Goal: Task Accomplishment & Management: Use online tool/utility

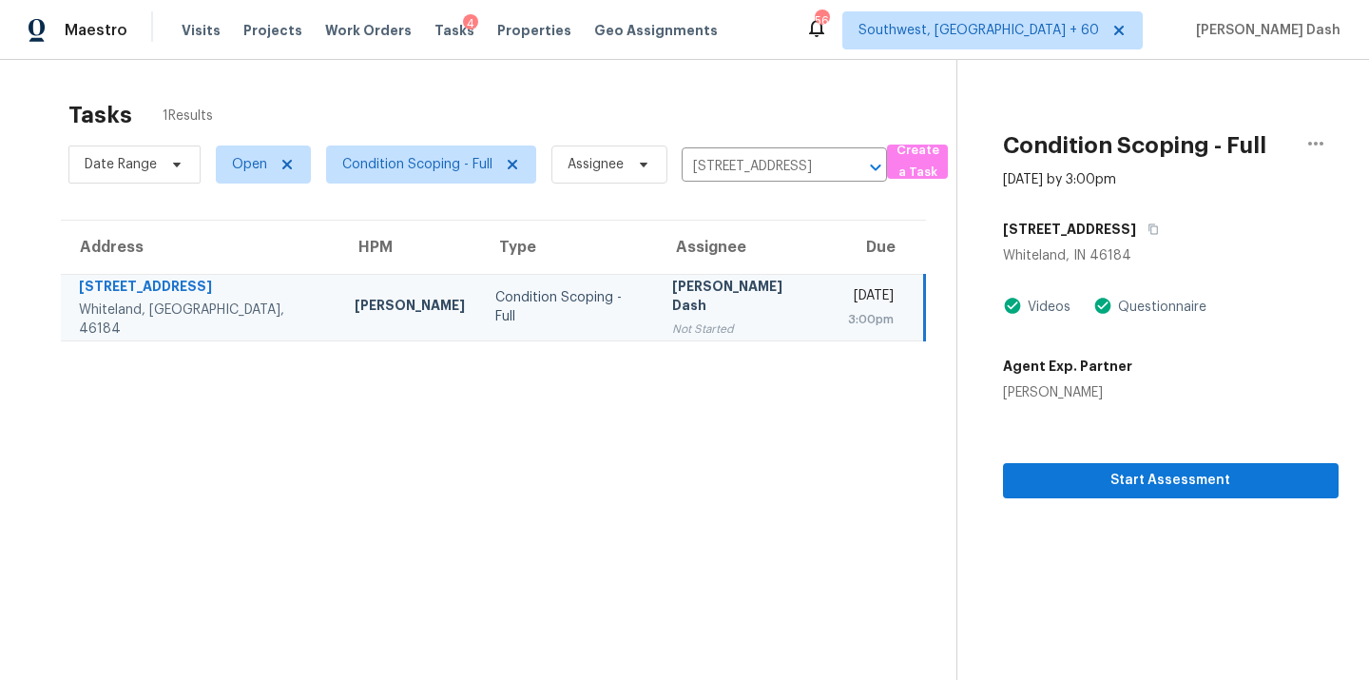
scroll to position [60, 0]
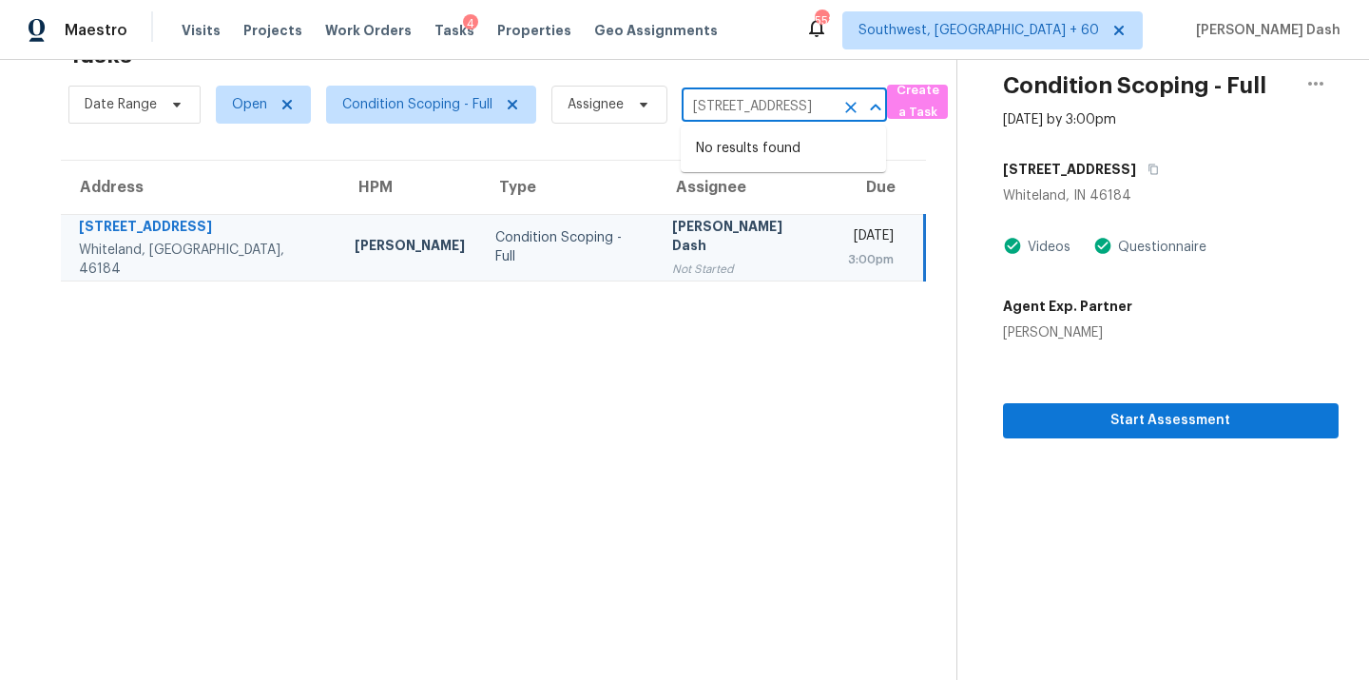
click at [745, 109] on input "241 Mooreland Dr, Whiteland, IN 46184" at bounding box center [758, 106] width 152 height 29
paste input "310 Bassett Loop, Columbia, SC 29229"
type input "310 Bassett Loop, Columbia, SC 29229"
click at [747, 149] on li "310 Bassett Loop, Columbia, SC 29229" at bounding box center [783, 158] width 205 height 51
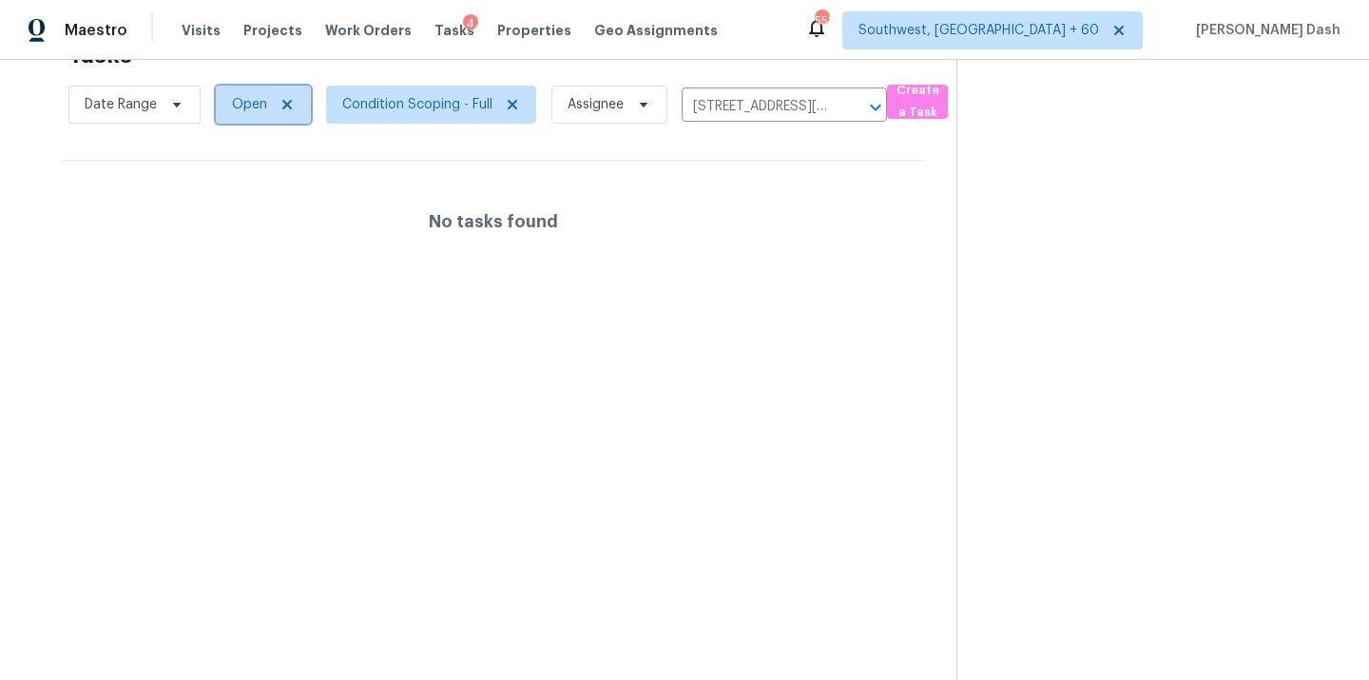
click at [245, 94] on span "Open" at bounding box center [263, 105] width 95 height 38
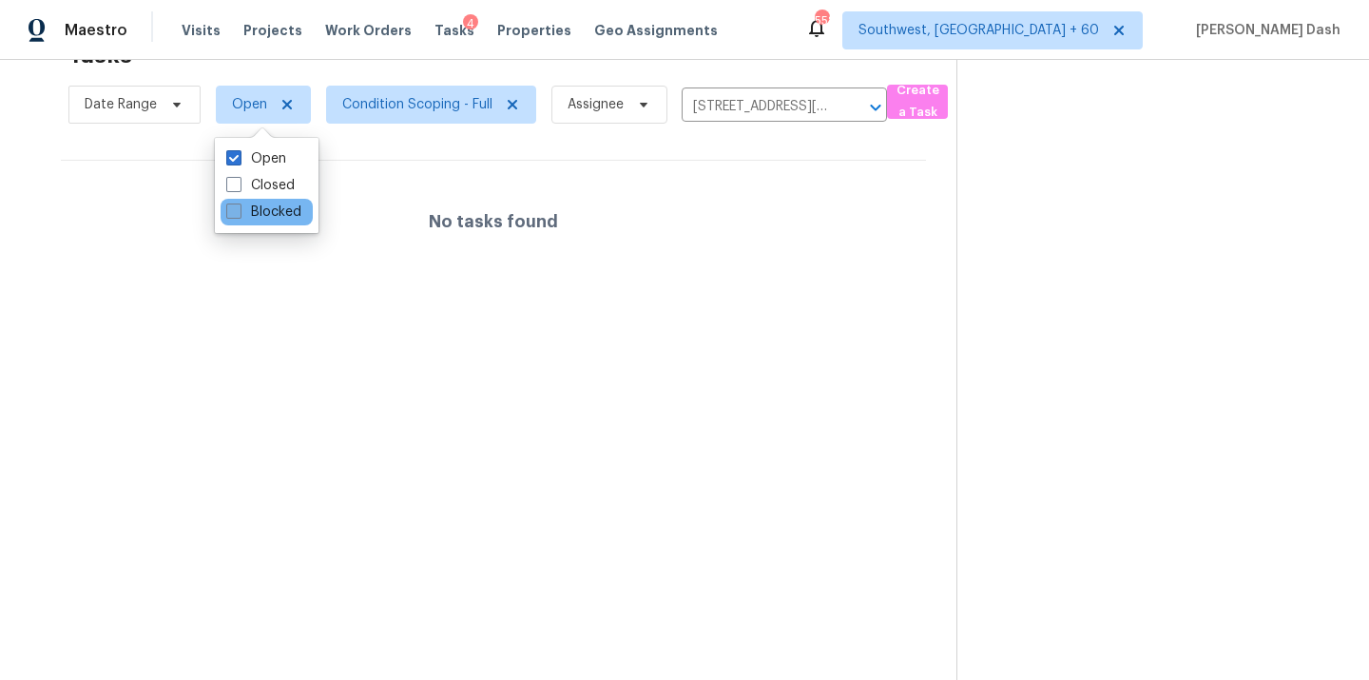
click at [251, 209] on label "Blocked" at bounding box center [263, 211] width 75 height 19
click at [239, 209] on input "Blocked" at bounding box center [232, 208] width 12 height 12
checkbox input "true"
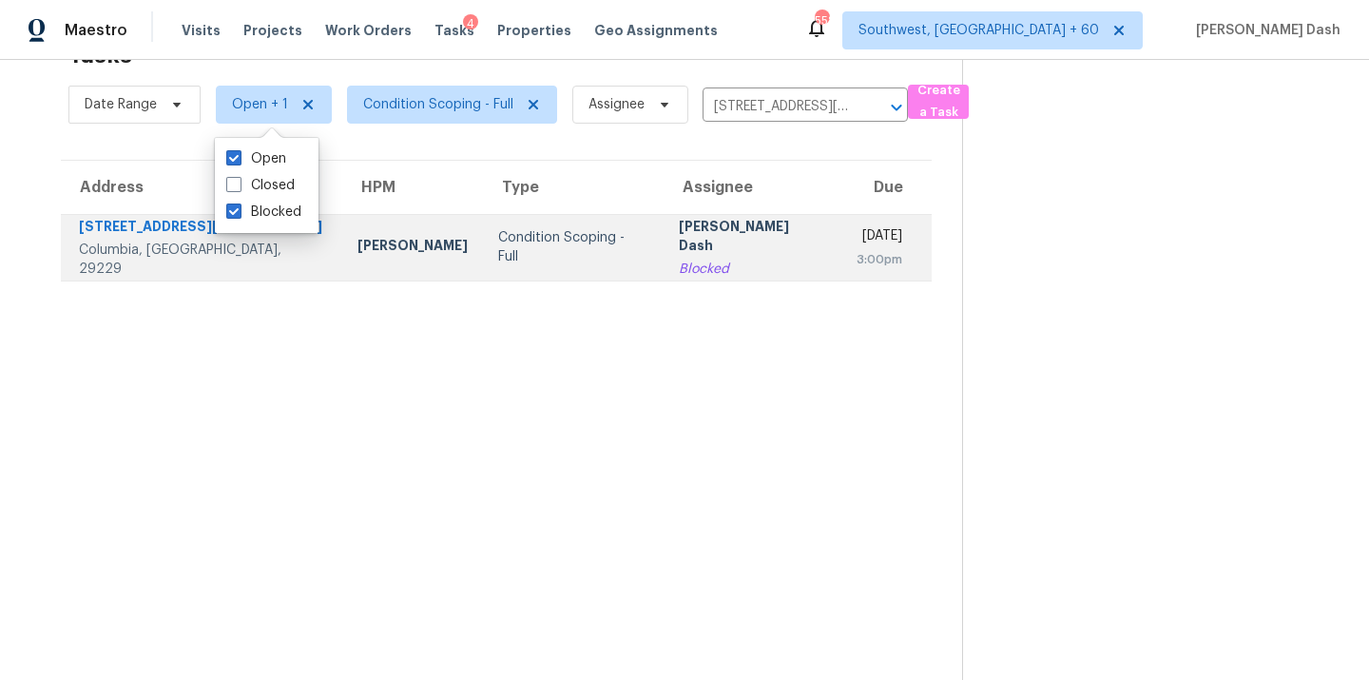
click at [483, 234] on td "Condition Scoping - Full" at bounding box center [573, 247] width 181 height 67
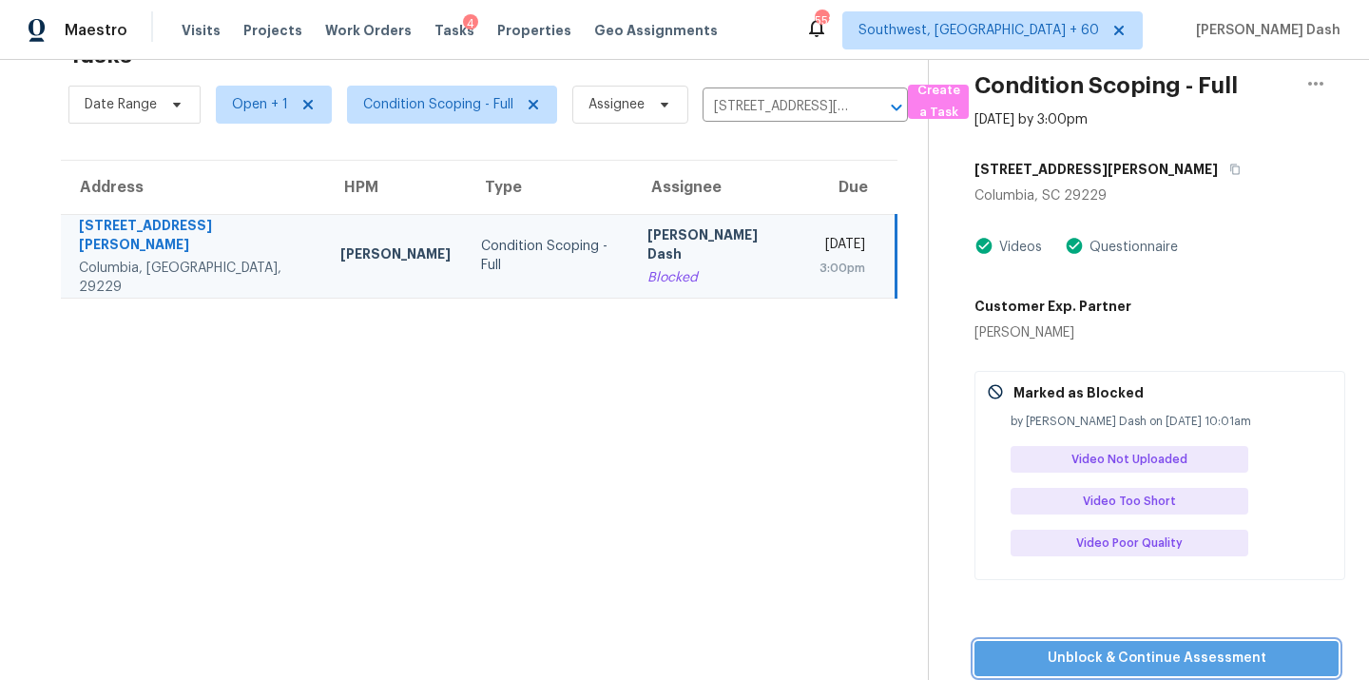
click at [1133, 664] on span "Unblock & Continue Assessment" at bounding box center [1157, 658] width 334 height 24
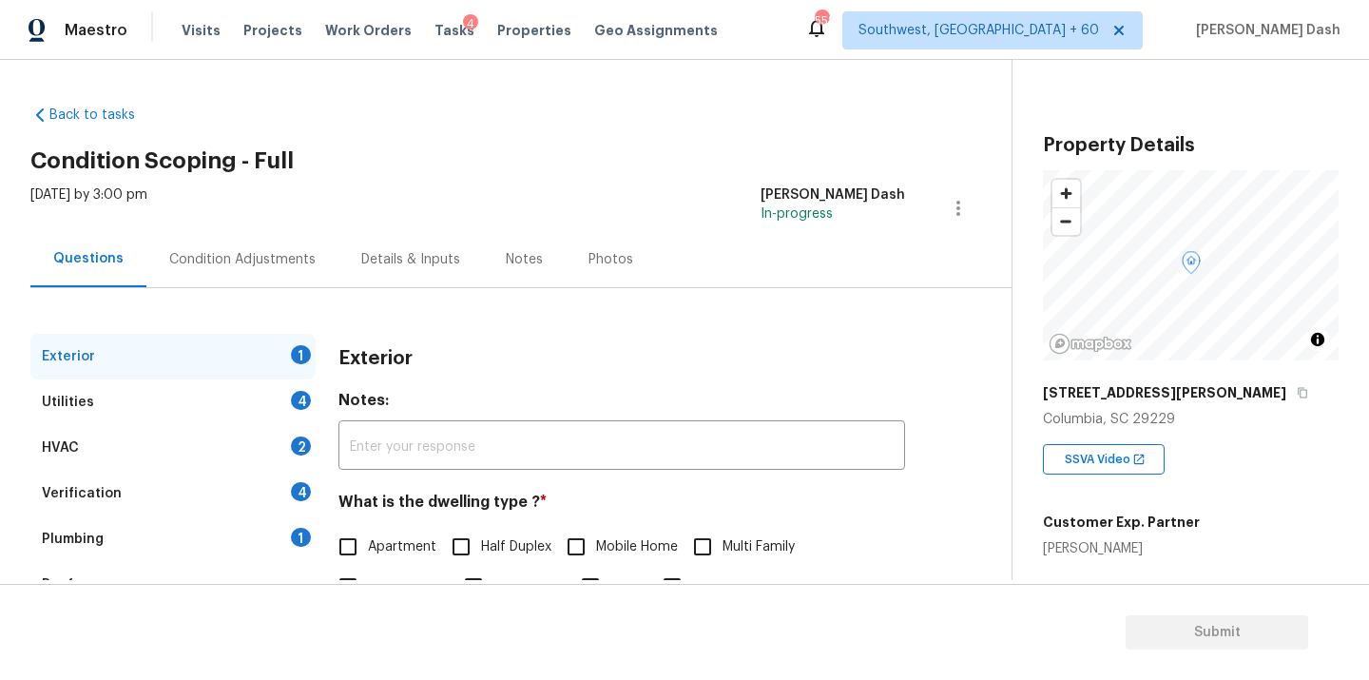
click at [448, 138] on div "Back to tasks Condition Scoping - Full Mon, Sep 22 2025 by 3:00 pm Soumya Ranja…" at bounding box center [520, 452] width 981 height 725
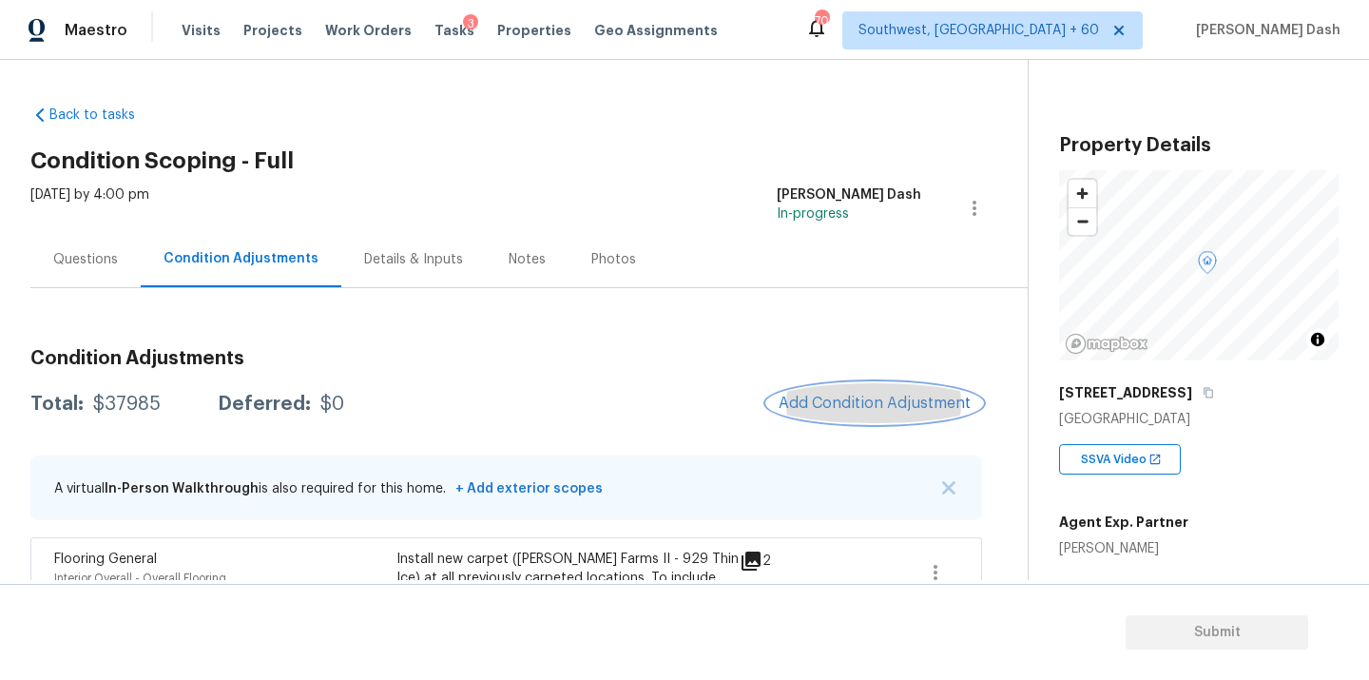
click at [870, 397] on span "Add Condition Adjustment" at bounding box center [875, 403] width 192 height 17
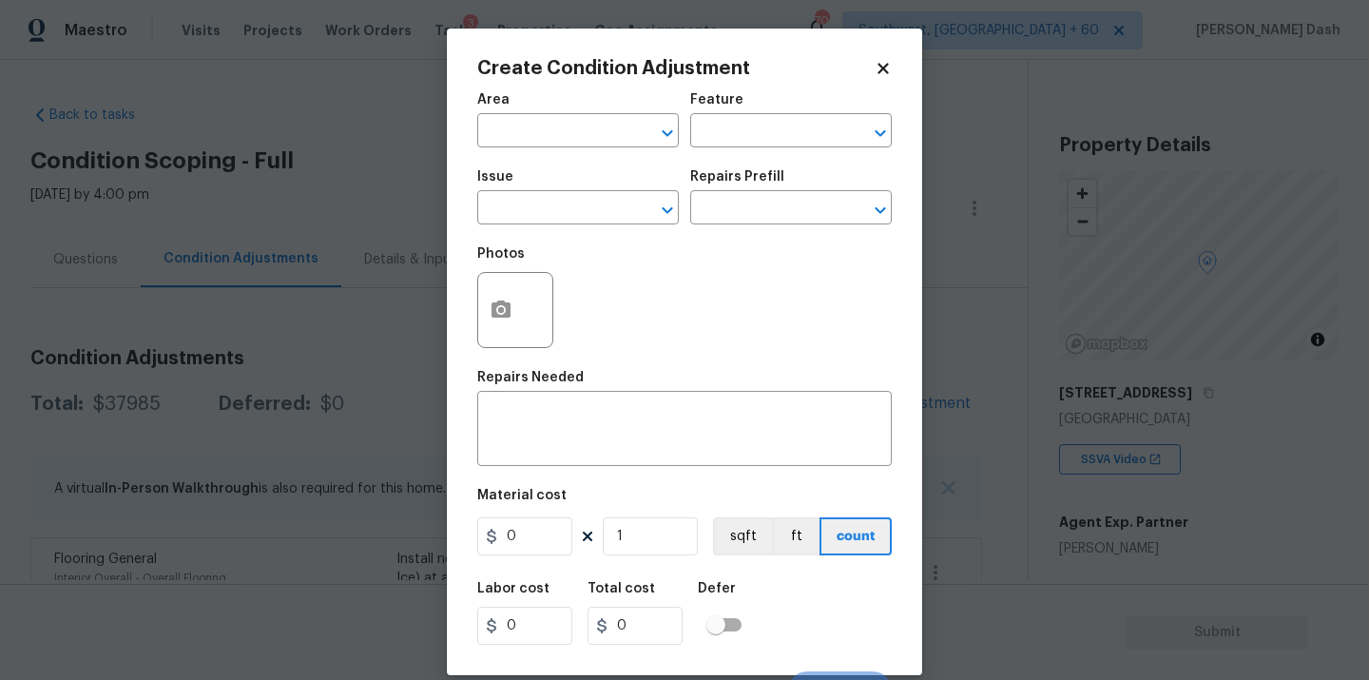
click at [1264, 438] on body "Maestro Visits Projects Work Orders Tasks 3 Properties Geo Assignments 701 Sout…" at bounding box center [684, 340] width 1369 height 680
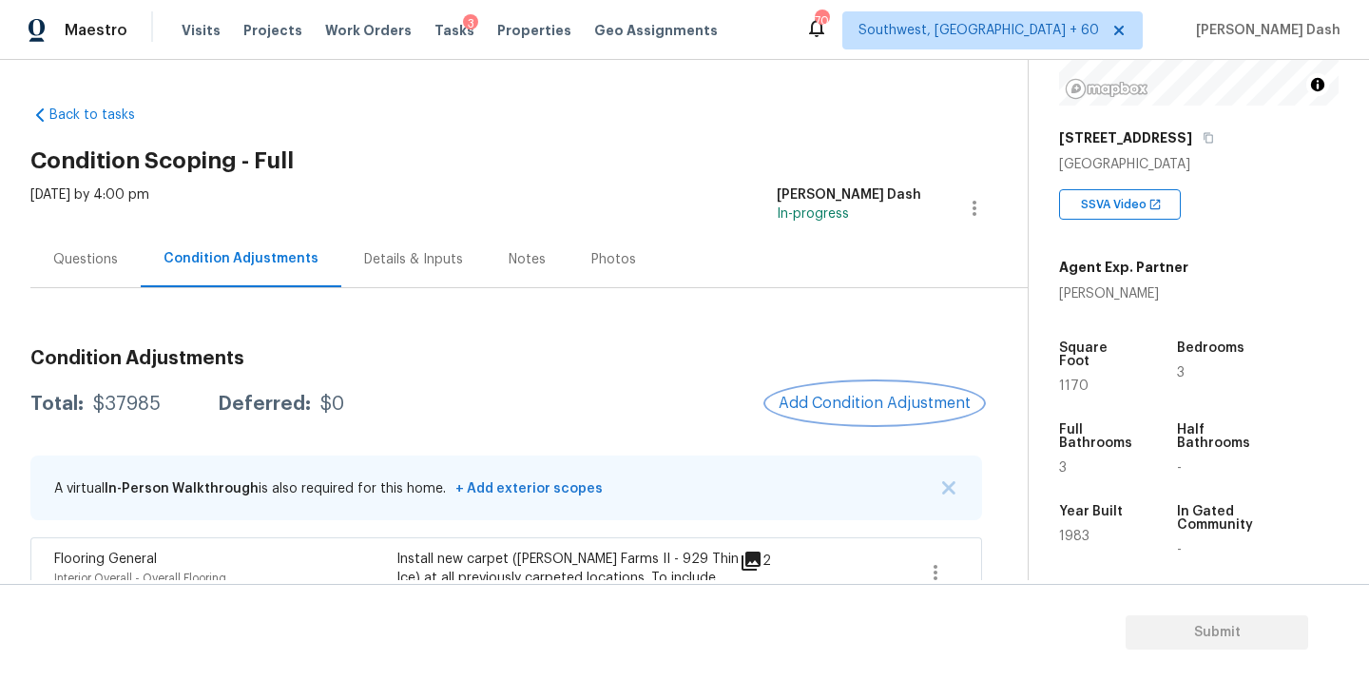
scroll to position [354, 0]
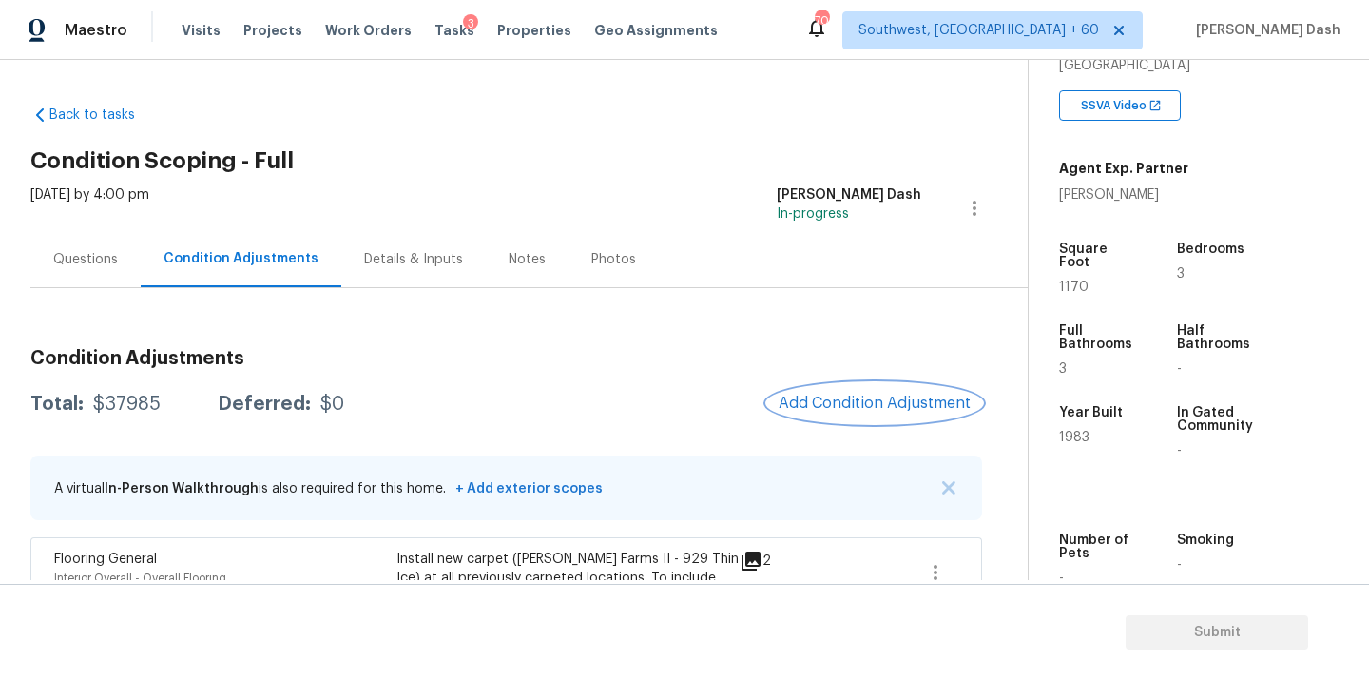
click at [844, 407] on span "Add Condition Adjustment" at bounding box center [875, 403] width 192 height 17
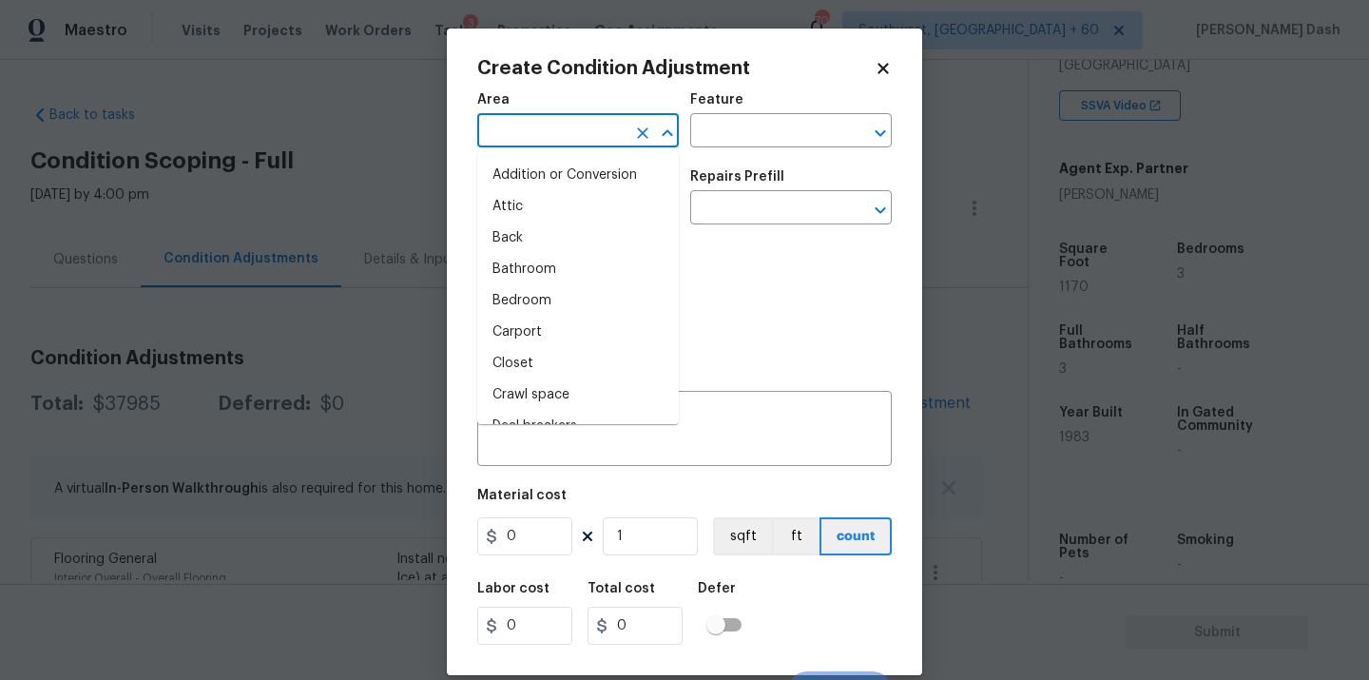
click at [568, 140] on input "text" at bounding box center [551, 132] width 148 height 29
type input "in"
click at [579, 285] on li "Interior Overall" at bounding box center [578, 300] width 202 height 31
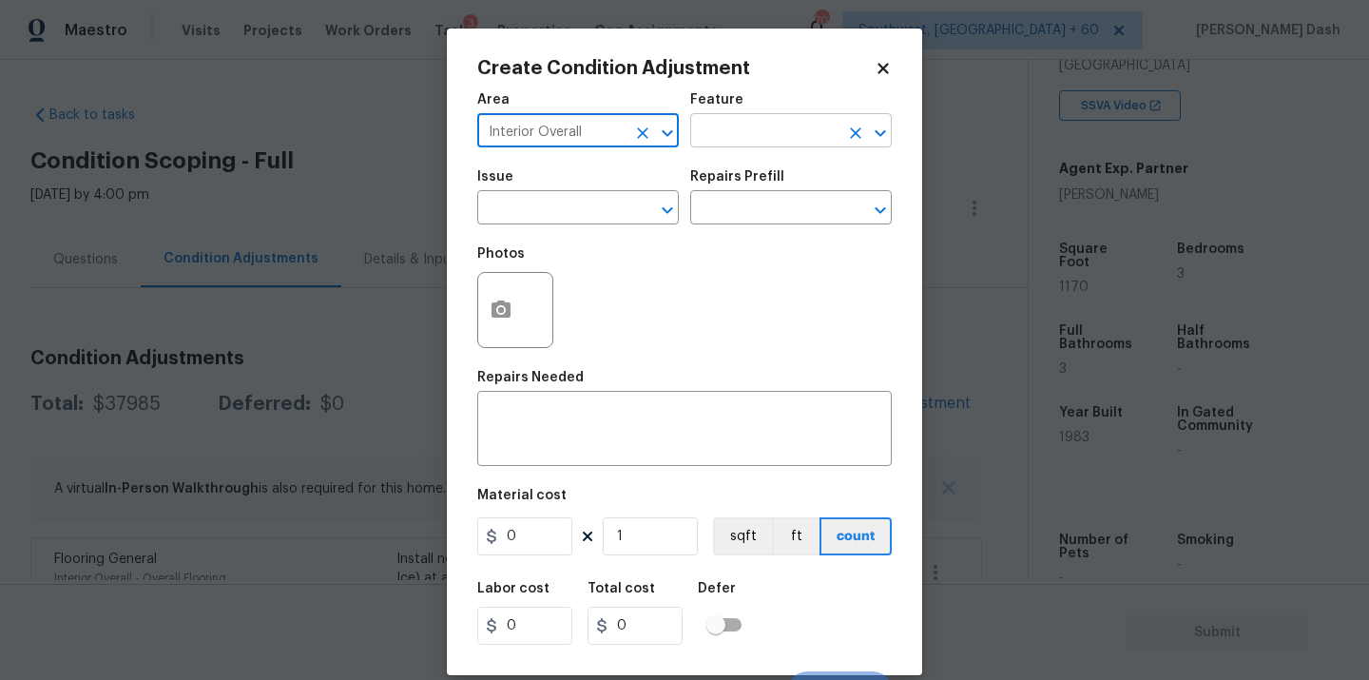
type input "Interior Overall"
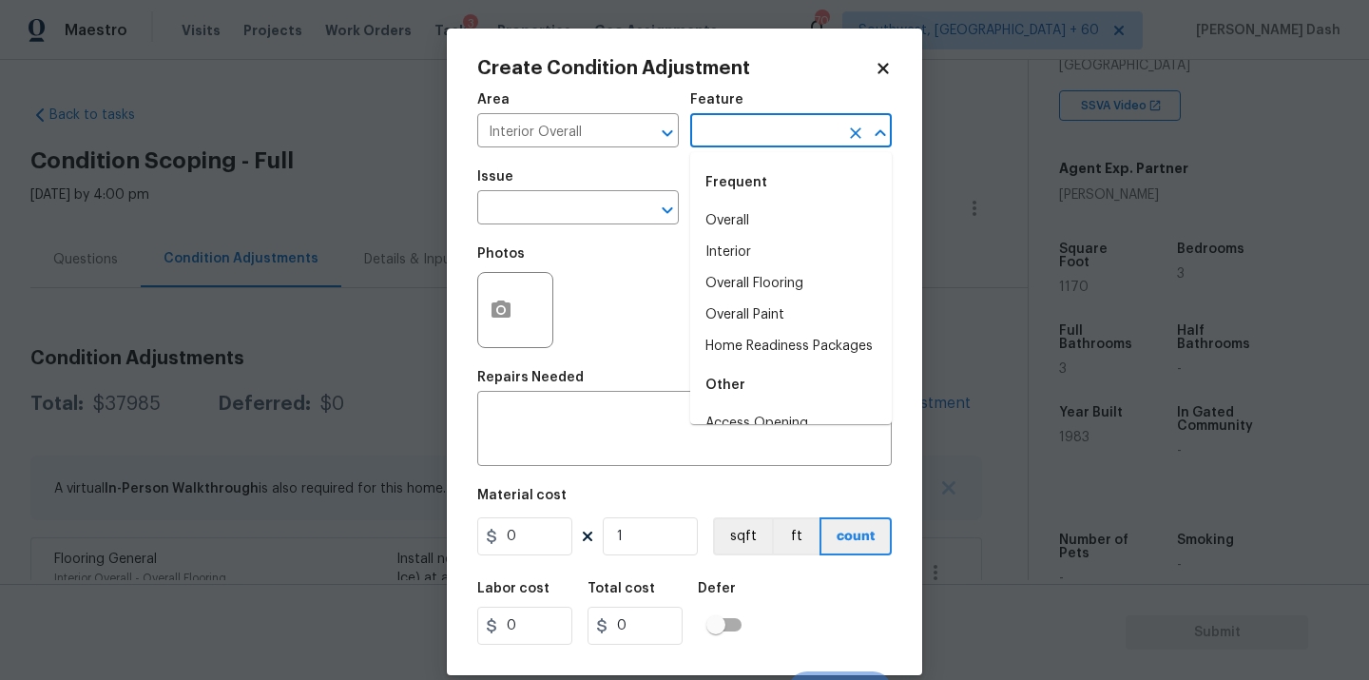
click at [722, 146] on input "text" at bounding box center [764, 132] width 148 height 29
click at [737, 210] on li "Overall Paint" at bounding box center [791, 220] width 202 height 31
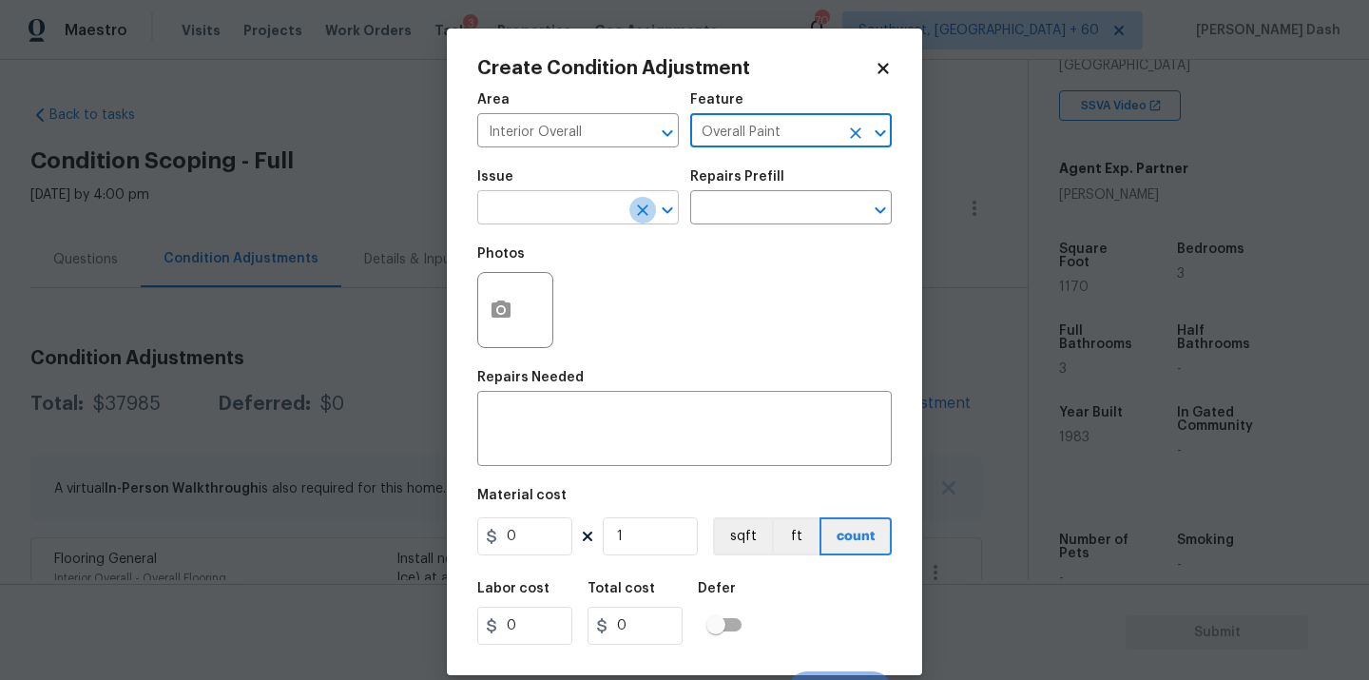
click at [637, 215] on icon "Clear" at bounding box center [642, 209] width 11 height 11
type input "Overall Paint"
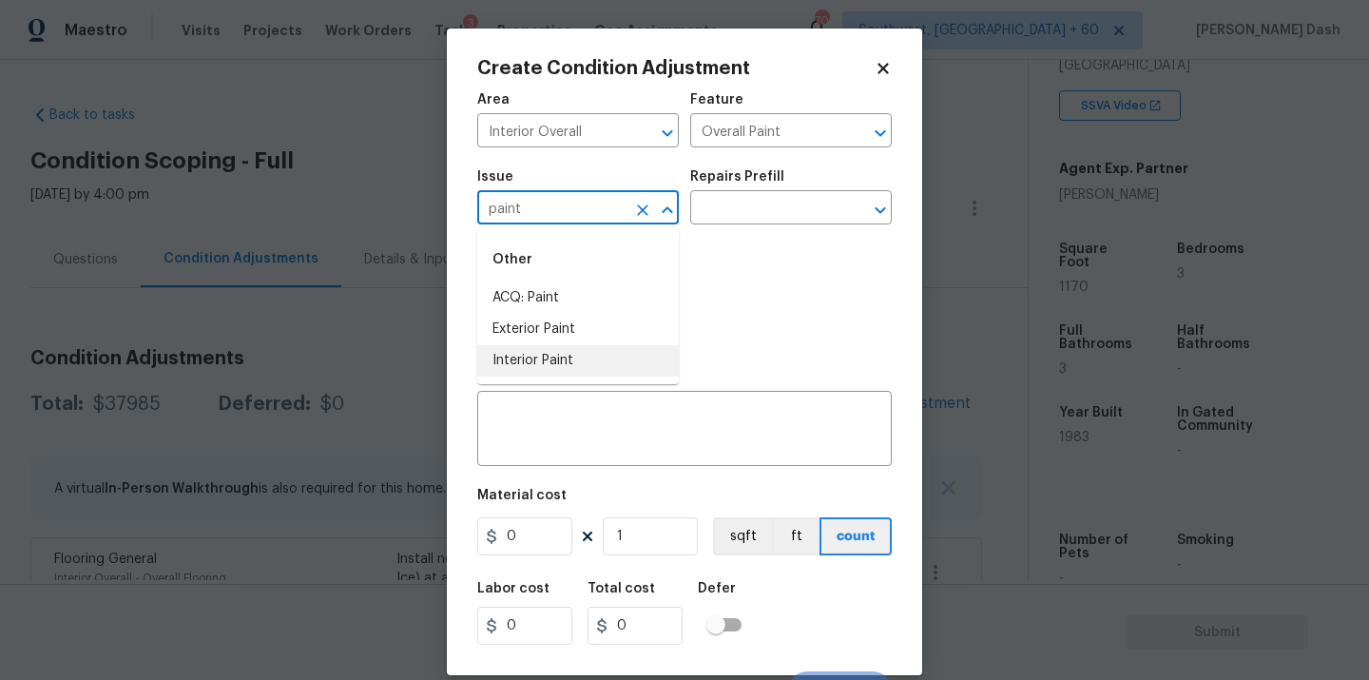
click at [591, 354] on li "Interior Paint" at bounding box center [578, 360] width 202 height 31
type input "Interior Paint"
click at [761, 236] on div "Photos" at bounding box center [684, 298] width 414 height 124
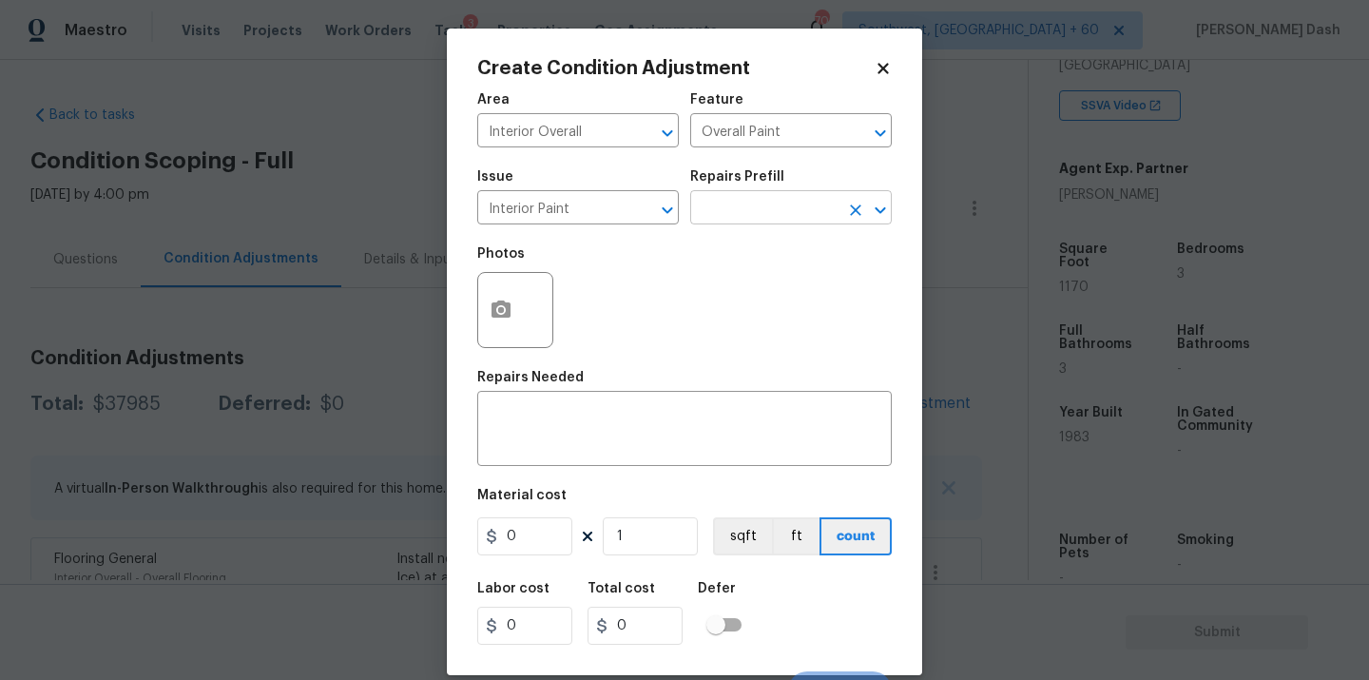
click at [761, 224] on body "Maestro Visits Projects Work Orders Tasks 3 Properties Geo Assignments 701 Sout…" at bounding box center [684, 340] width 1369 height 680
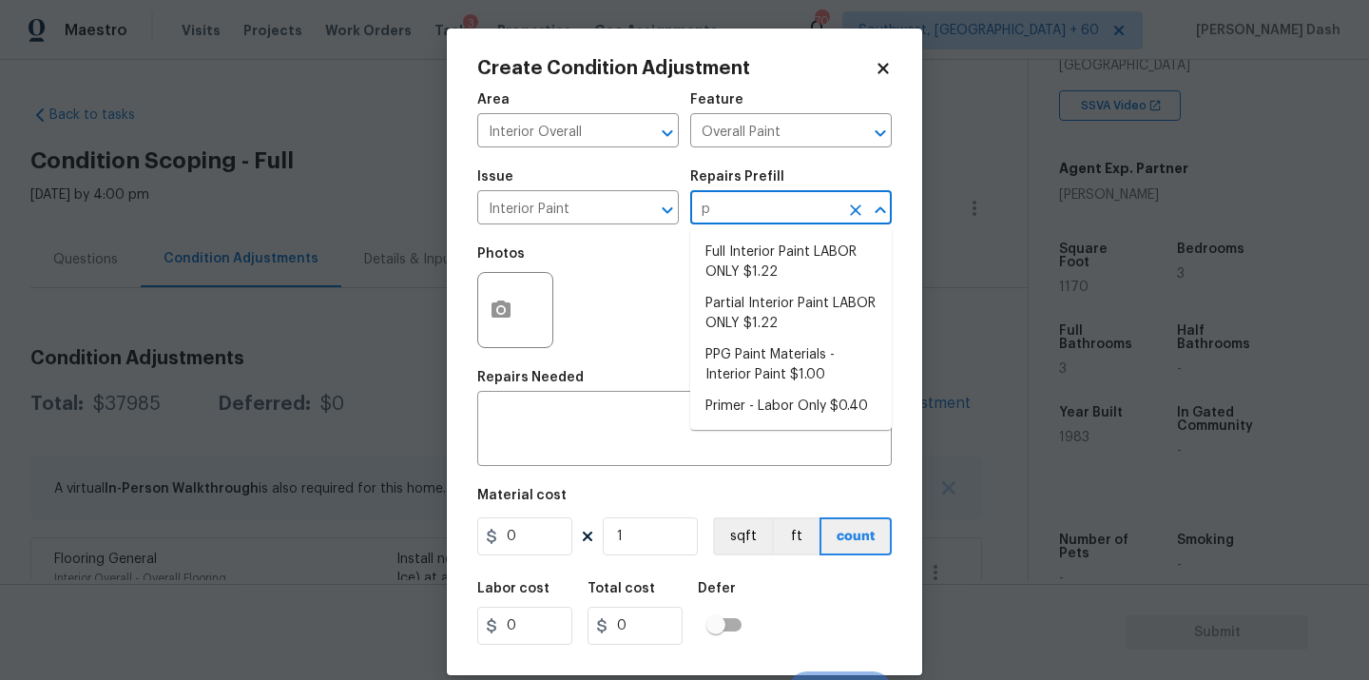
type input "pr"
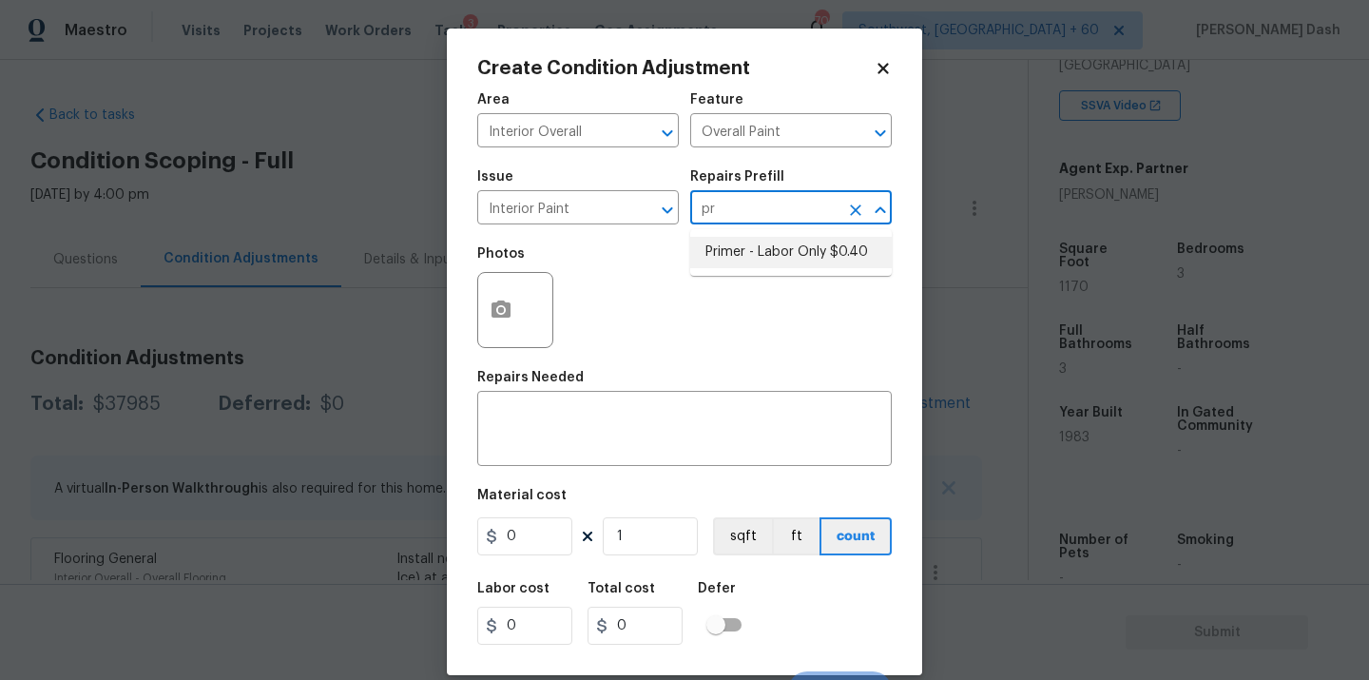
click at [747, 266] on li "Primer - Labor Only $0.40" at bounding box center [791, 252] width 202 height 31
type textarea "Interior primer - PRIMER PROVIDED BY OPENDOOR - All nails, screws, drywall anch…"
type input "0.4"
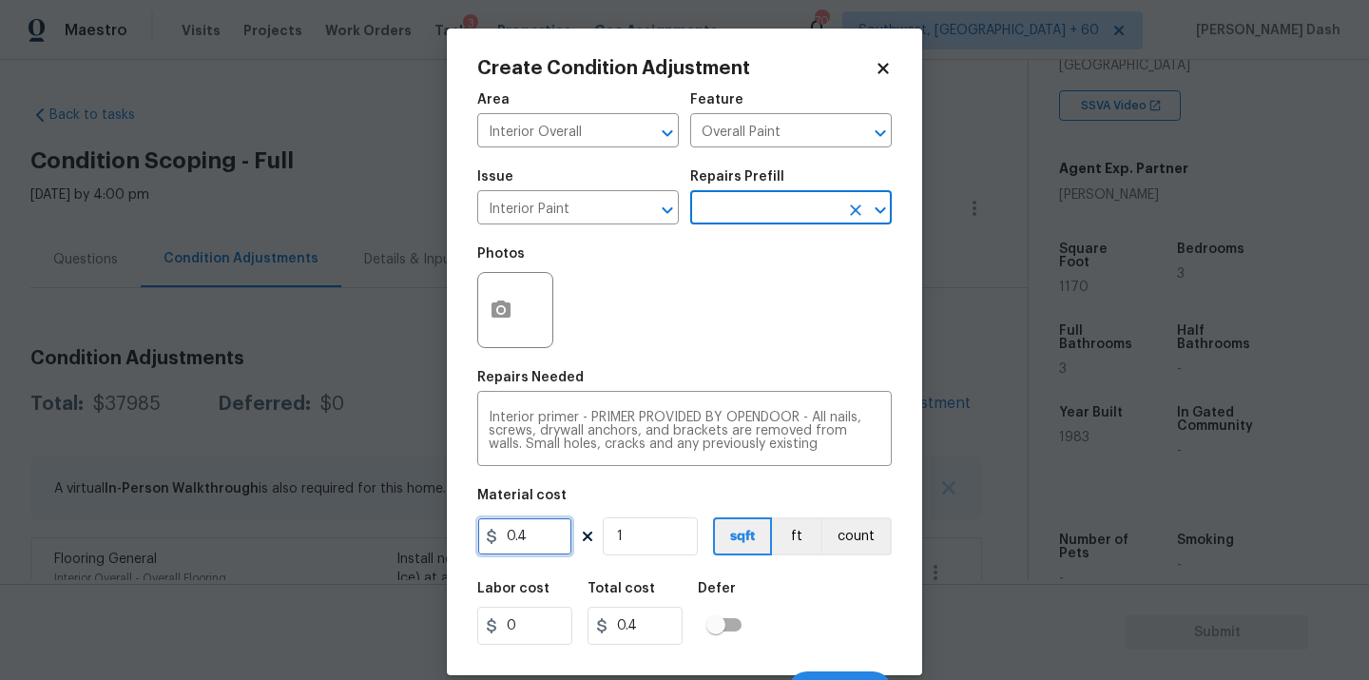
click at [537, 544] on input "0.4" at bounding box center [524, 536] width 95 height 38
type input "500"
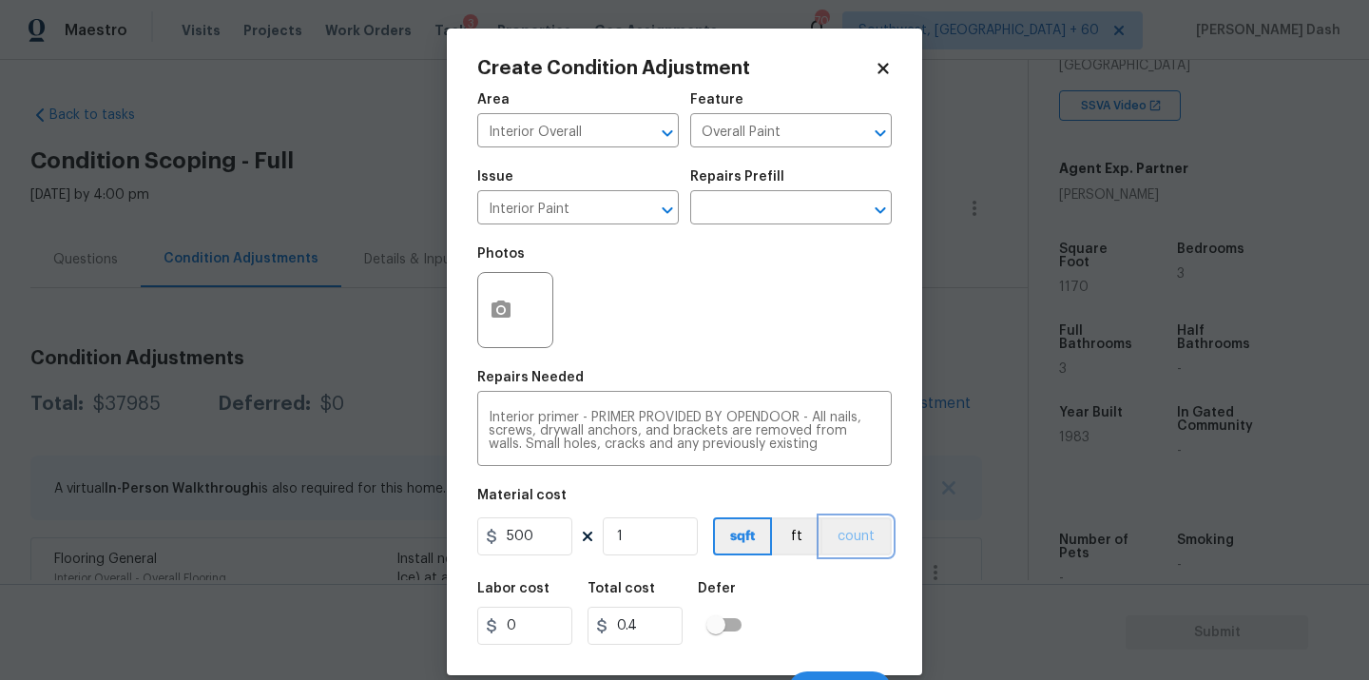
type input "500"
click at [863, 535] on button "count" at bounding box center [855, 536] width 71 height 38
click at [863, 633] on div "Labor cost 0 Total cost 500 Defer" at bounding box center [684, 613] width 414 height 86
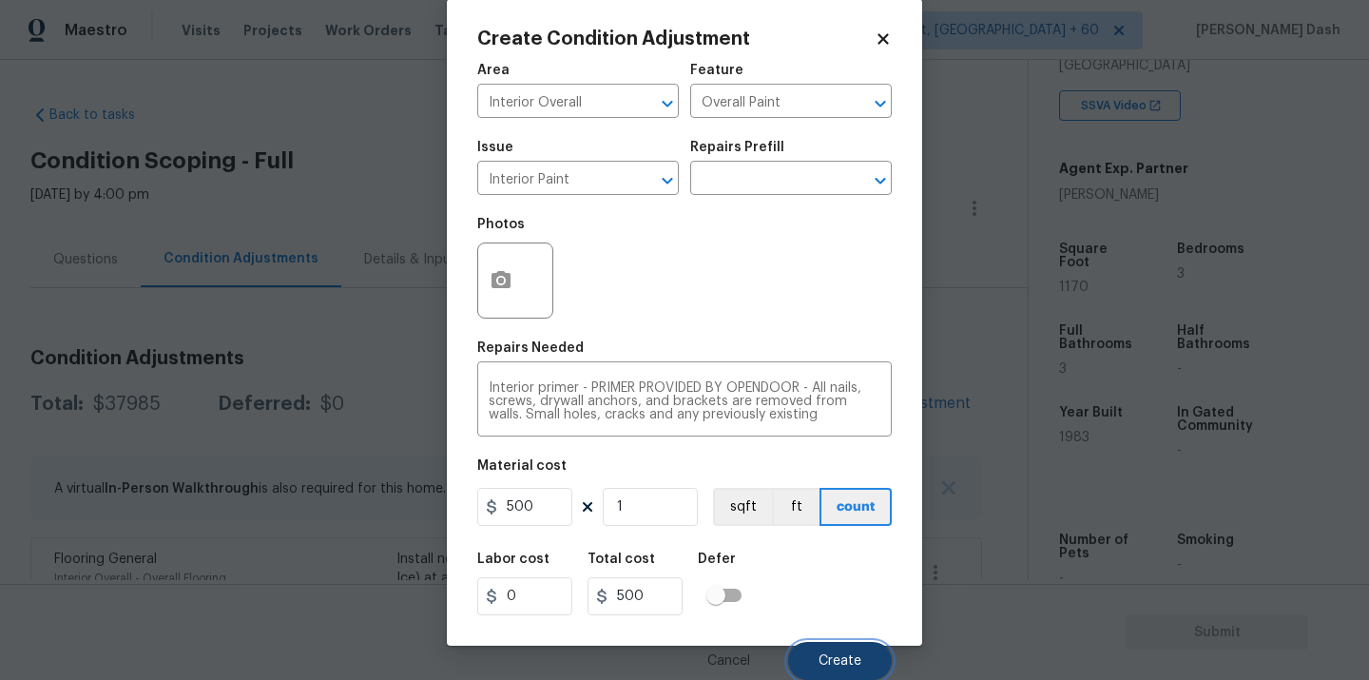
click at [863, 660] on button "Create" at bounding box center [840, 661] width 104 height 38
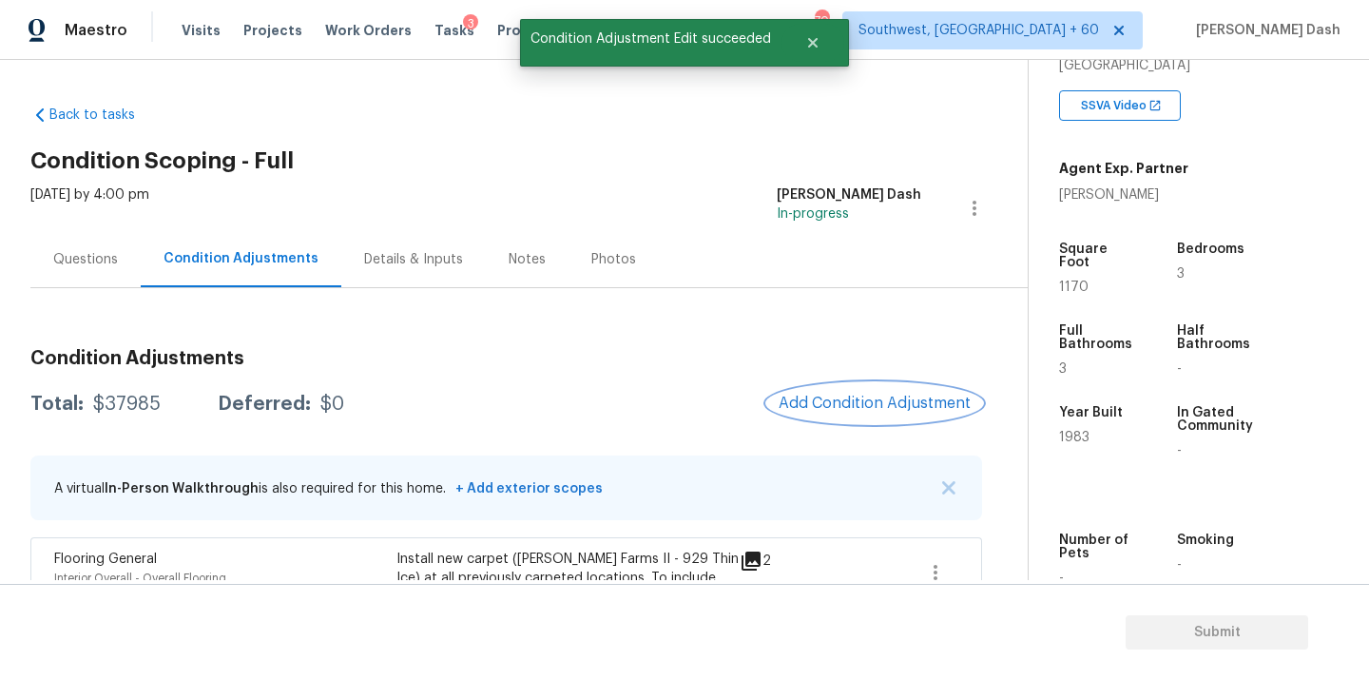
scroll to position [0, 0]
click at [881, 417] on button "Add Condition Adjustment" at bounding box center [874, 403] width 215 height 40
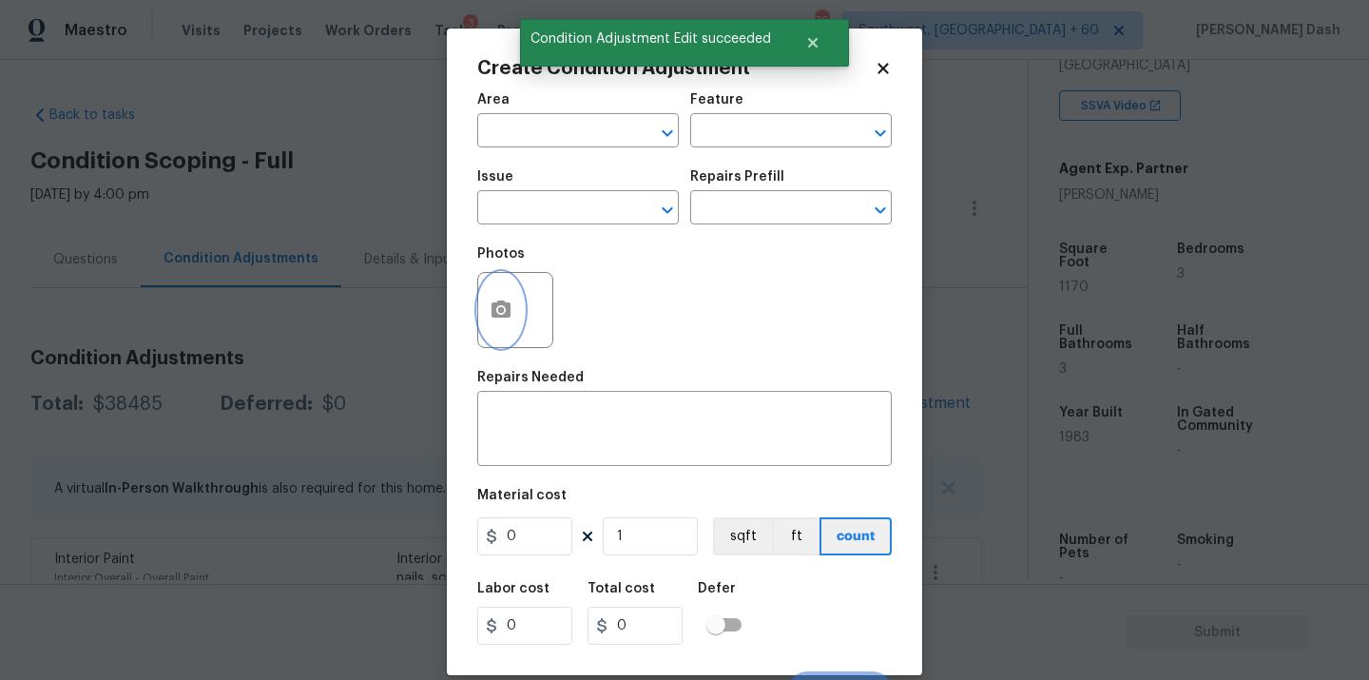
click at [496, 307] on icon "button" at bounding box center [500, 308] width 19 height 17
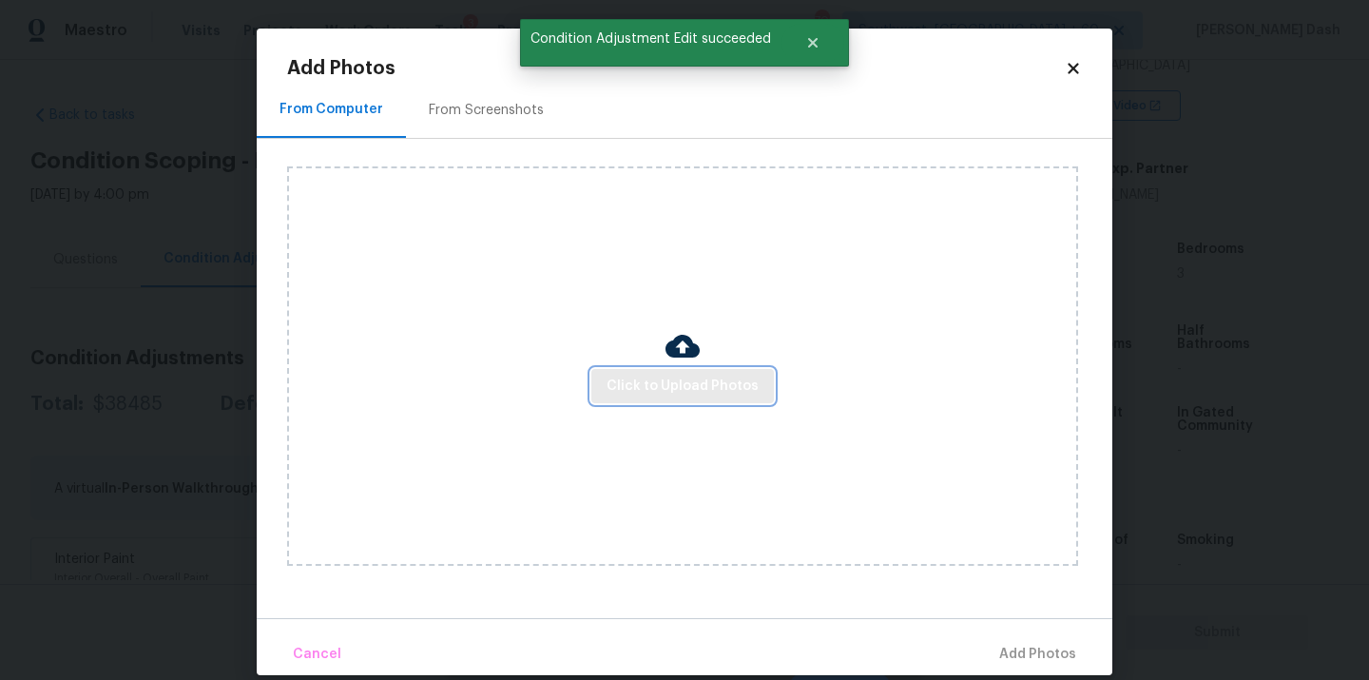
click at [622, 391] on span "Click to Upload Photos" at bounding box center [683, 387] width 152 height 24
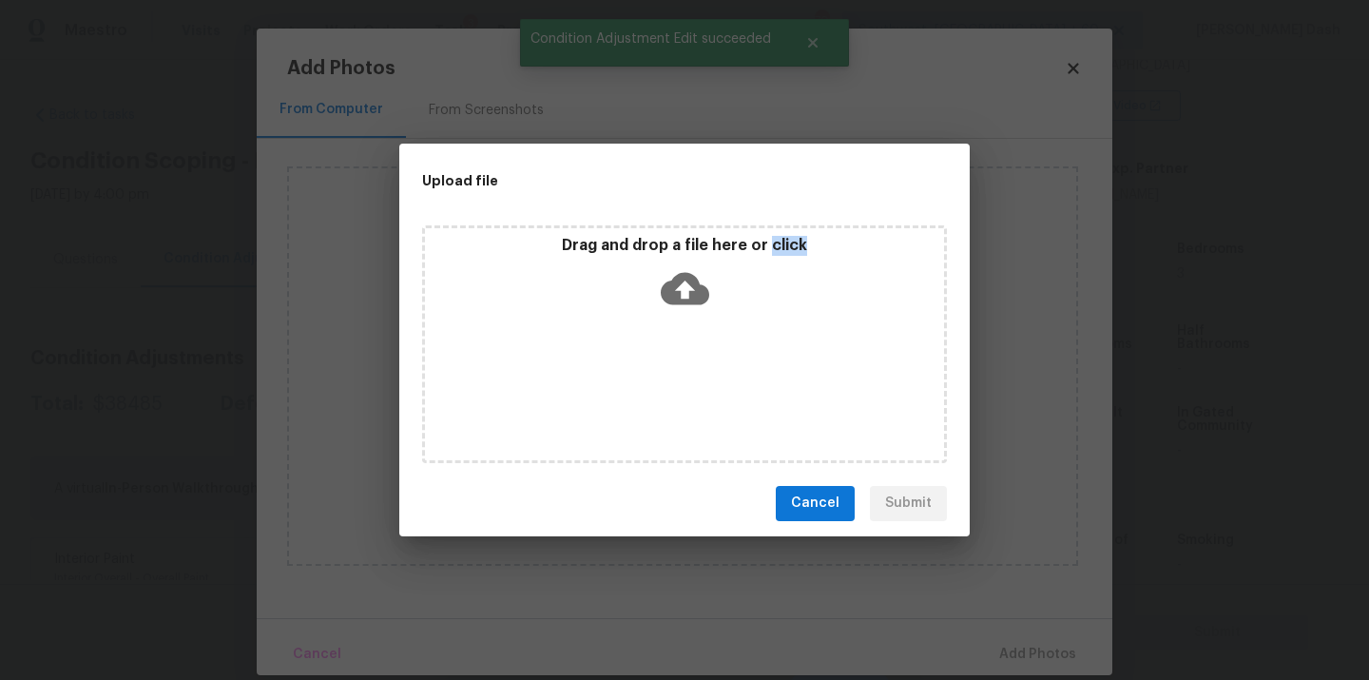
click at [622, 391] on div "Drag and drop a file here or click" at bounding box center [684, 344] width 525 height 238
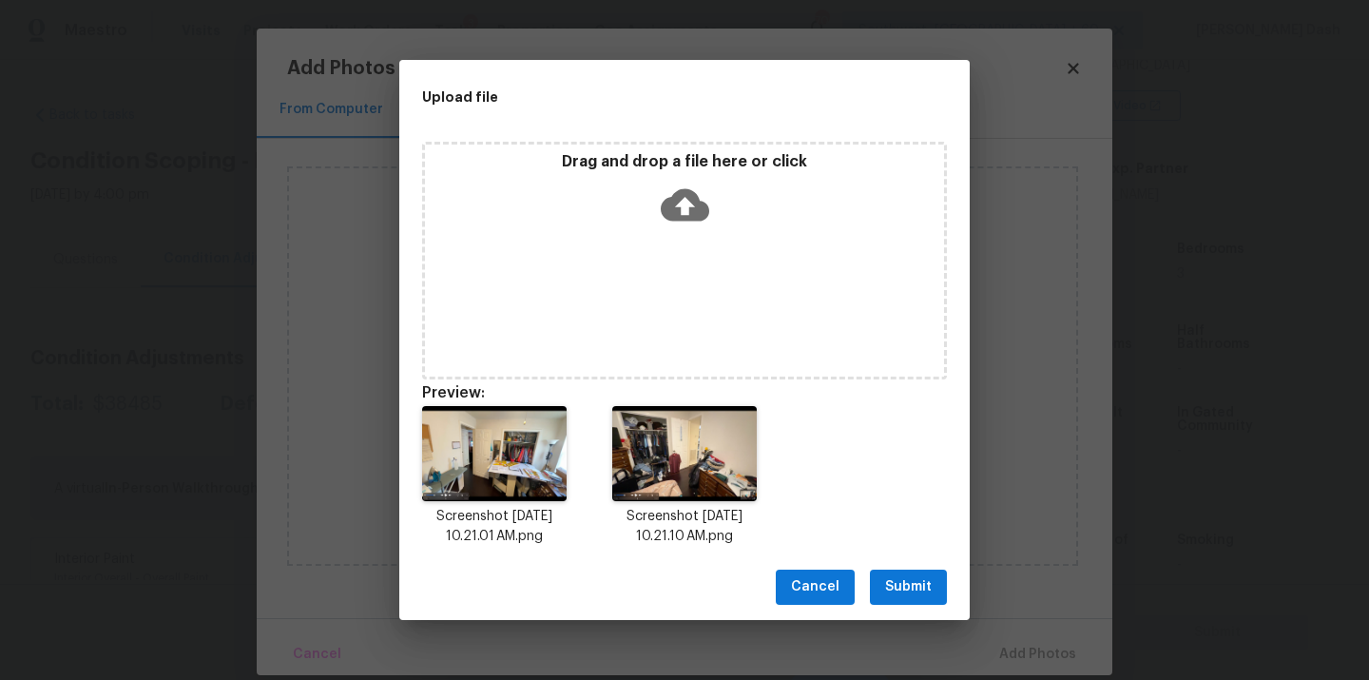
click at [922, 606] on div "Cancel Submit" at bounding box center [684, 587] width 570 height 66
click at [922, 604] on div "Cancel Submit" at bounding box center [684, 587] width 570 height 66
drag, startPoint x: 916, startPoint y: 584, endPoint x: 927, endPoint y: 589, distance: 11.9
click at [916, 584] on span "Submit" at bounding box center [908, 587] width 47 height 24
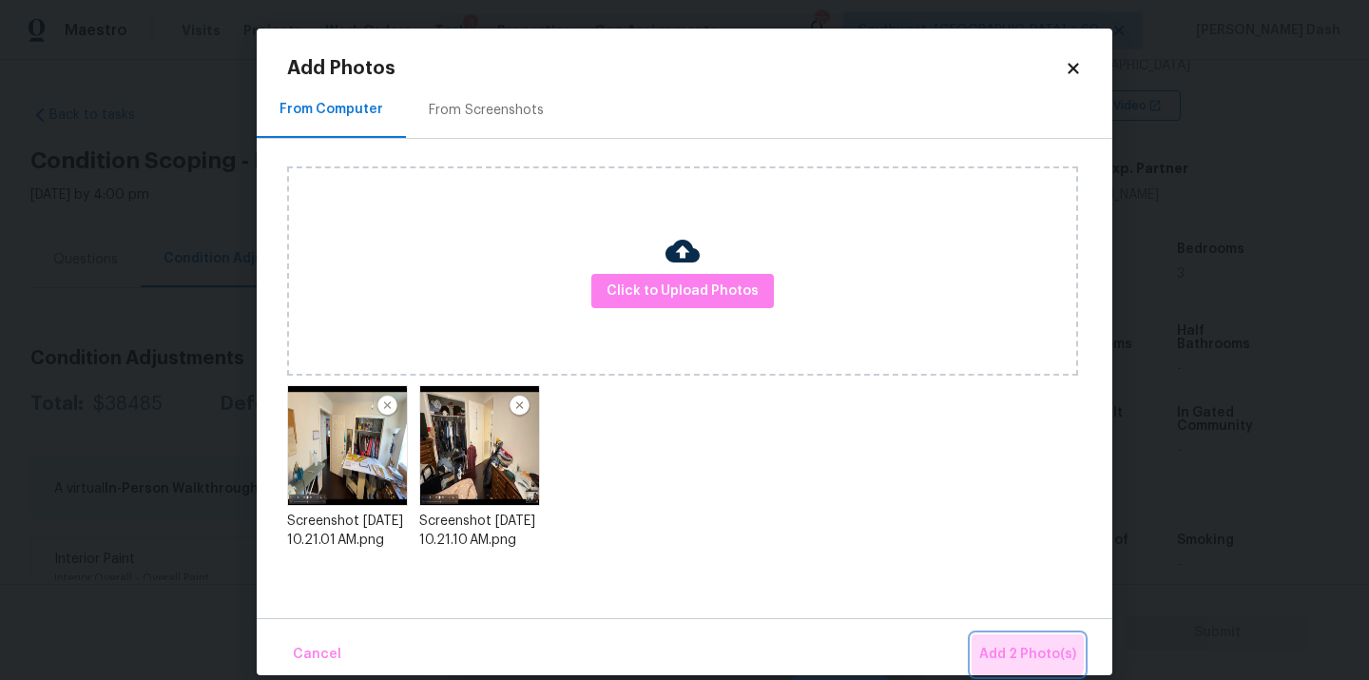
click at [1018, 645] on span "Add 2 Photo(s)" at bounding box center [1027, 655] width 97 height 24
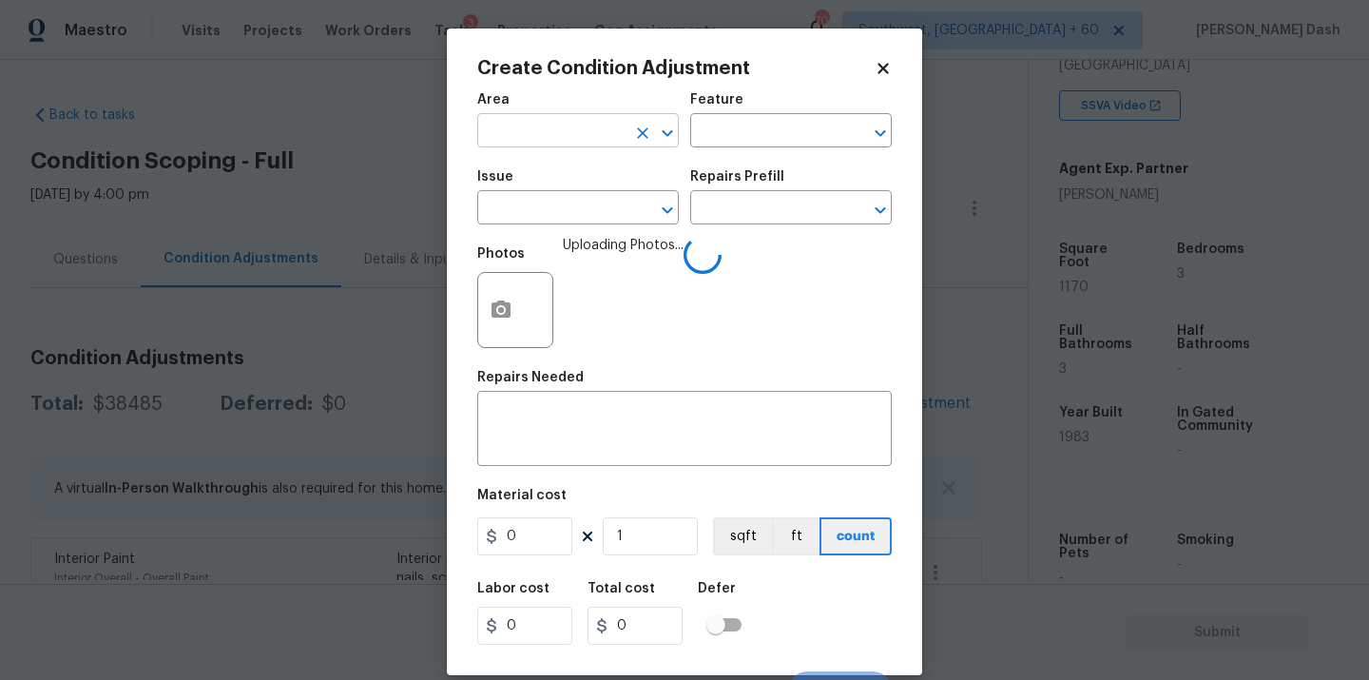
click at [615, 140] on input "text" at bounding box center [551, 132] width 148 height 29
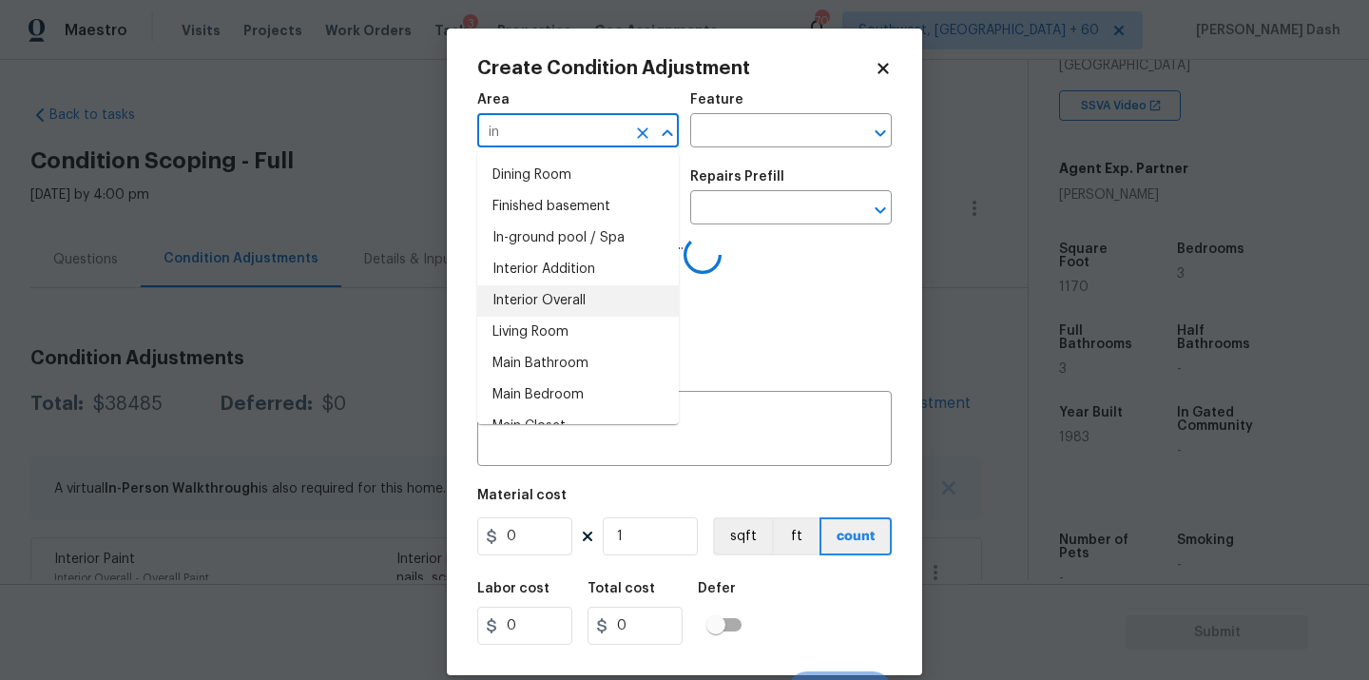
drag, startPoint x: 587, startPoint y: 296, endPoint x: 634, endPoint y: 251, distance: 64.5
click at [606, 279] on ul "Dining Room Finished basement In-ground pool / Spa Interior Addition Interior O…" at bounding box center [578, 288] width 202 height 272
type input "in"
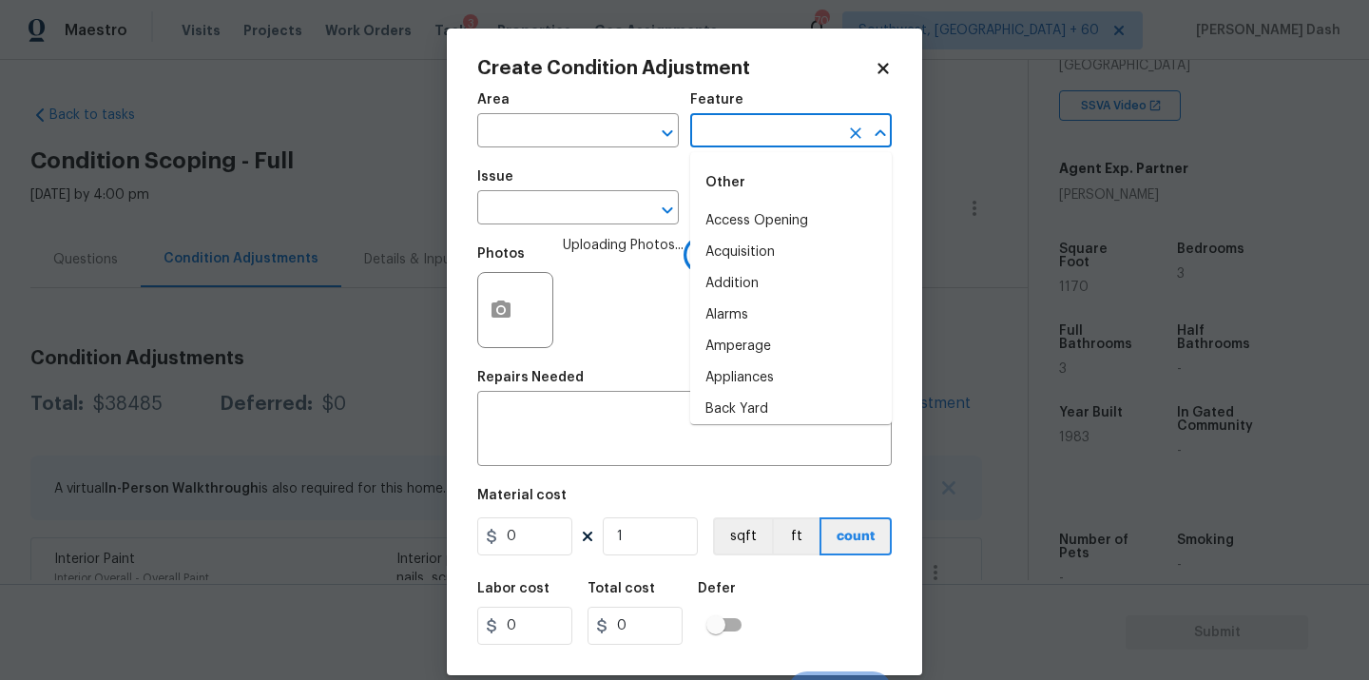
click at [726, 144] on input "text" at bounding box center [764, 132] width 148 height 29
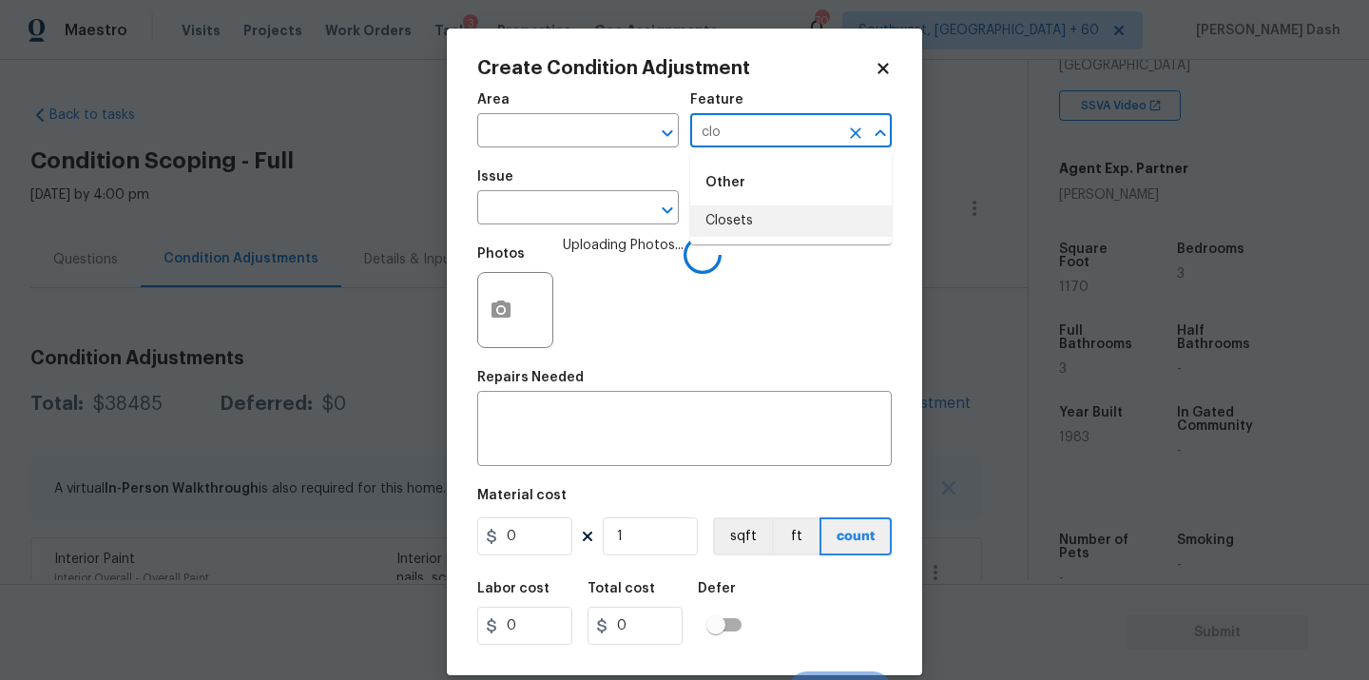
click at [741, 221] on li "Closets" at bounding box center [791, 220] width 202 height 31
type input "Closets"
click at [587, 220] on input "text" at bounding box center [551, 209] width 148 height 29
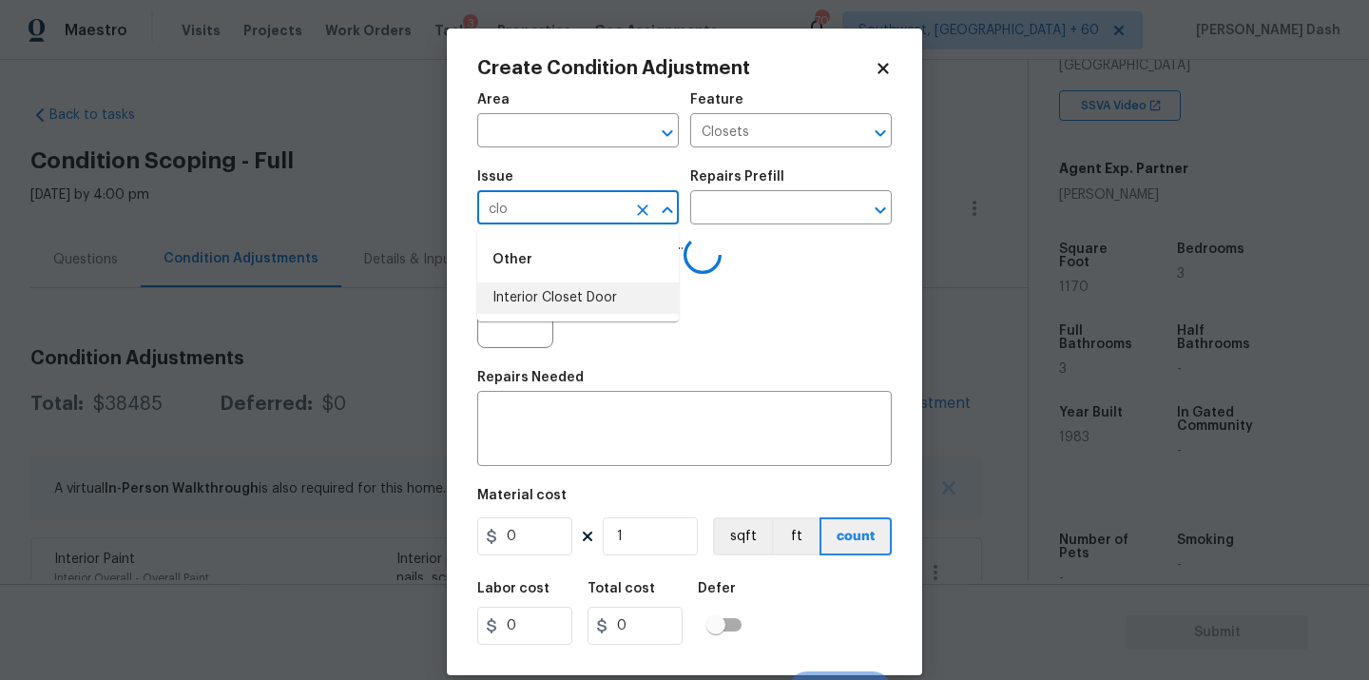
click at [577, 311] on li "Interior Closet Door" at bounding box center [578, 297] width 202 height 31
type input "Interior Closet Door"
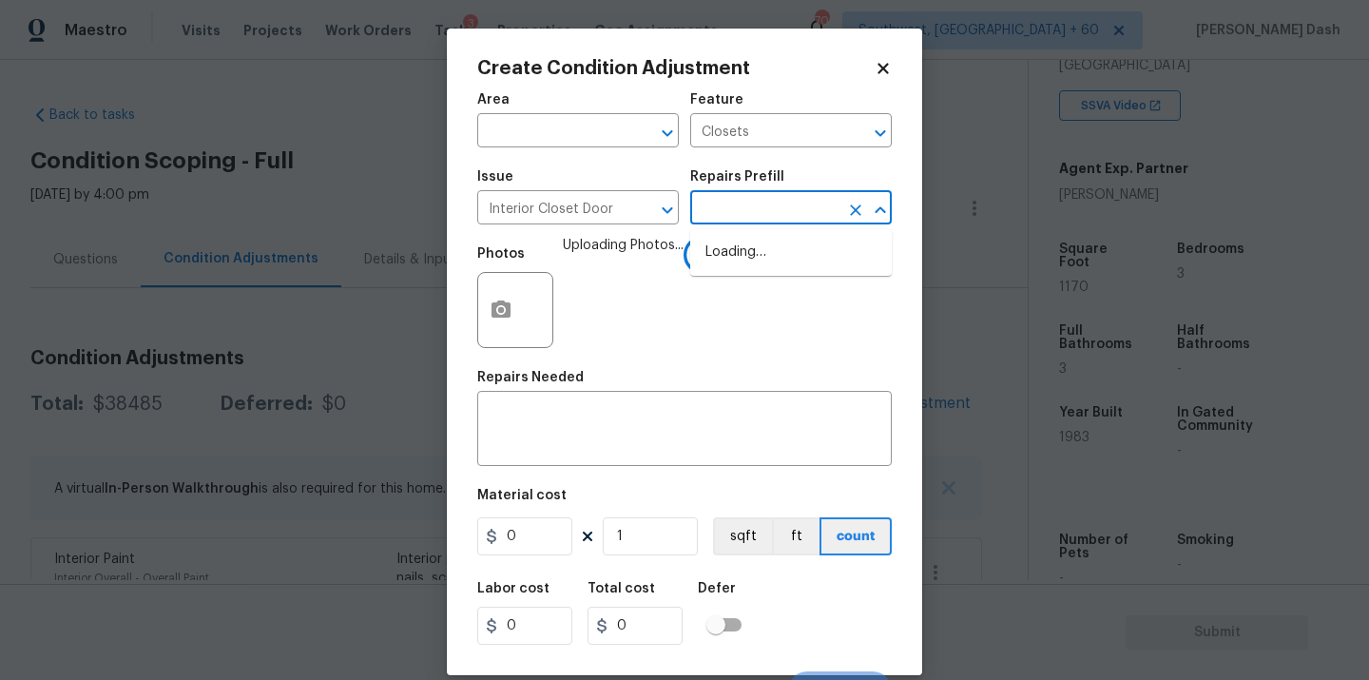
drag, startPoint x: 733, startPoint y: 208, endPoint x: 733, endPoint y: 359, distance: 151.2
click at [733, 208] on input "text" at bounding box center [764, 209] width 148 height 29
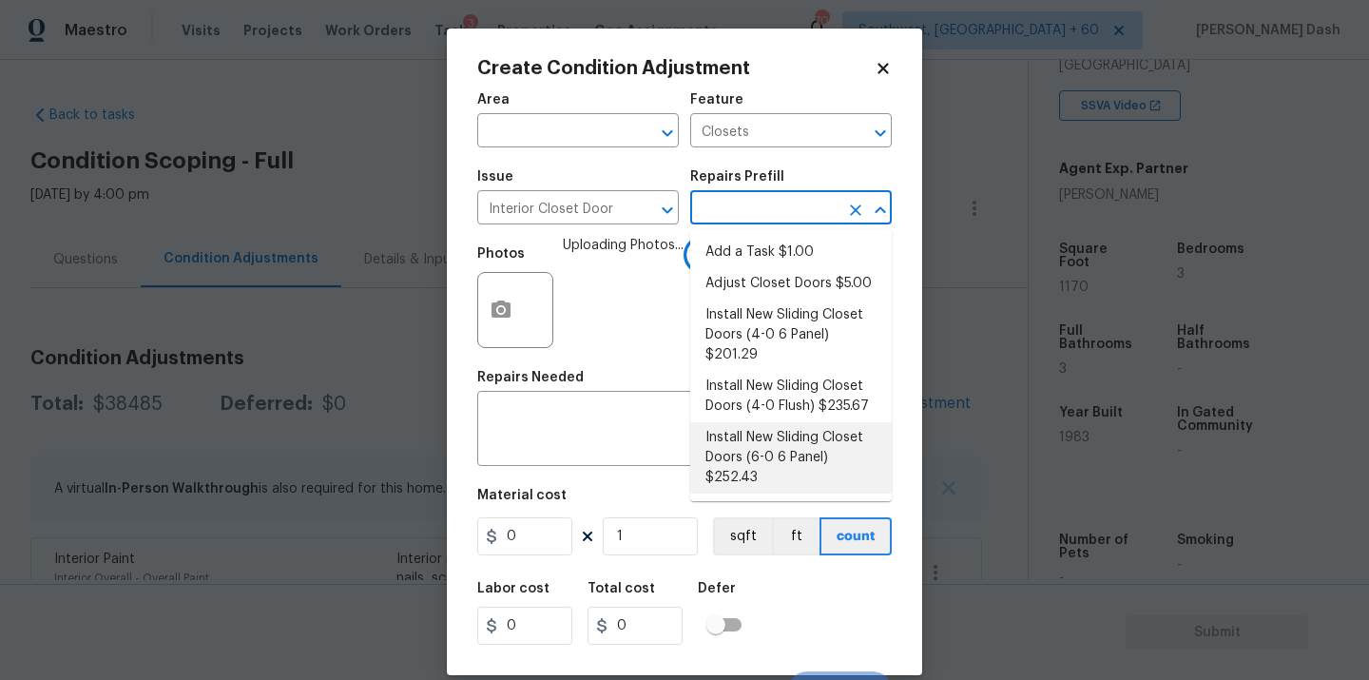
scroll to position [83, 0]
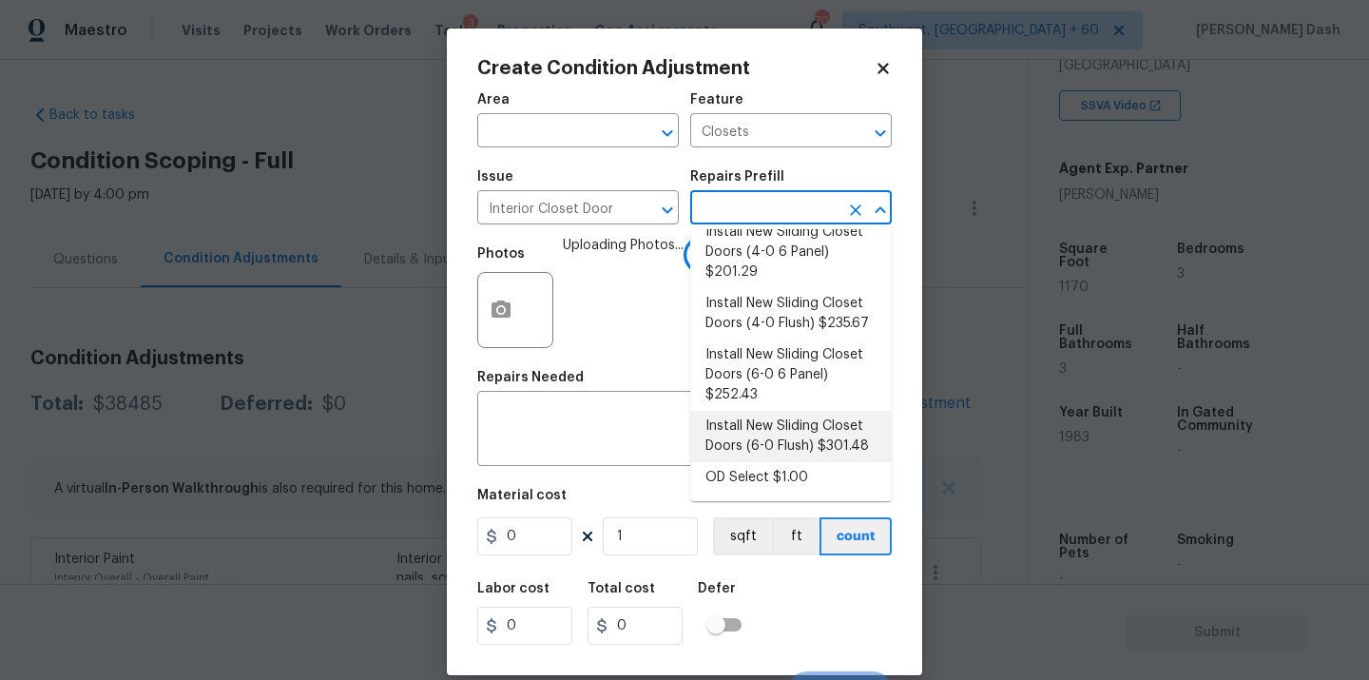
click at [759, 443] on li "Install New Sliding Closet Doors (6-0 Flush) $301.48" at bounding box center [791, 436] width 202 height 51
type input "Interior Door"
type textarea "Remove the existing door (if present). Install a new 6-0 bi-fold flush panel in…"
type input "301.48"
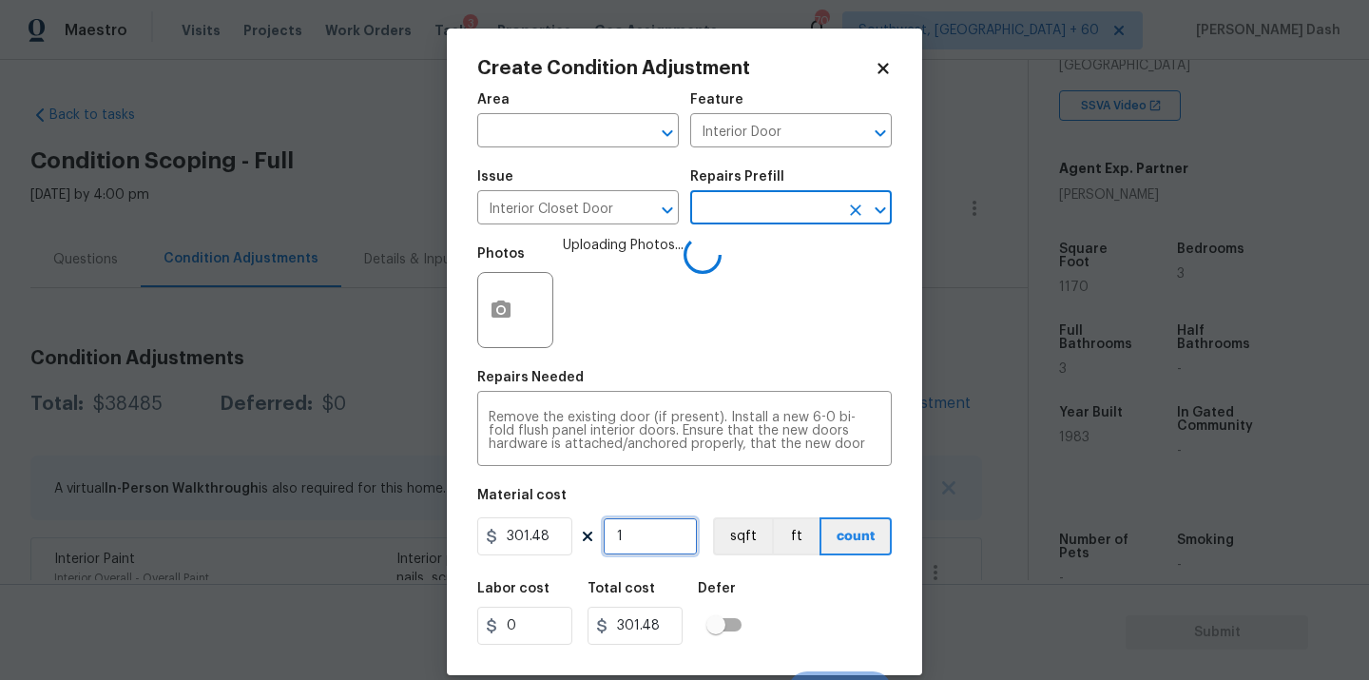
click at [663, 549] on input "1" at bounding box center [650, 536] width 95 height 38
type input "0"
type input "3"
type input "904.44"
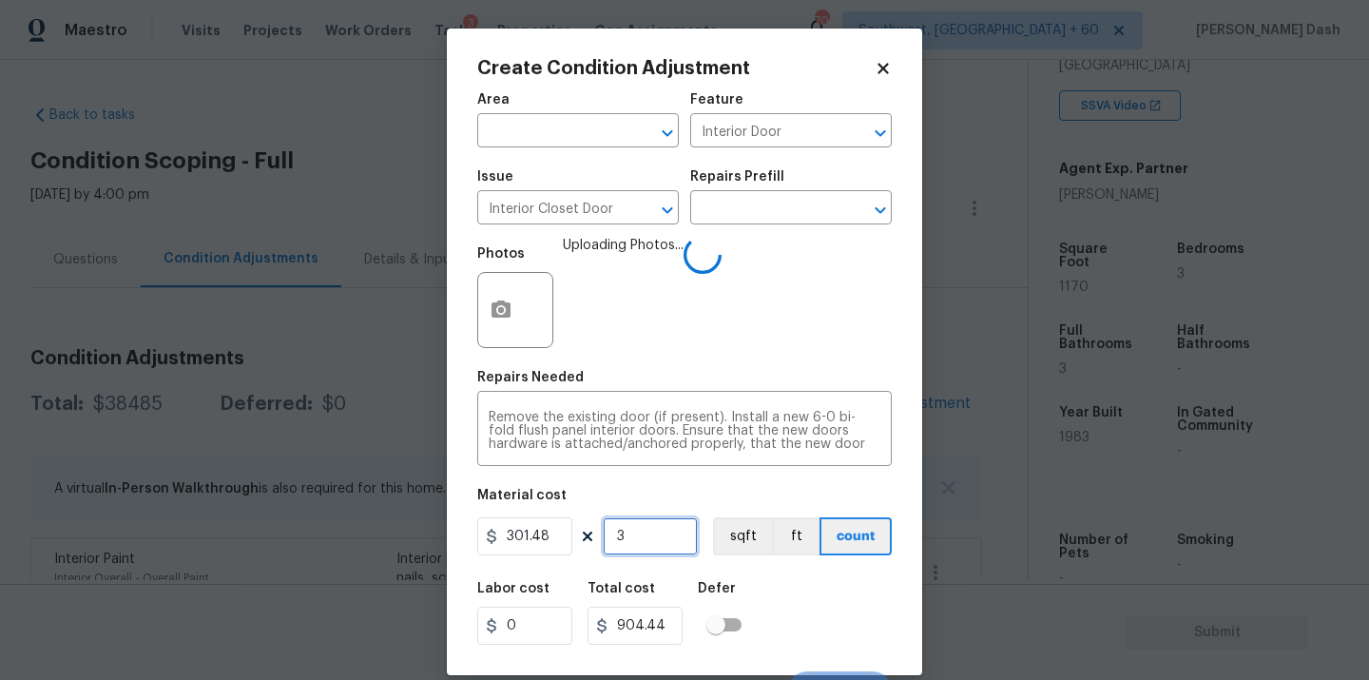
type input "3"
click at [800, 585] on div "Labor cost 0 Total cost 904.44 Defer" at bounding box center [684, 613] width 414 height 86
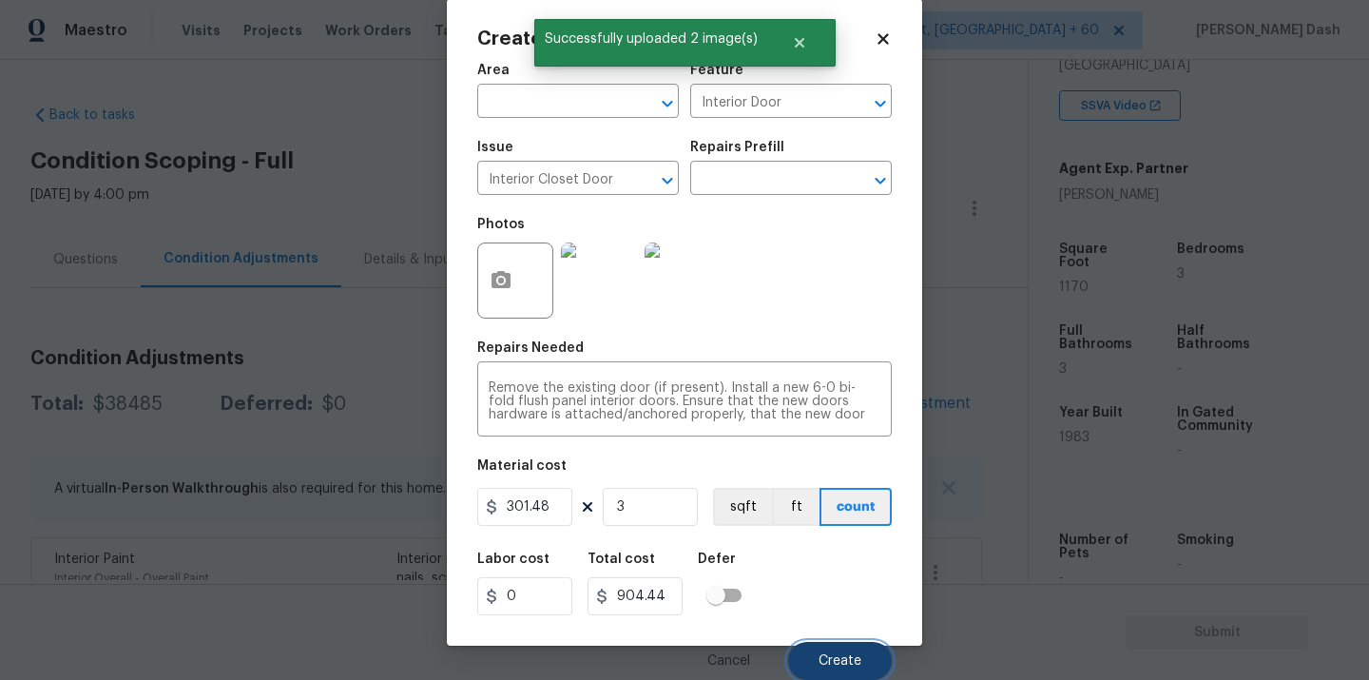
click at [844, 657] on span "Create" at bounding box center [839, 661] width 43 height 14
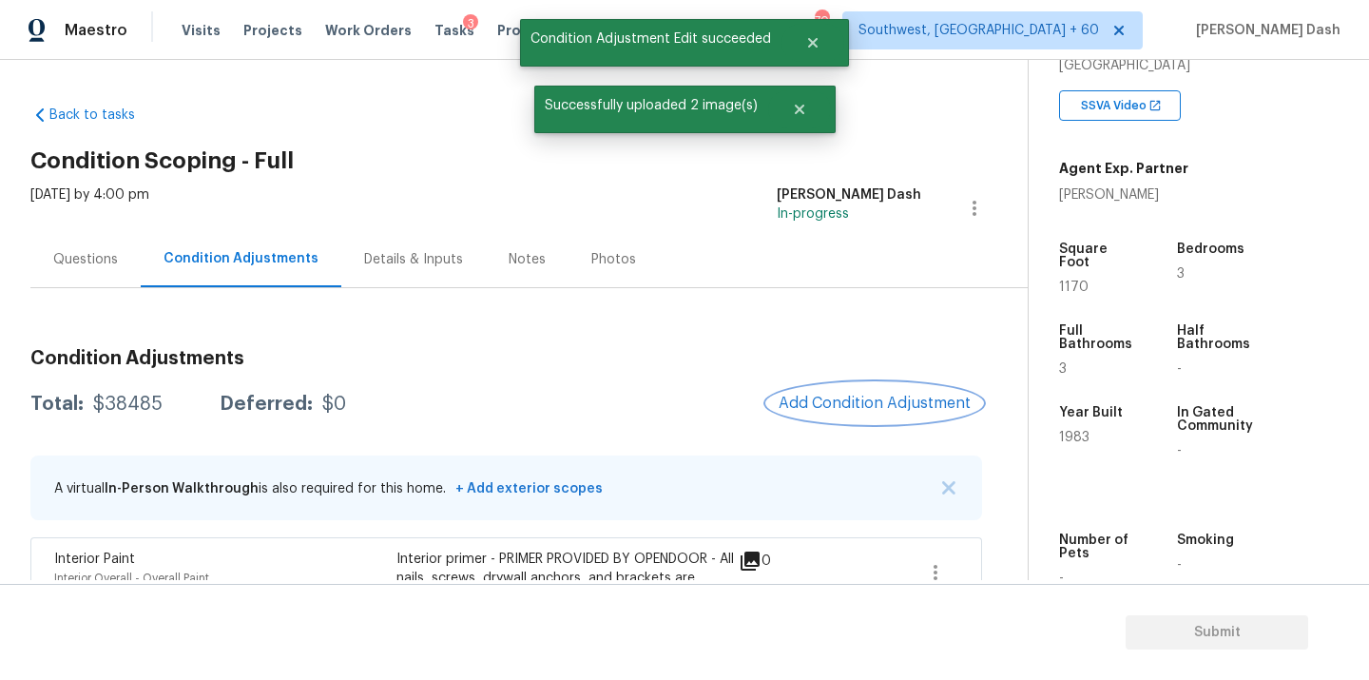
scroll to position [0, 0]
click at [845, 383] on span "Add Condition Adjustment" at bounding box center [874, 404] width 215 height 42
click at [834, 392] on button "Add Condition Adjustment" at bounding box center [874, 403] width 215 height 40
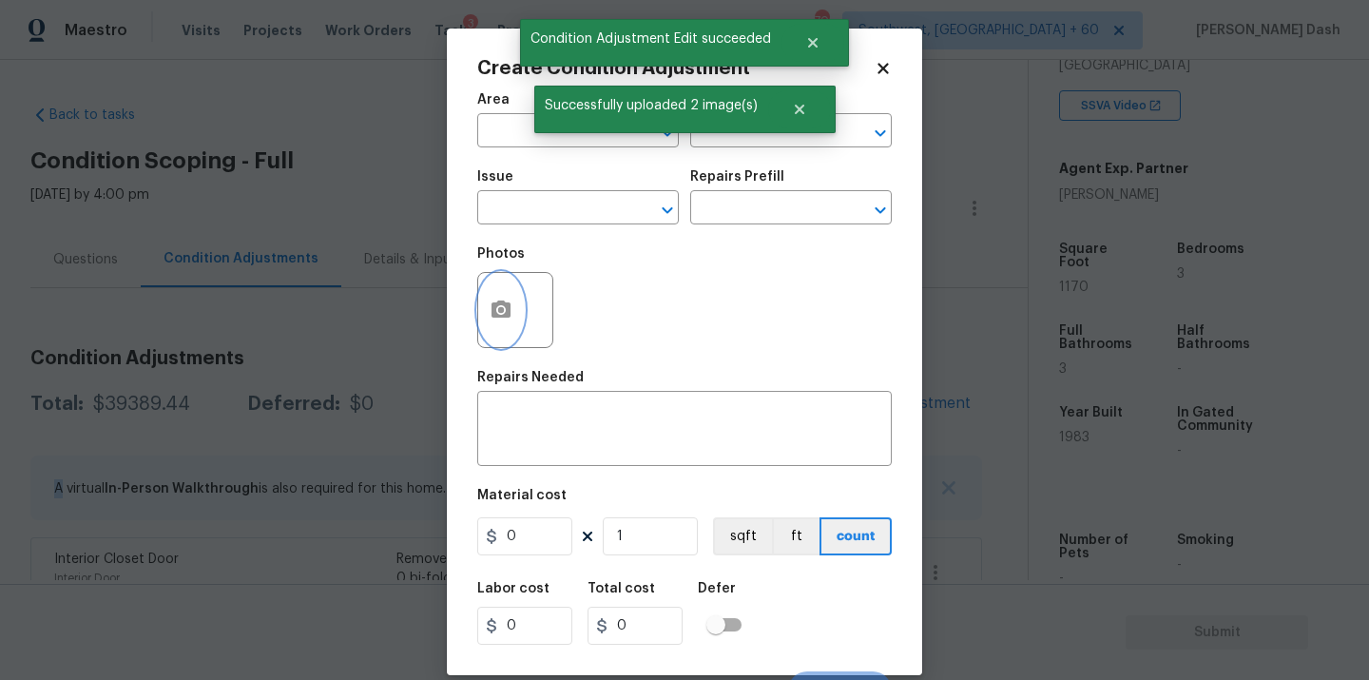
click at [497, 291] on button "button" at bounding box center [501, 310] width 46 height 74
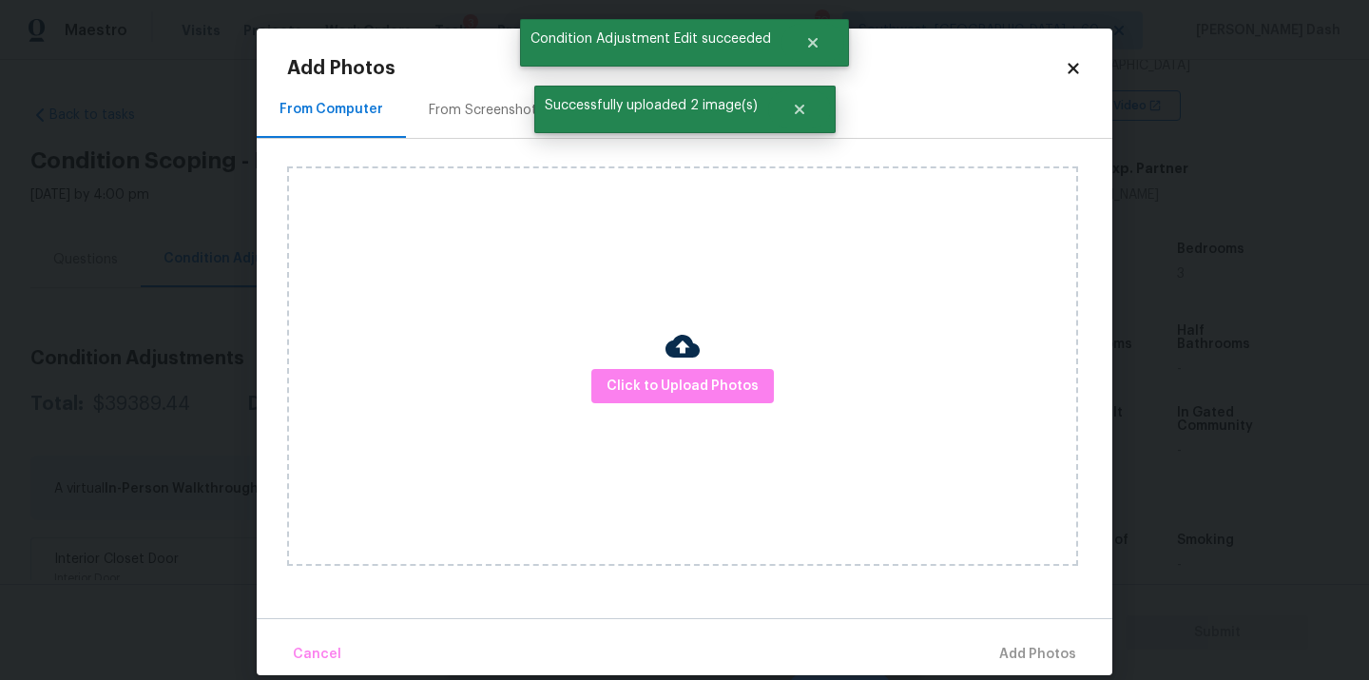
click at [727, 446] on div "Click to Upload Photos" at bounding box center [682, 365] width 791 height 399
click at [703, 399] on button "Click to Upload Photos" at bounding box center [682, 386] width 183 height 35
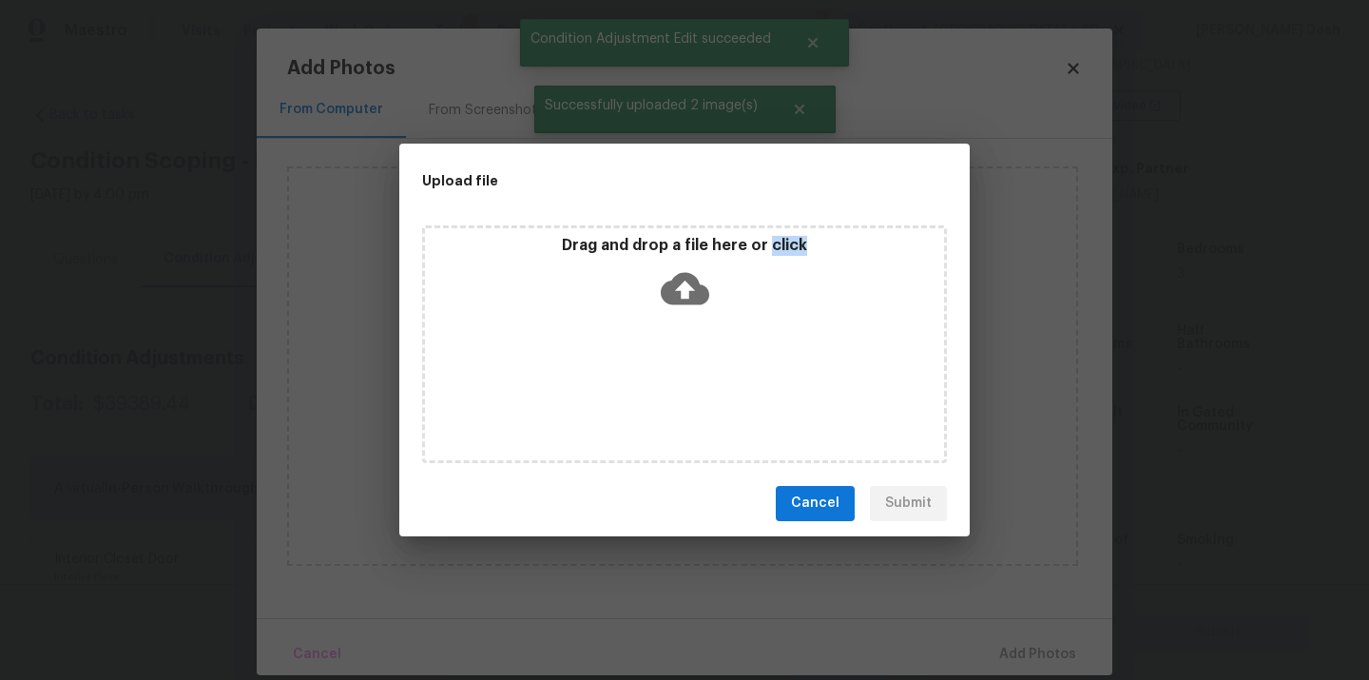
click at [703, 399] on div "Drag and drop a file here or click" at bounding box center [684, 344] width 525 height 238
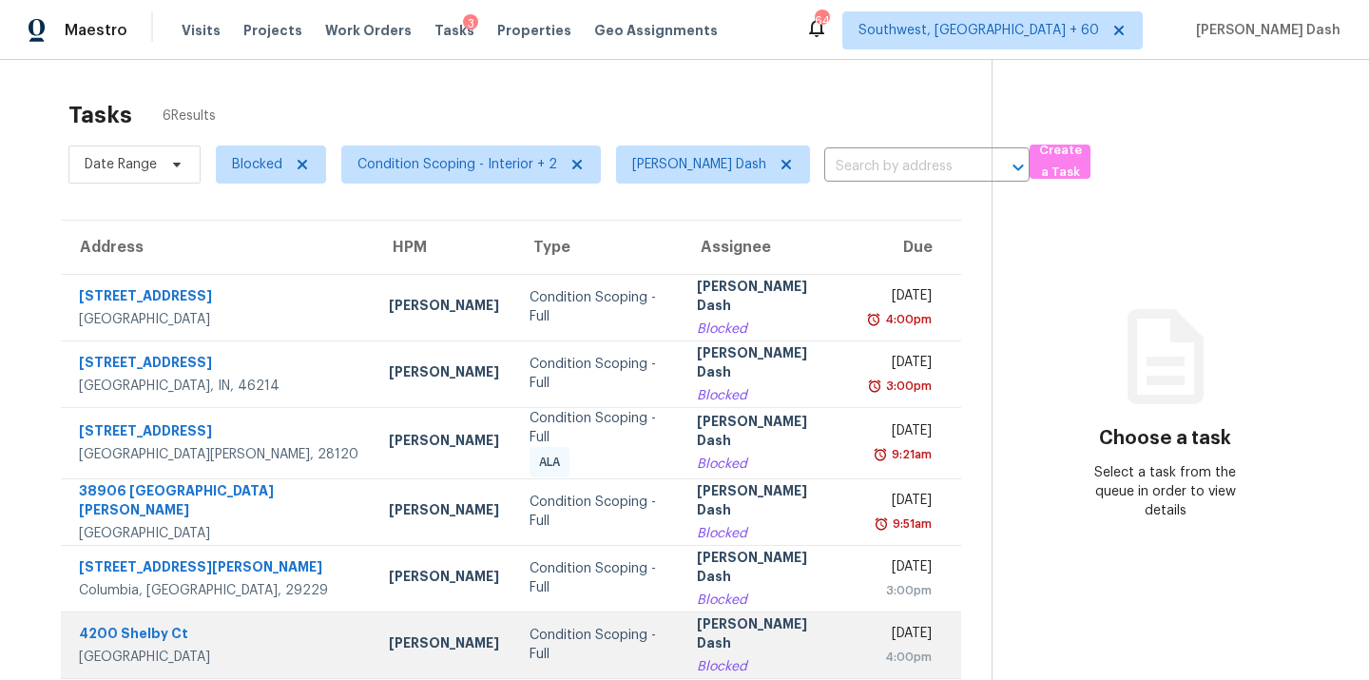
scroll to position [60, 0]
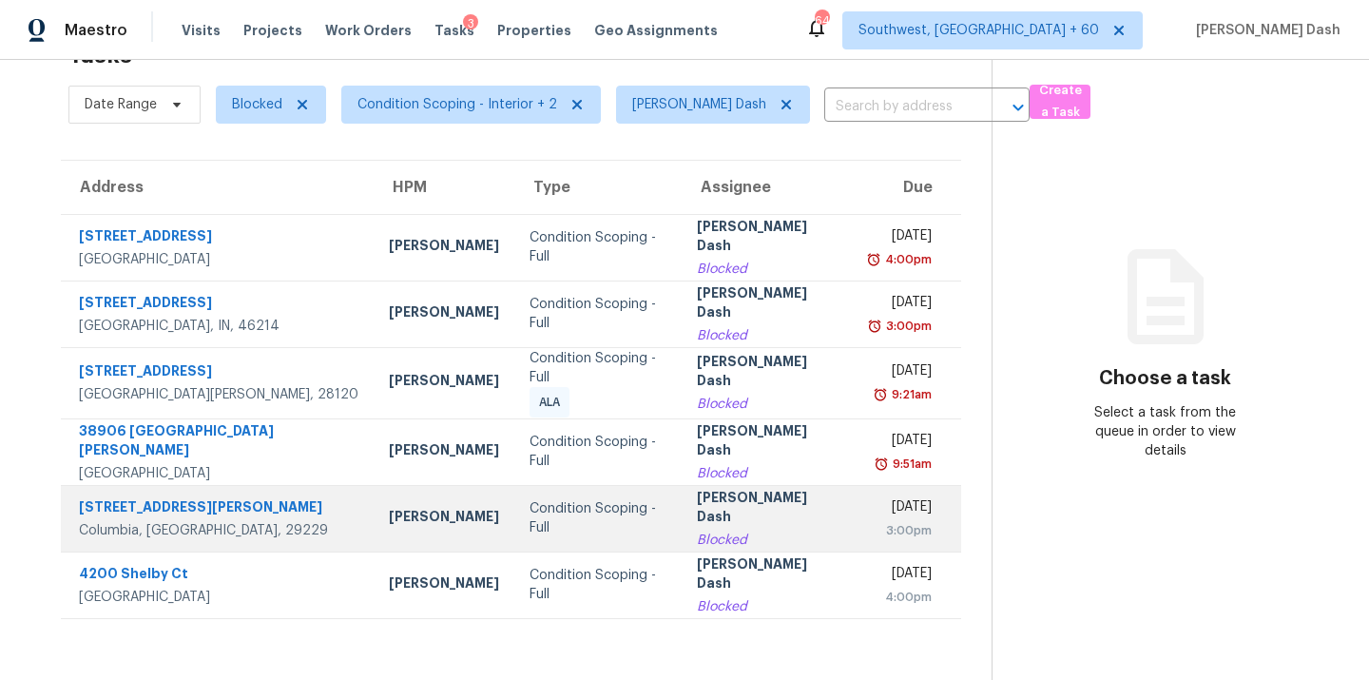
click at [530, 530] on div "Condition Scoping - Full" at bounding box center [598, 518] width 136 height 38
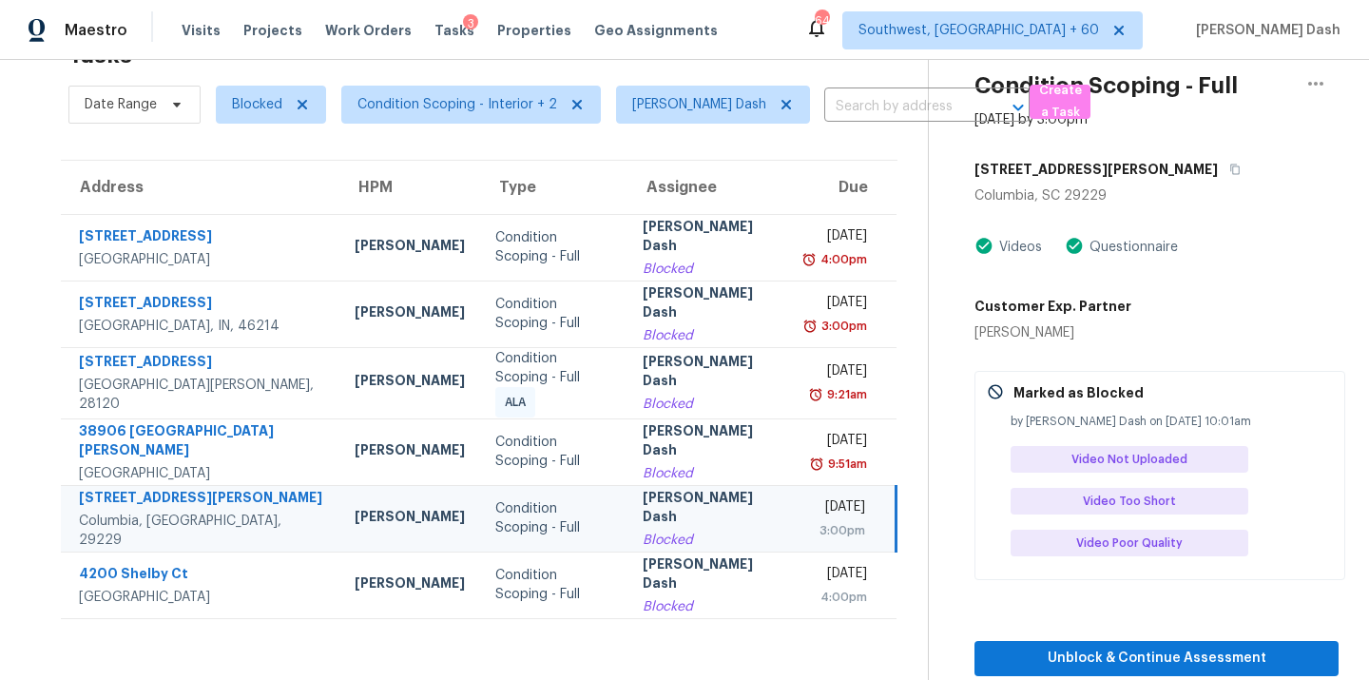
click at [549, 506] on div "Condition Scoping - Full" at bounding box center [553, 518] width 117 height 38
click at [1218, 176] on button "button" at bounding box center [1231, 169] width 26 height 34
drag, startPoint x: 259, startPoint y: 105, endPoint x: 259, endPoint y: 127, distance: 22.8
click at [259, 105] on span "Blocked" at bounding box center [257, 104] width 50 height 19
click at [277, 138] on div "Blocked Closed Open" at bounding box center [267, 185] width 104 height 95
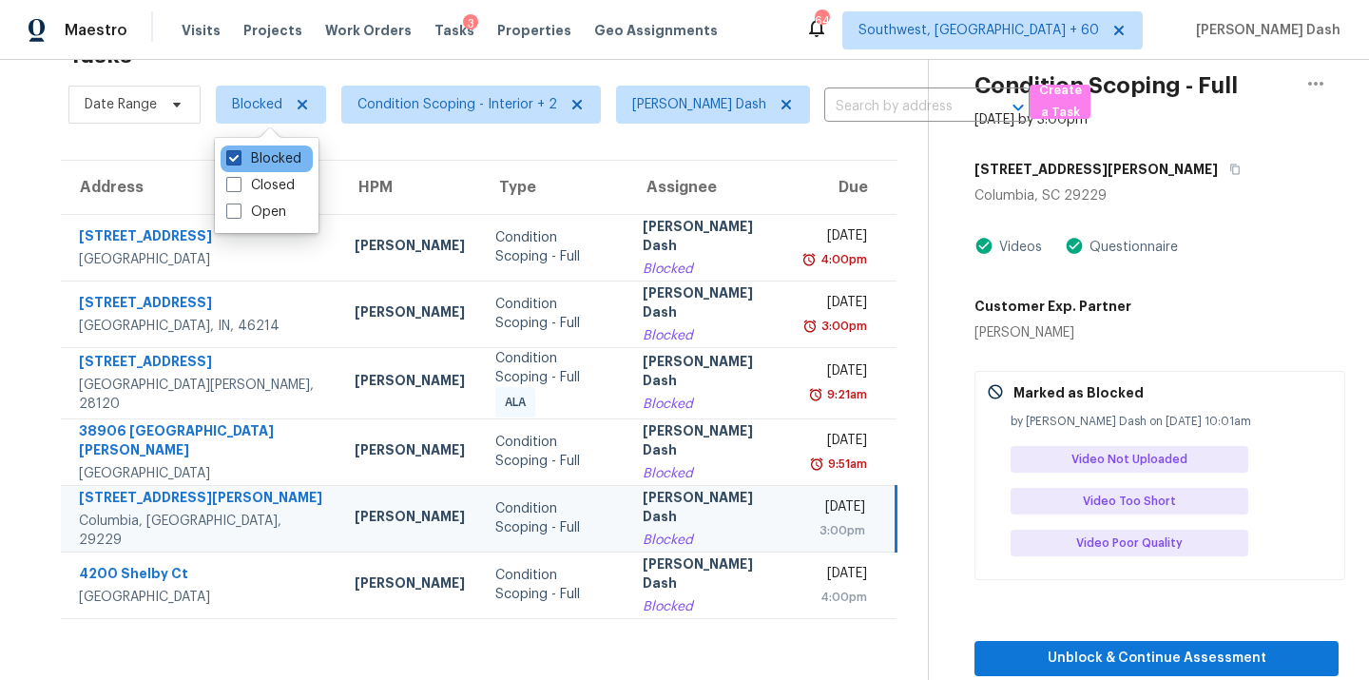
click at [275, 149] on label "Blocked" at bounding box center [263, 158] width 75 height 19
click at [239, 149] on input "Blocked" at bounding box center [232, 155] width 12 height 12
checkbox input "false"
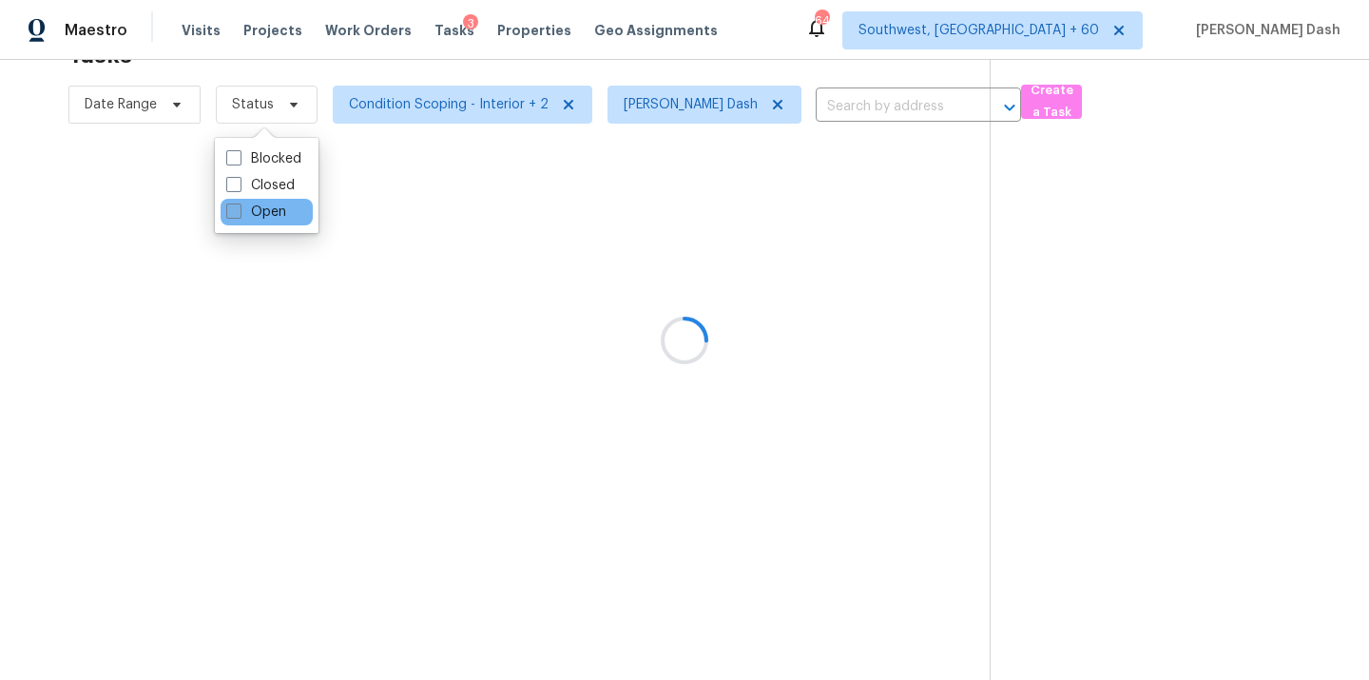
click at [275, 217] on label "Open" at bounding box center [256, 211] width 60 height 19
click at [239, 215] on input "Open" at bounding box center [232, 208] width 12 height 12
checkbox input "true"
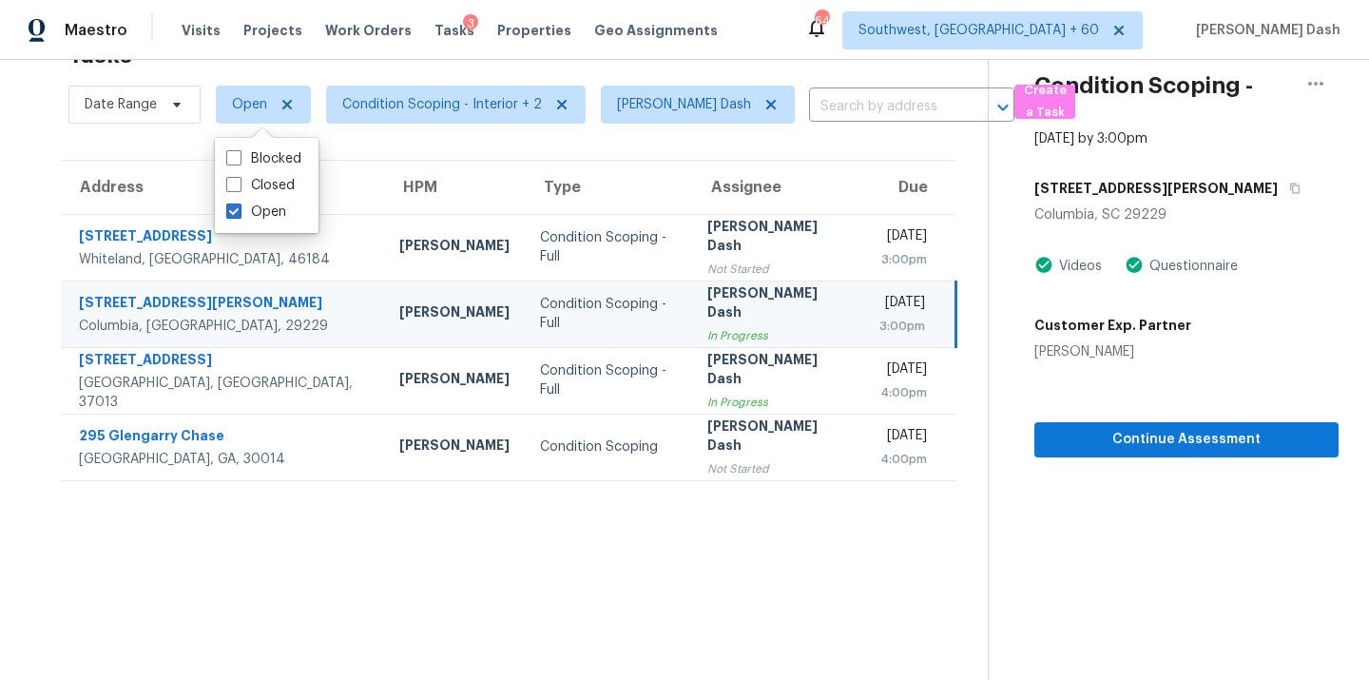
click at [384, 329] on td "Ryan Middleton" at bounding box center [454, 313] width 141 height 67
click at [1300, 87] on button "button" at bounding box center [1316, 84] width 46 height 46
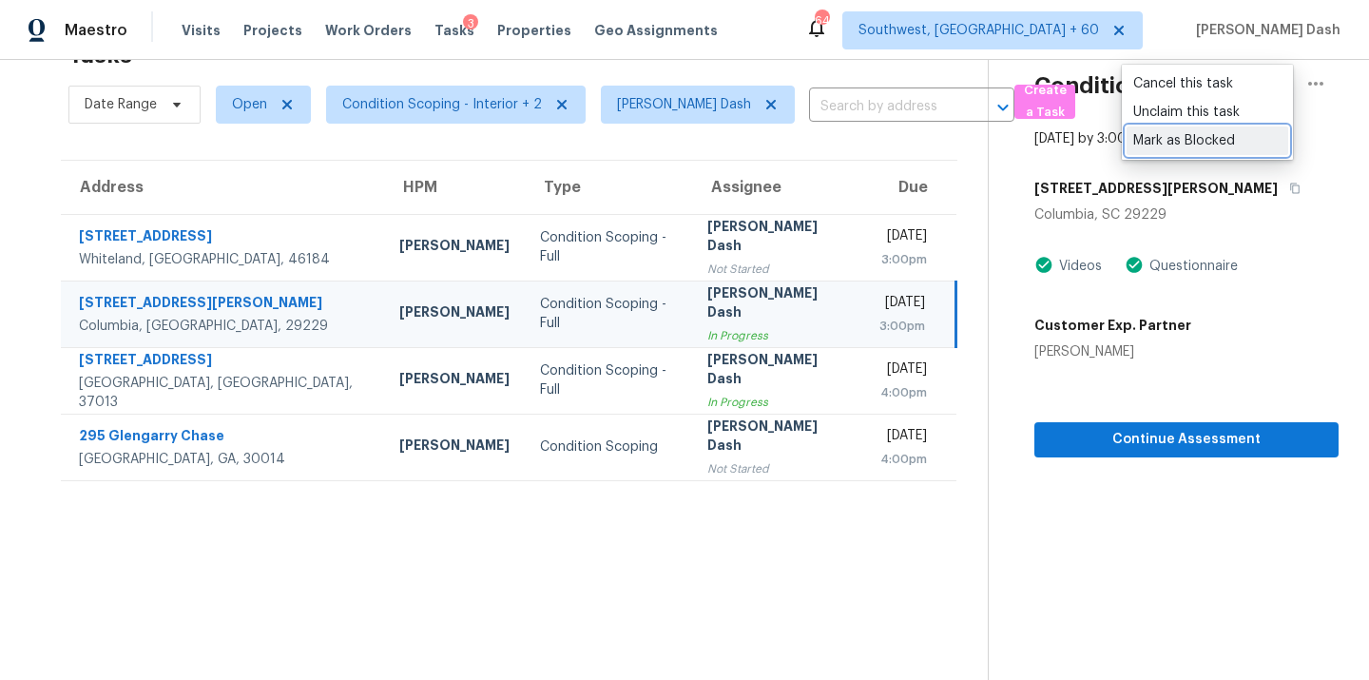
click at [1172, 150] on link "Mark as Blocked" at bounding box center [1208, 140] width 162 height 29
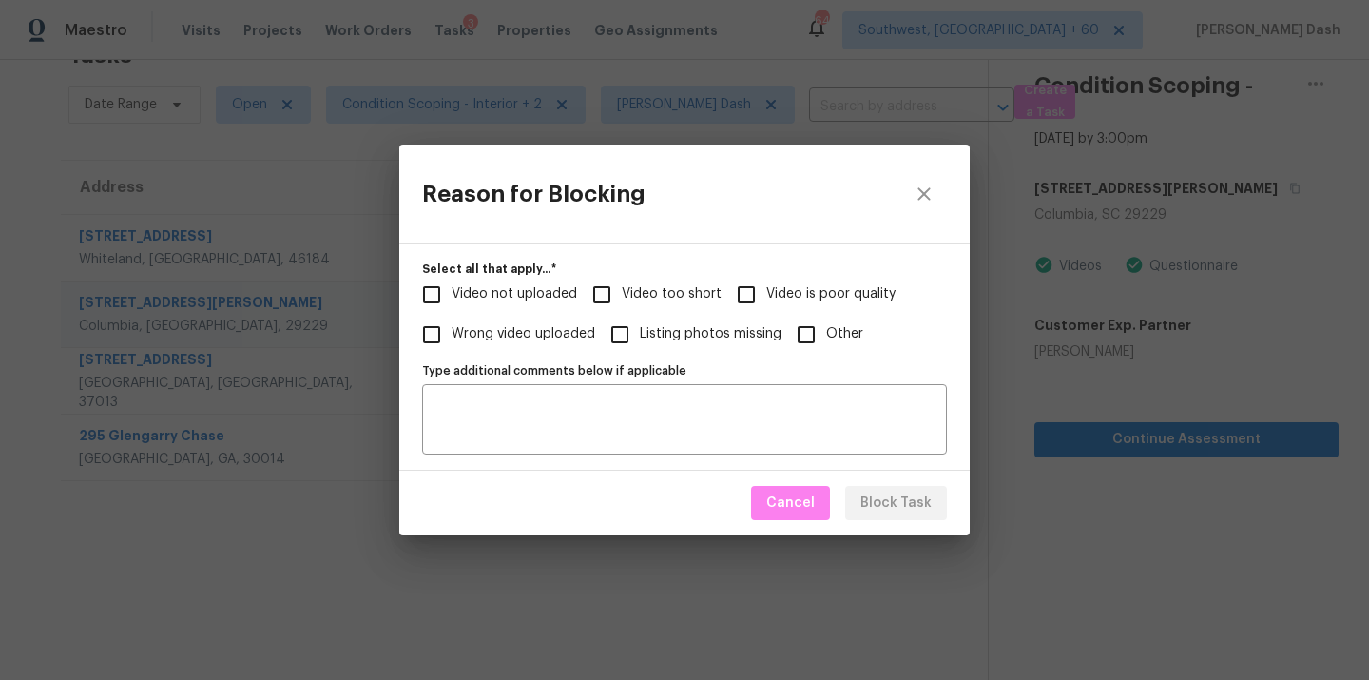
click at [673, 301] on span "Video too short" at bounding box center [672, 294] width 100 height 20
click at [622, 301] on input "Video too short" at bounding box center [602, 295] width 40 height 40
click at [582, 299] on input "Video too short" at bounding box center [602, 295] width 40 height 40
checkbox input "false"
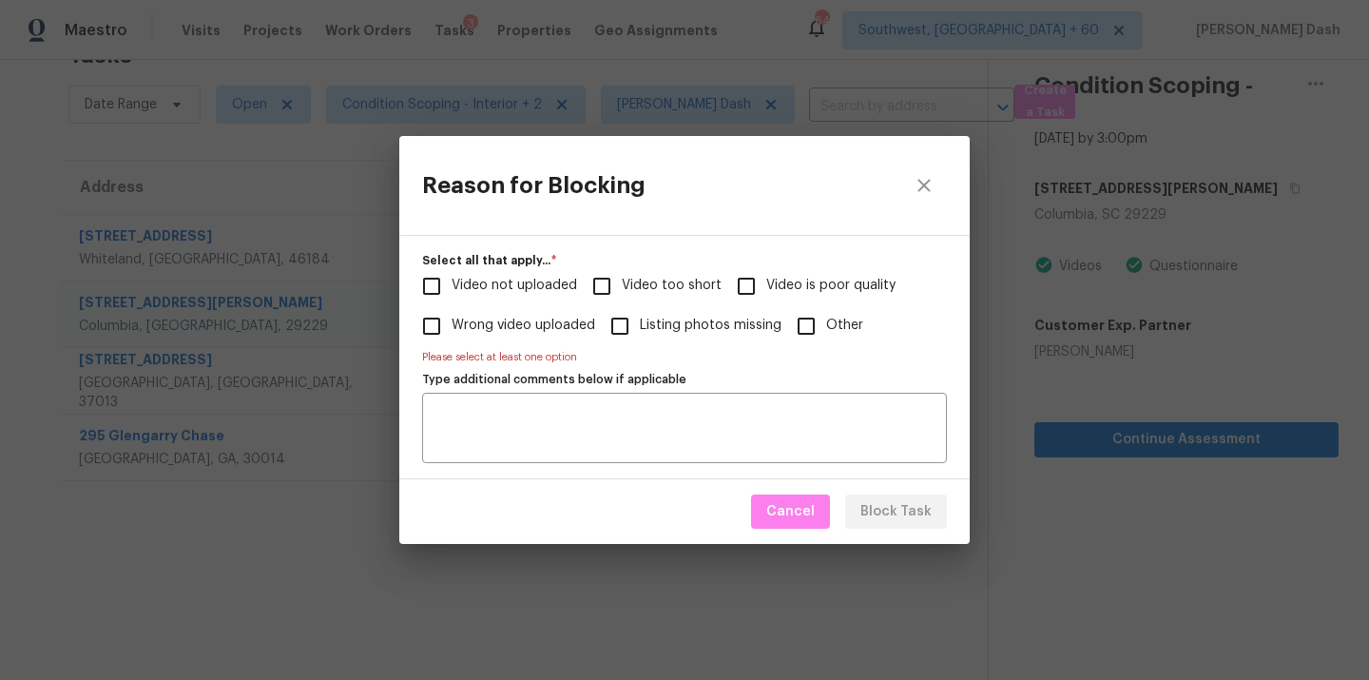
click at [843, 283] on span "Video is poor quality" at bounding box center [830, 286] width 129 height 20
click at [766, 283] on input "Video is poor quality" at bounding box center [746, 286] width 40 height 40
checkbox input "true"
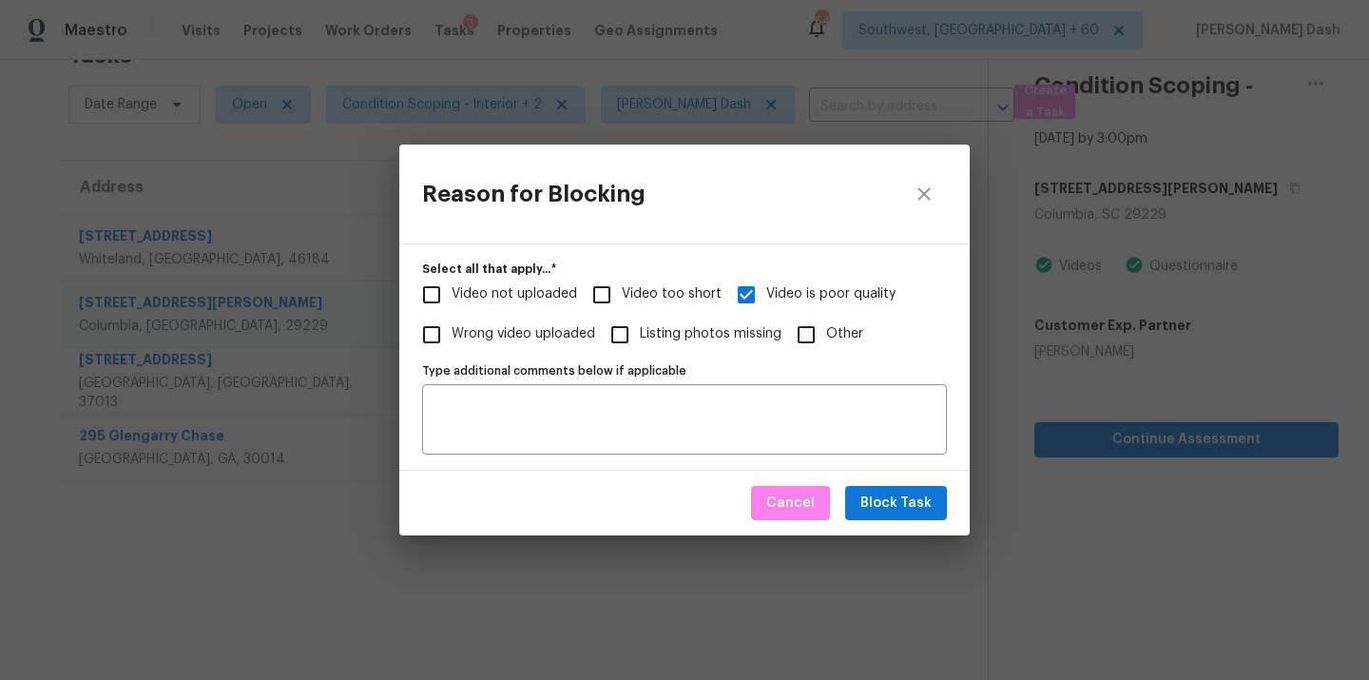
click at [695, 303] on span "Video too short" at bounding box center [672, 294] width 100 height 20
click at [622, 303] on input "Video too short" at bounding box center [602, 295] width 40 height 40
checkbox input "true"
click at [528, 303] on span "Video not uploaded" at bounding box center [514, 294] width 125 height 20
click at [452, 303] on input "Video not uploaded" at bounding box center [432, 295] width 40 height 40
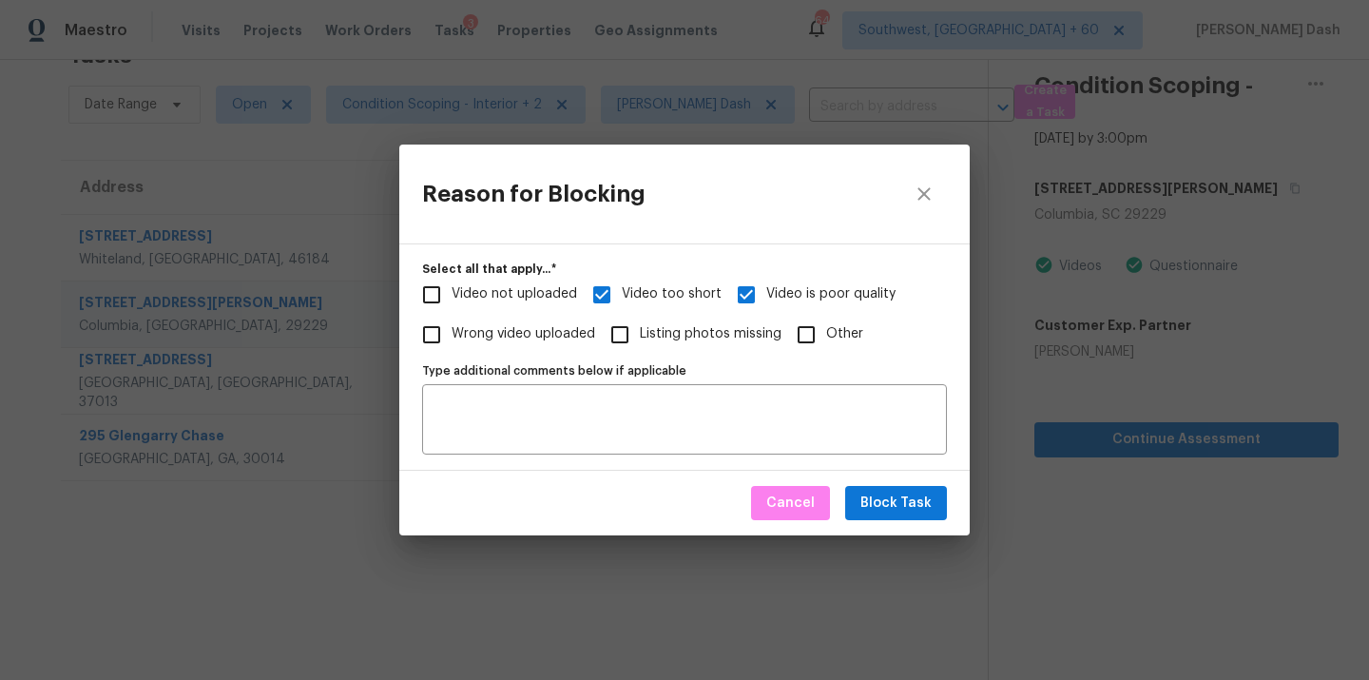
checkbox input "true"
click at [884, 502] on span "Block Task" at bounding box center [895, 503] width 71 height 24
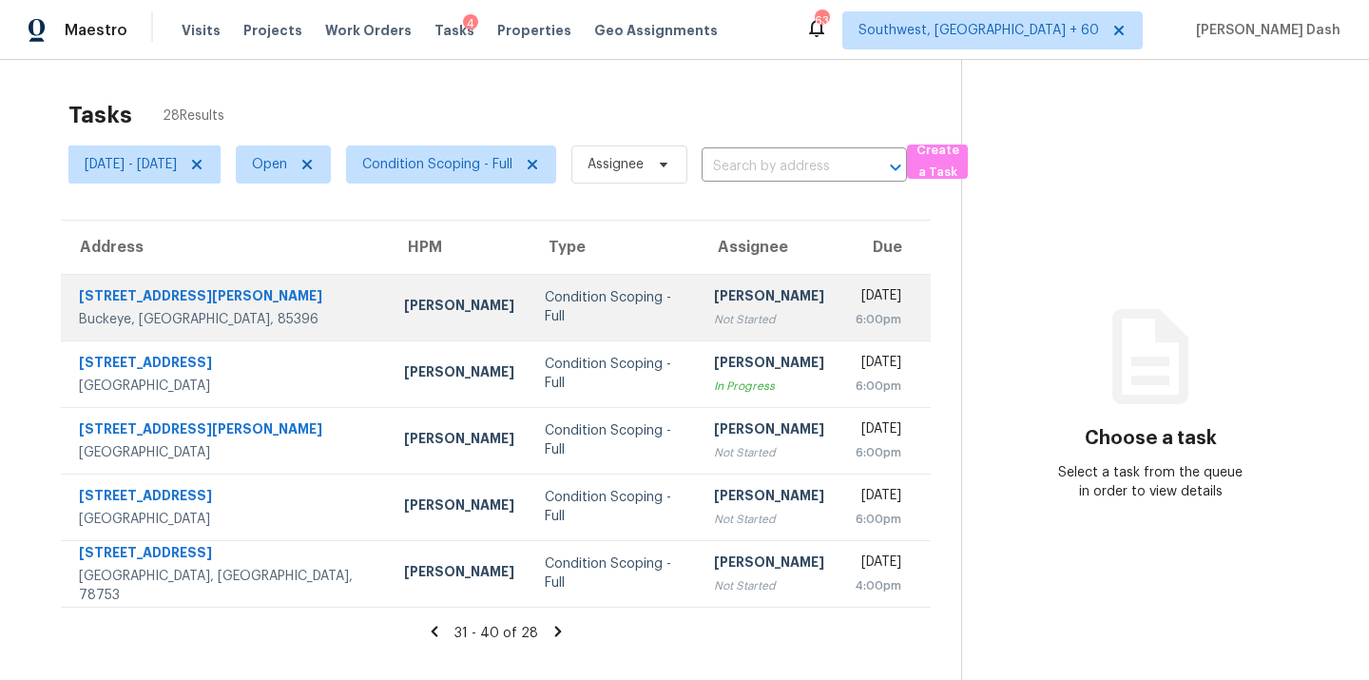
scroll to position [60, 0]
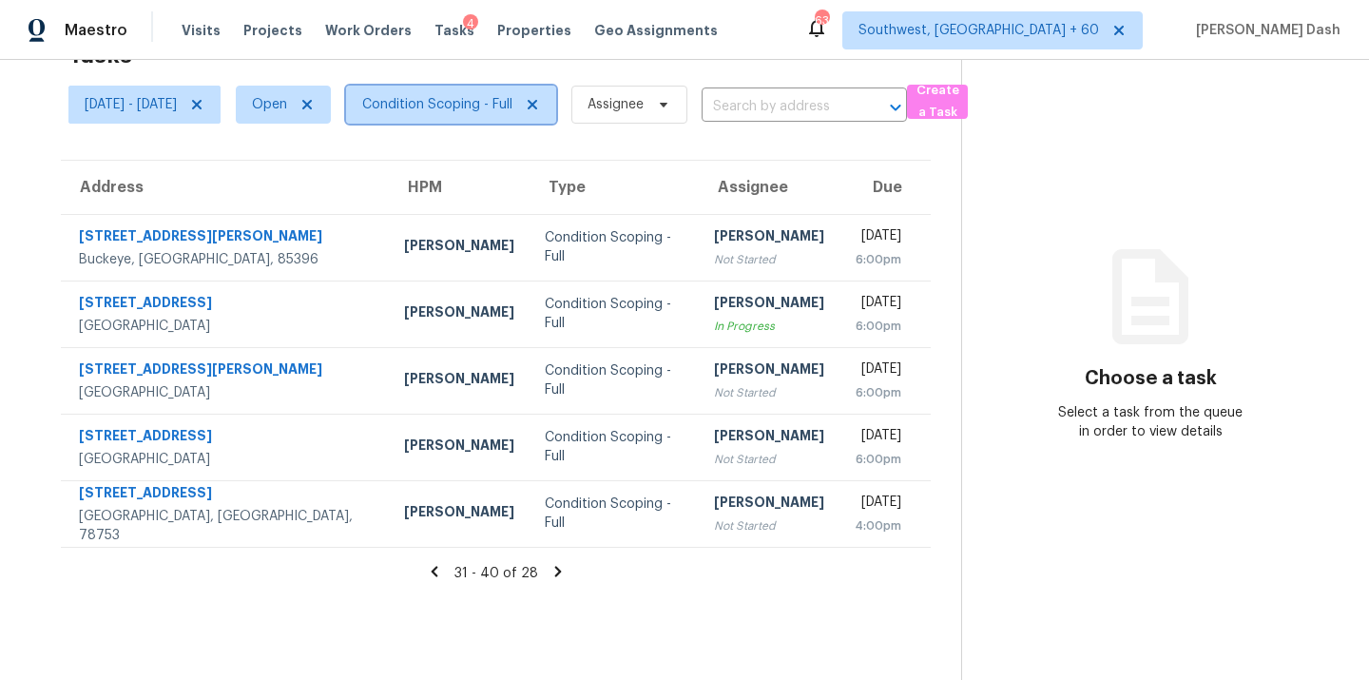
click at [512, 100] on span "Condition Scoping - Full" at bounding box center [437, 104] width 150 height 19
click at [597, 66] on div "Tasks 28 Results" at bounding box center [514, 54] width 893 height 49
click at [443, 576] on icon at bounding box center [434, 571] width 17 height 17
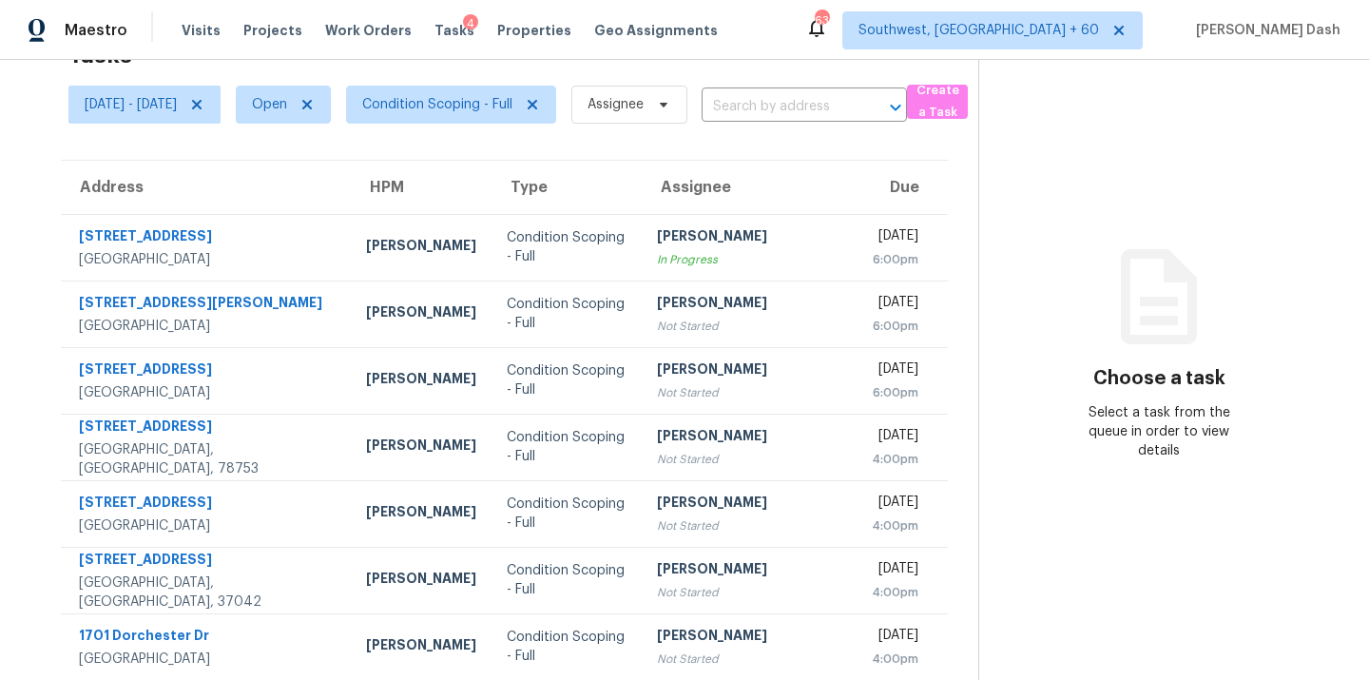
scroll to position [0, 0]
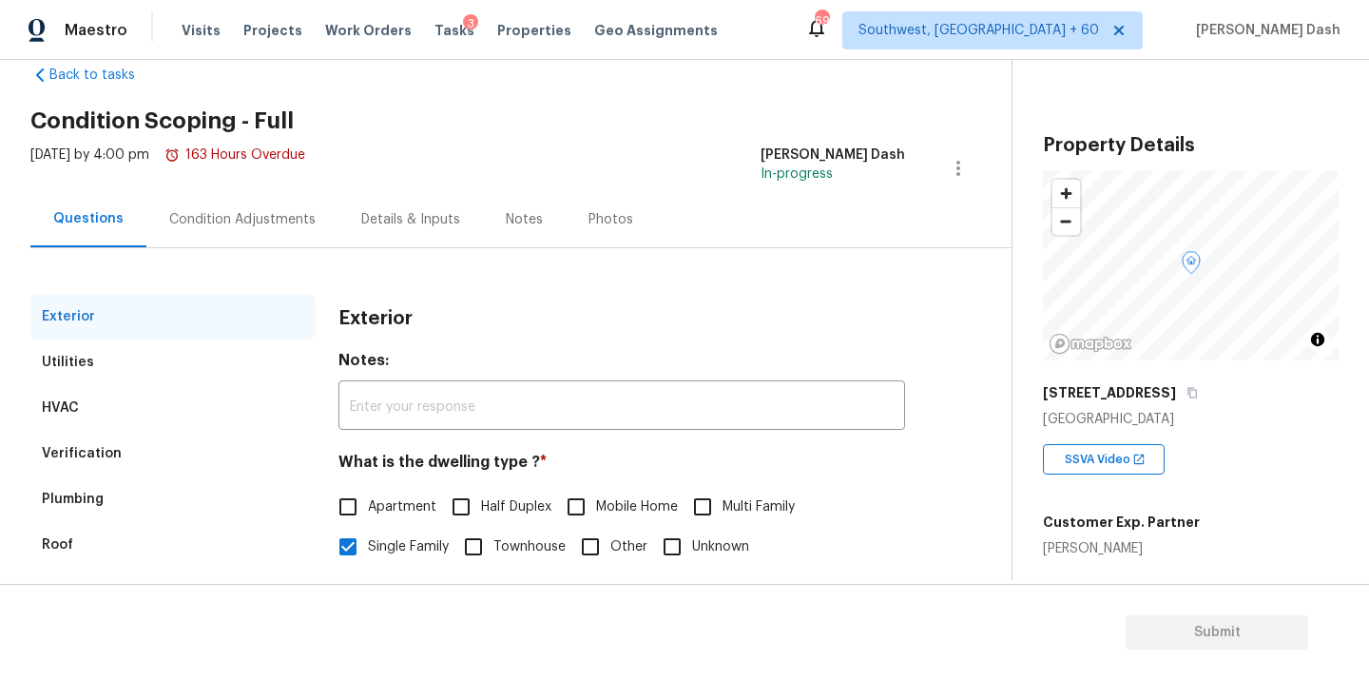
scroll to position [236, 0]
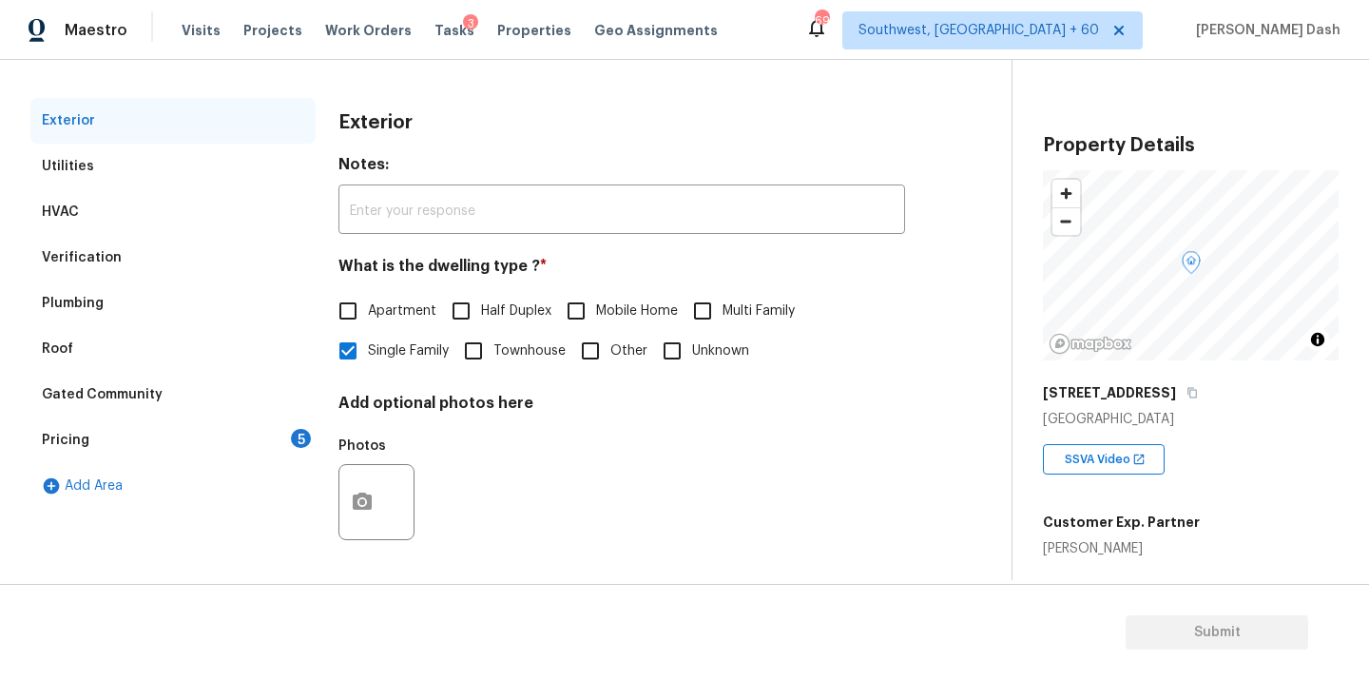
click at [169, 169] on div "Utilities" at bounding box center [172, 167] width 285 height 46
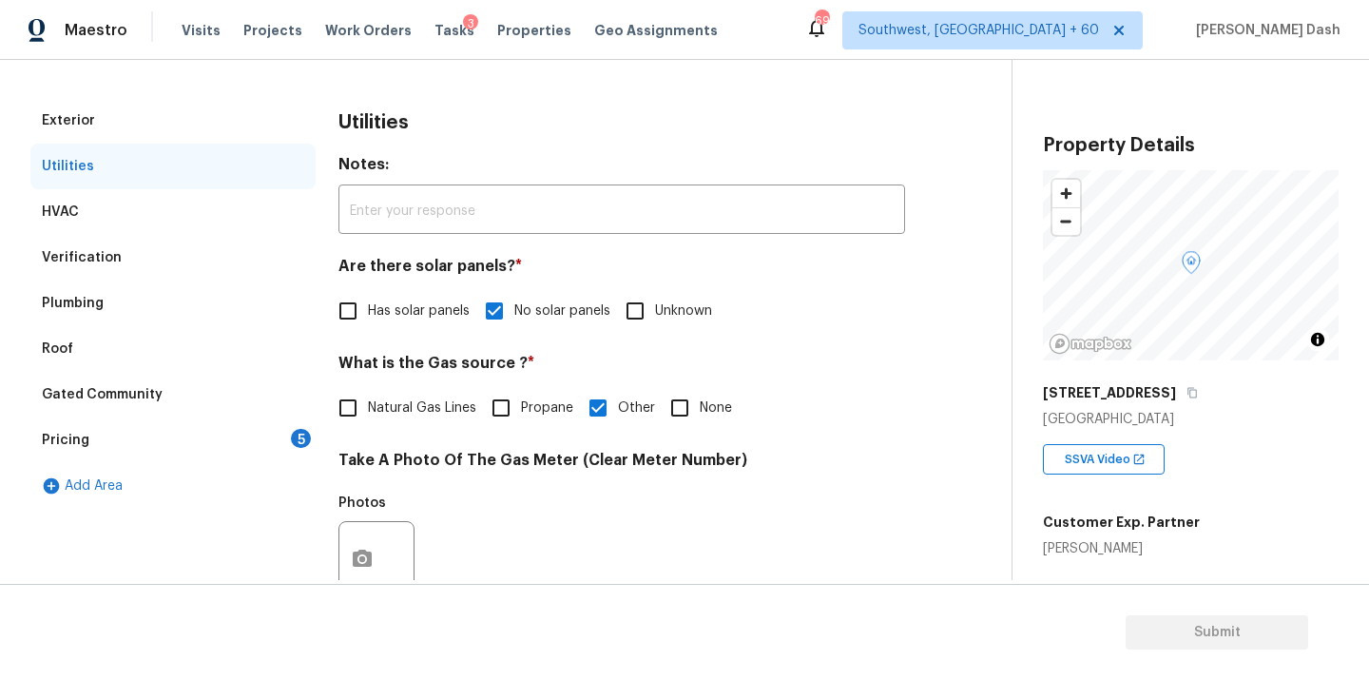
click at [151, 244] on div "Verification" at bounding box center [172, 258] width 285 height 46
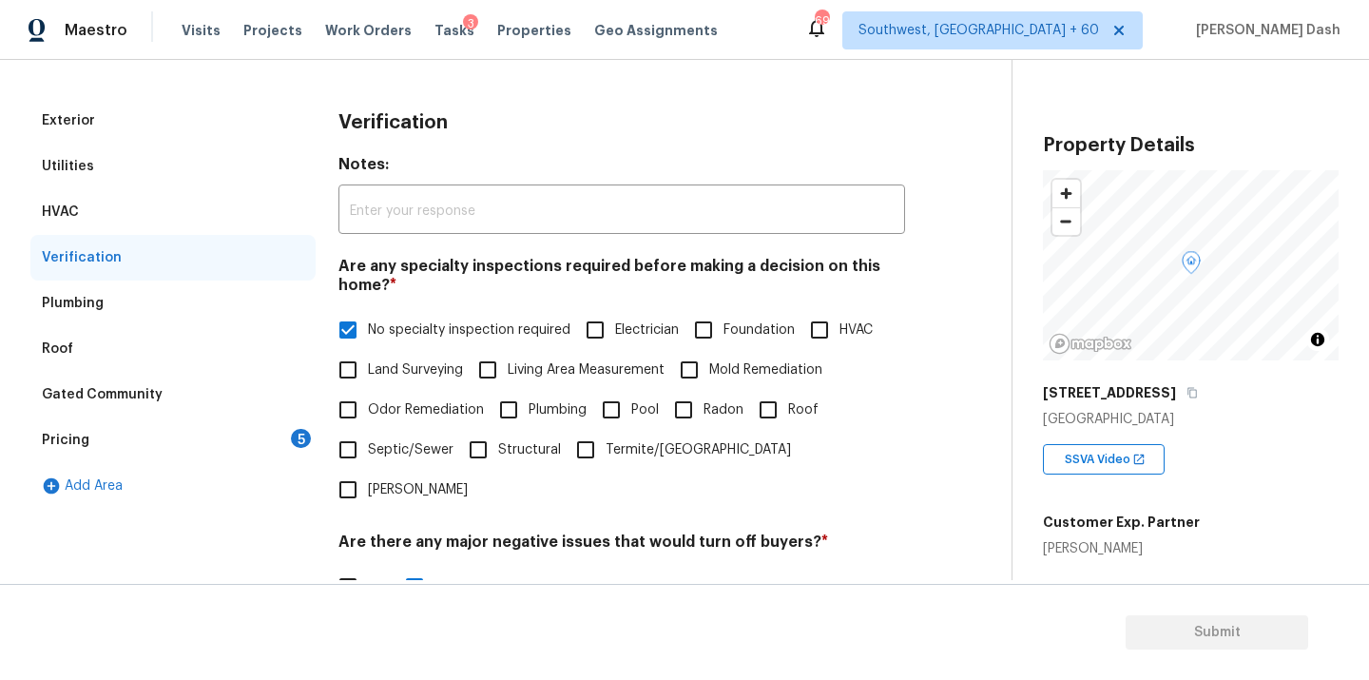
click at [138, 443] on div "Pricing 5" at bounding box center [172, 440] width 285 height 46
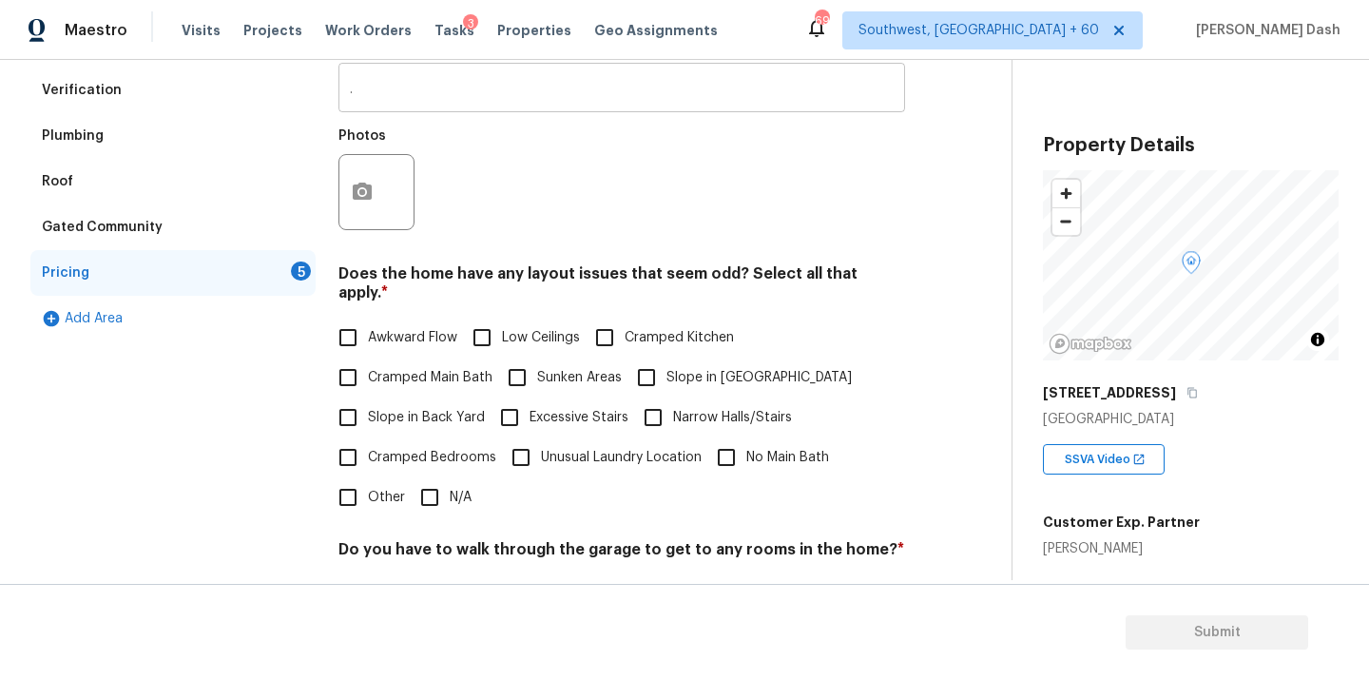
scroll to position [326, 0]
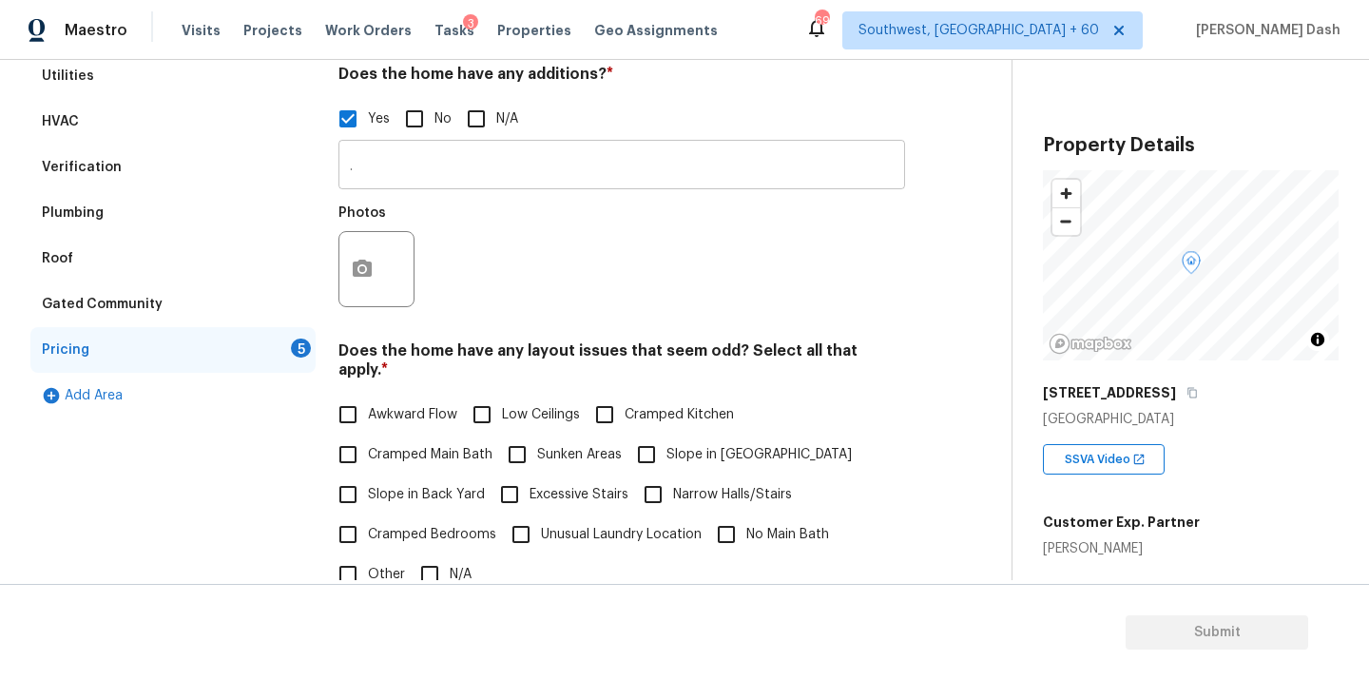
click at [380, 169] on input "." at bounding box center [621, 166] width 567 height 45
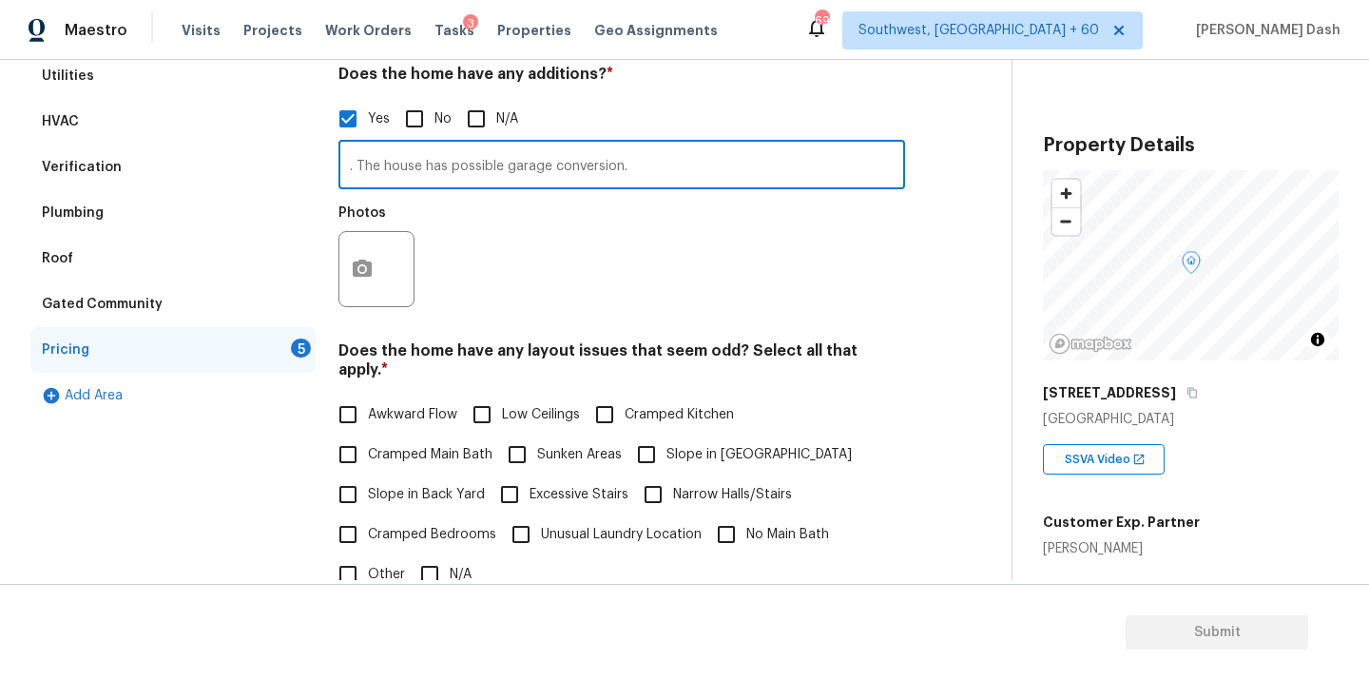
type input ". The house has possible garage conversion."
click at [341, 271] on button "button" at bounding box center [362, 269] width 46 height 74
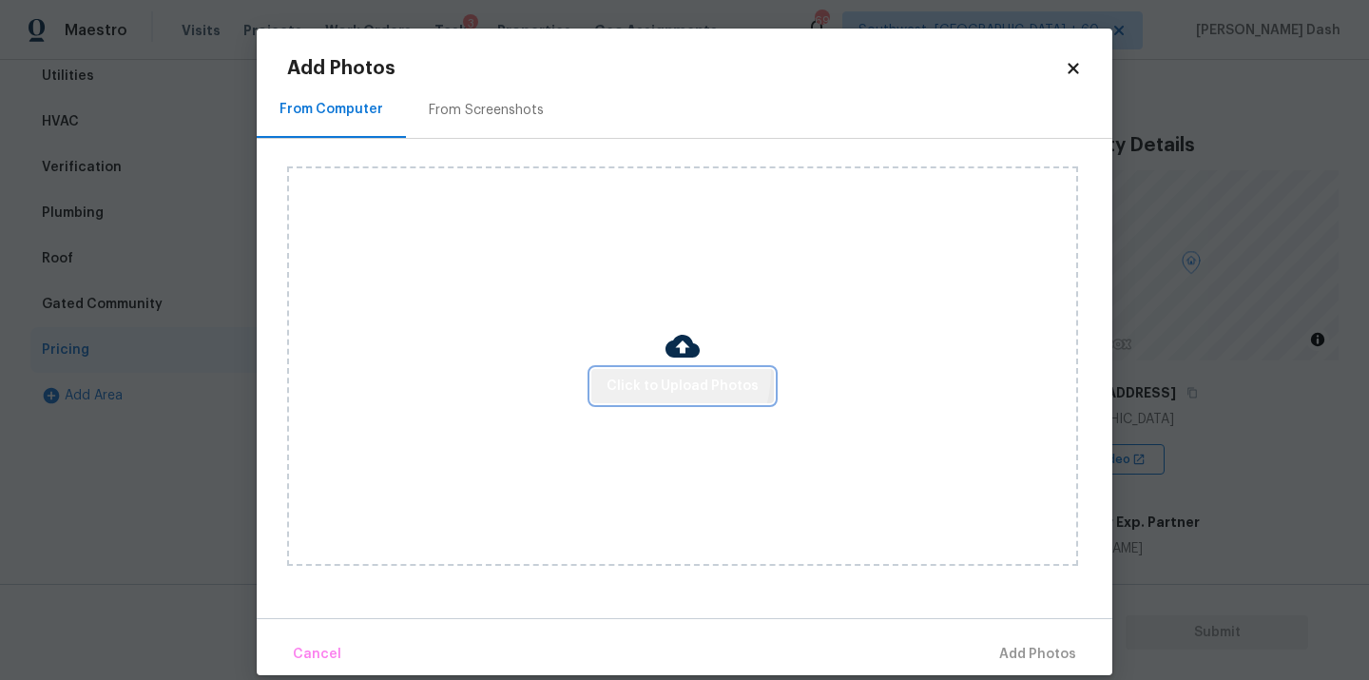
click at [660, 373] on button "Click to Upload Photos" at bounding box center [682, 386] width 183 height 35
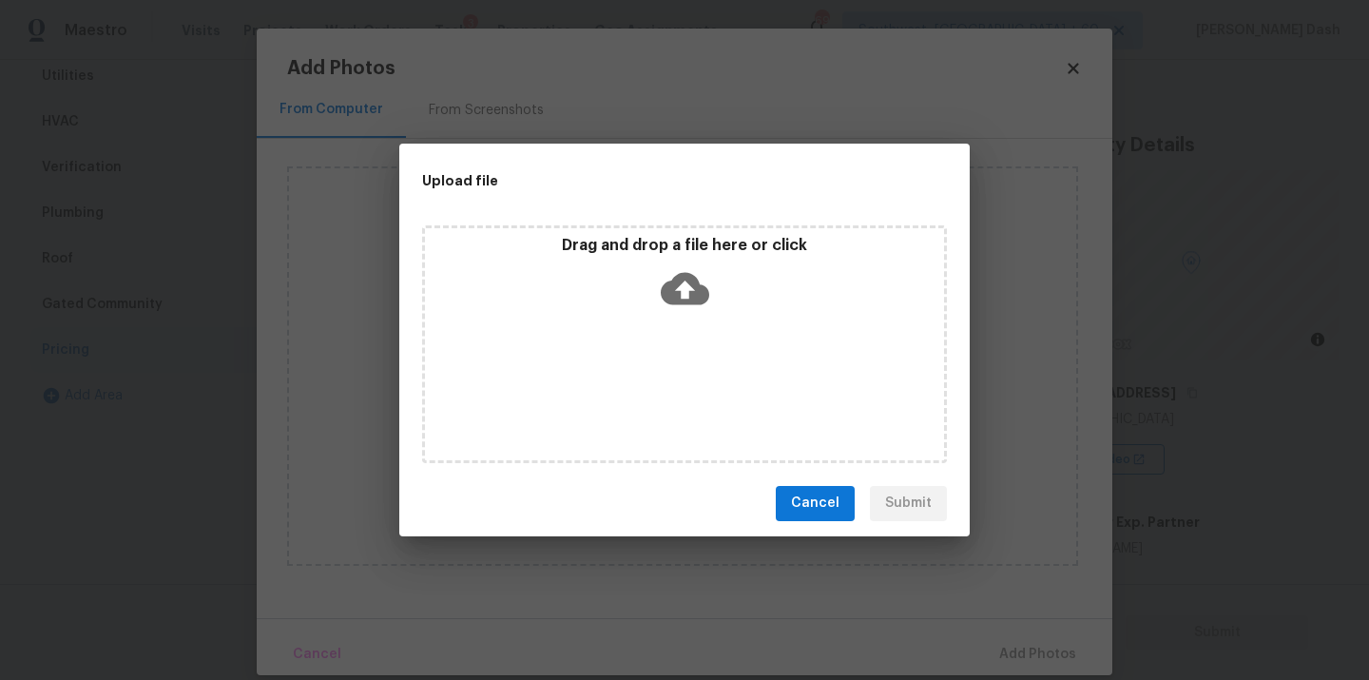
click at [660, 373] on div "Drag and drop a file here or click" at bounding box center [684, 344] width 525 height 238
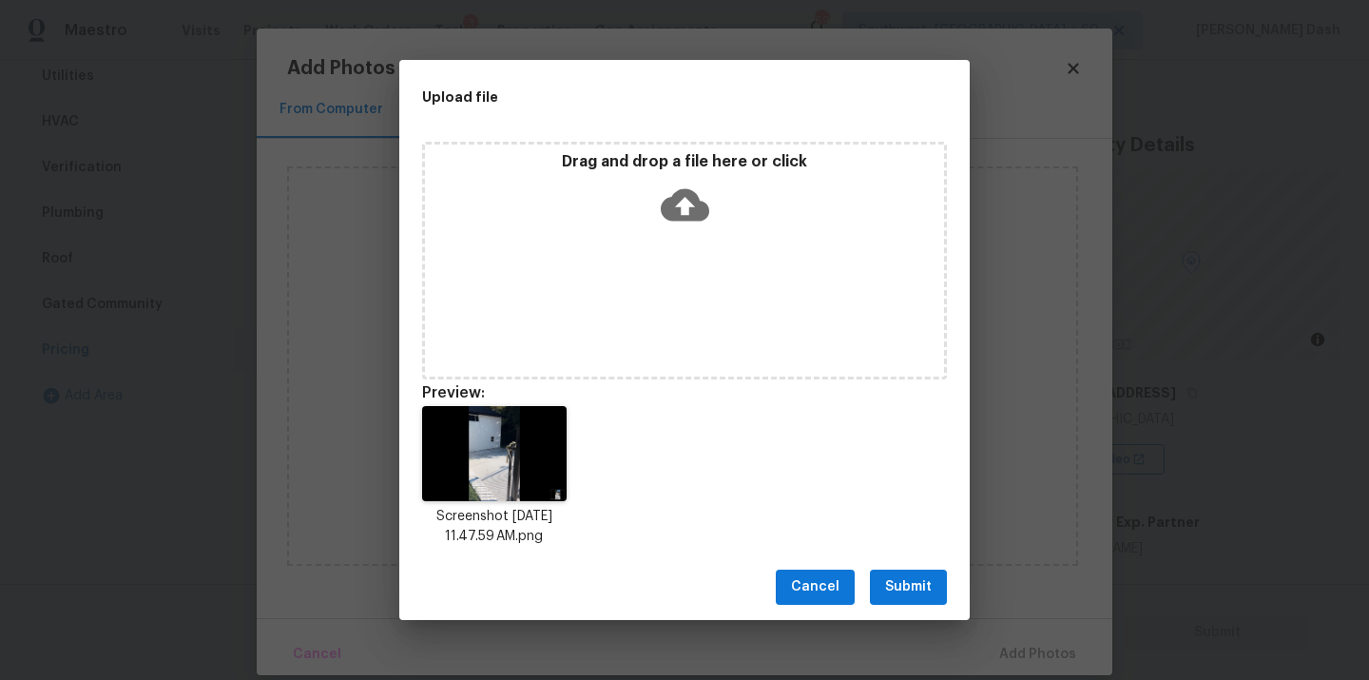
click at [923, 555] on div "Cancel Submit" at bounding box center [684, 587] width 570 height 66
click at [922, 580] on span "Submit" at bounding box center [908, 587] width 47 height 24
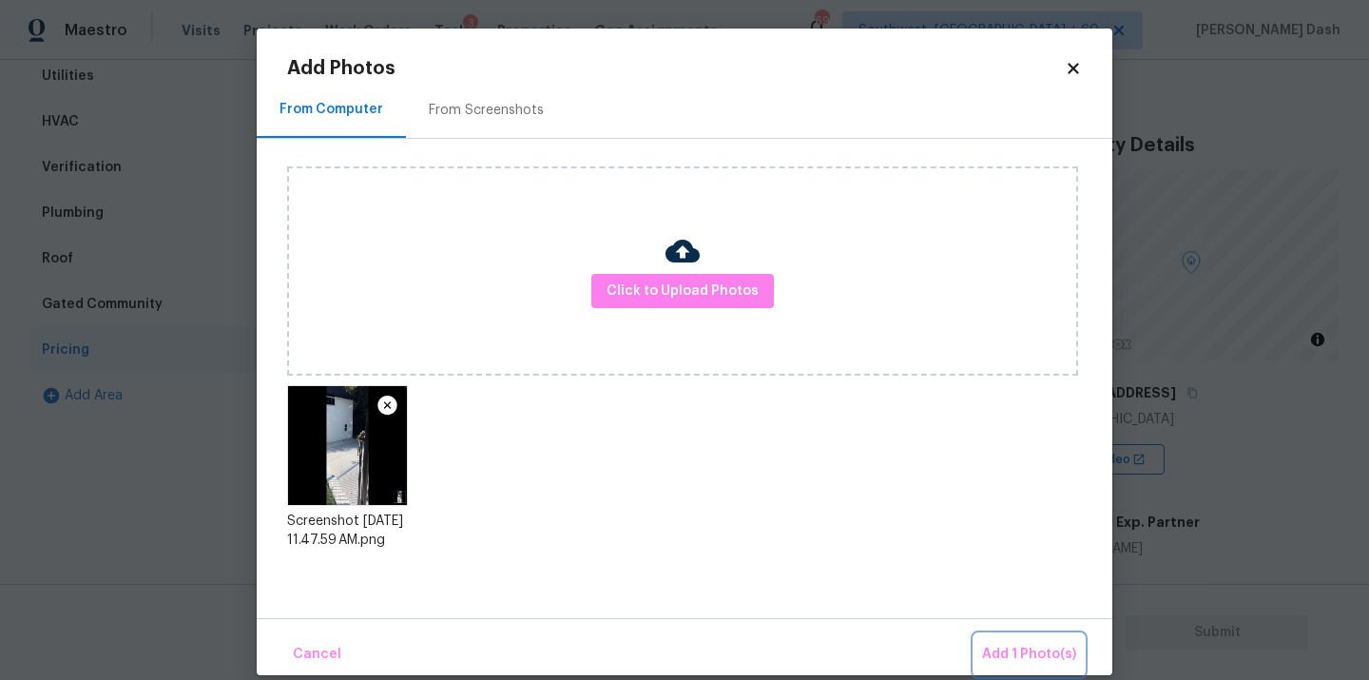
click at [1005, 650] on span "Add 1 Photo(s)" at bounding box center [1029, 655] width 94 height 24
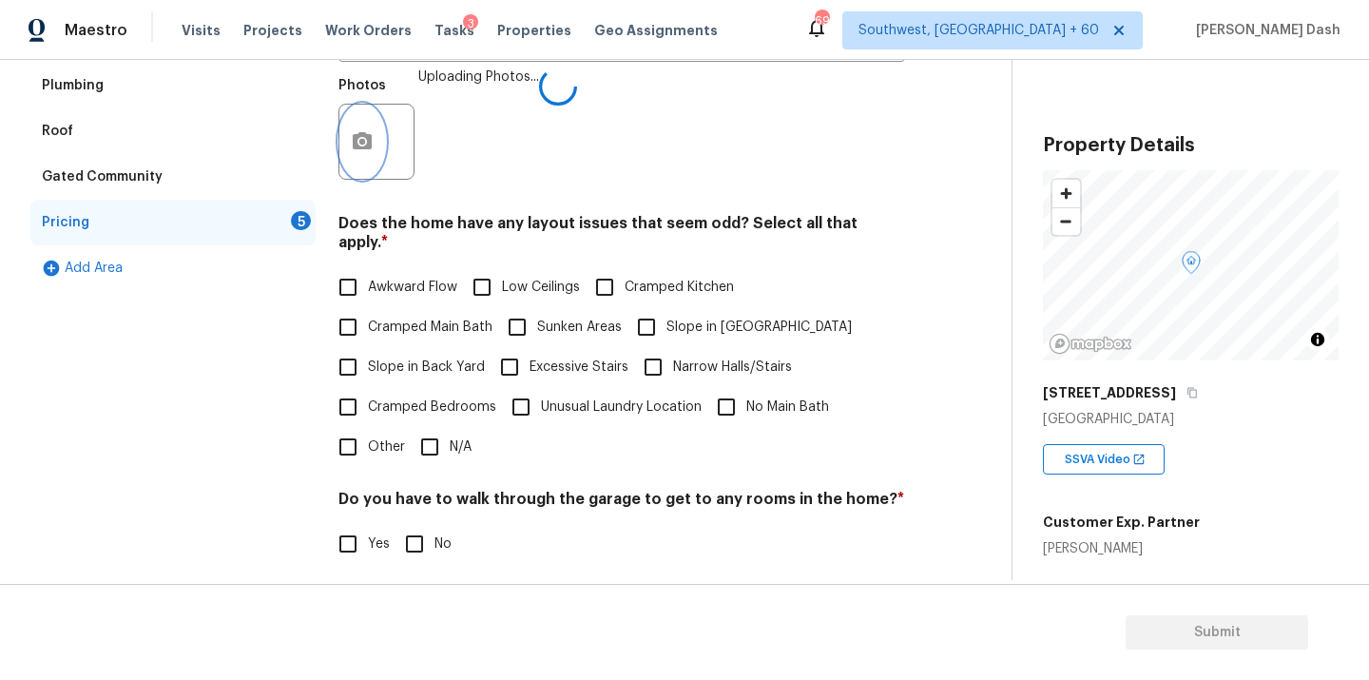
scroll to position [515, 0]
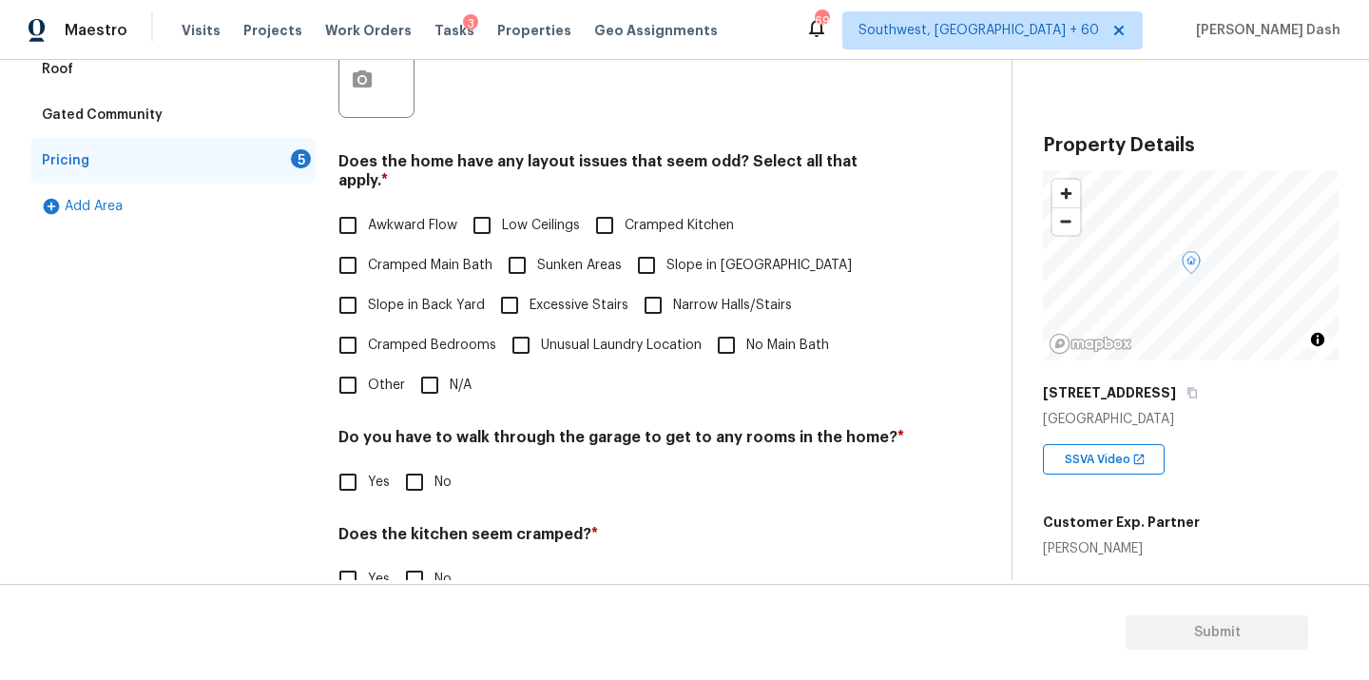
click at [431, 370] on input "N/A" at bounding box center [430, 385] width 40 height 40
checkbox input "true"
click at [356, 285] on input "Slope in Back Yard" at bounding box center [348, 305] width 40 height 40
checkbox input "true"
click at [665, 259] on label "Slope in [GEOGRAPHIC_DATA]" at bounding box center [738, 265] width 225 height 40
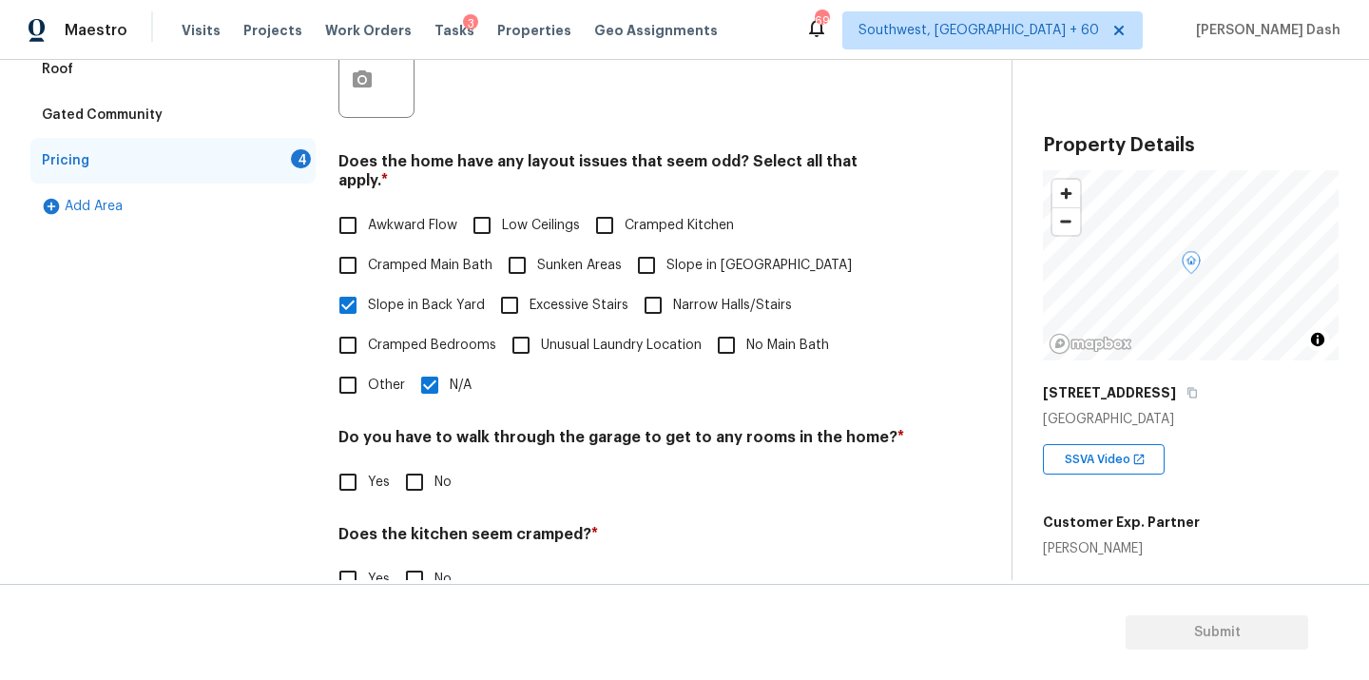
click at [665, 259] on input "Slope in [GEOGRAPHIC_DATA]" at bounding box center [646, 265] width 40 height 40
checkbox input "true"
click at [442, 365] on input "N/A" at bounding box center [430, 385] width 40 height 40
checkbox input "false"
click at [350, 391] on div "Pricing Does the home have any additions? * Yes No N/A . The house has possible…" at bounding box center [621, 269] width 567 height 902
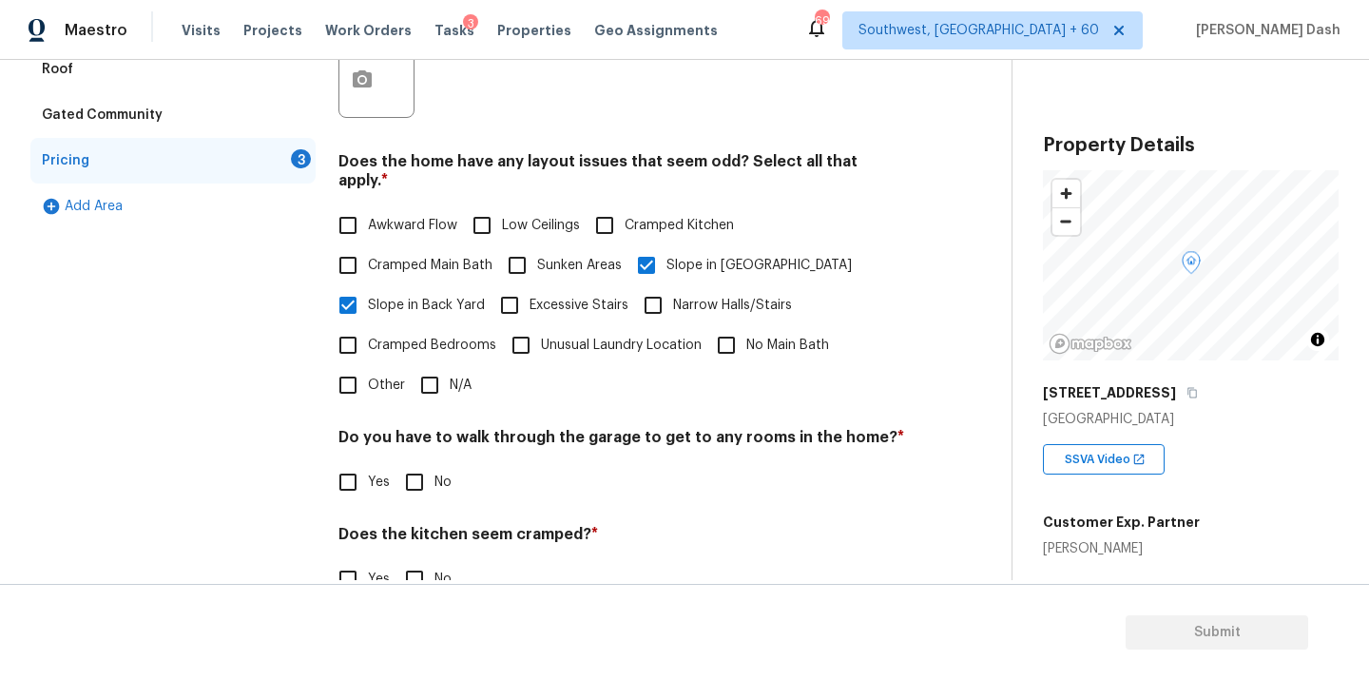
click at [345, 371] on input "Other" at bounding box center [348, 385] width 40 height 40
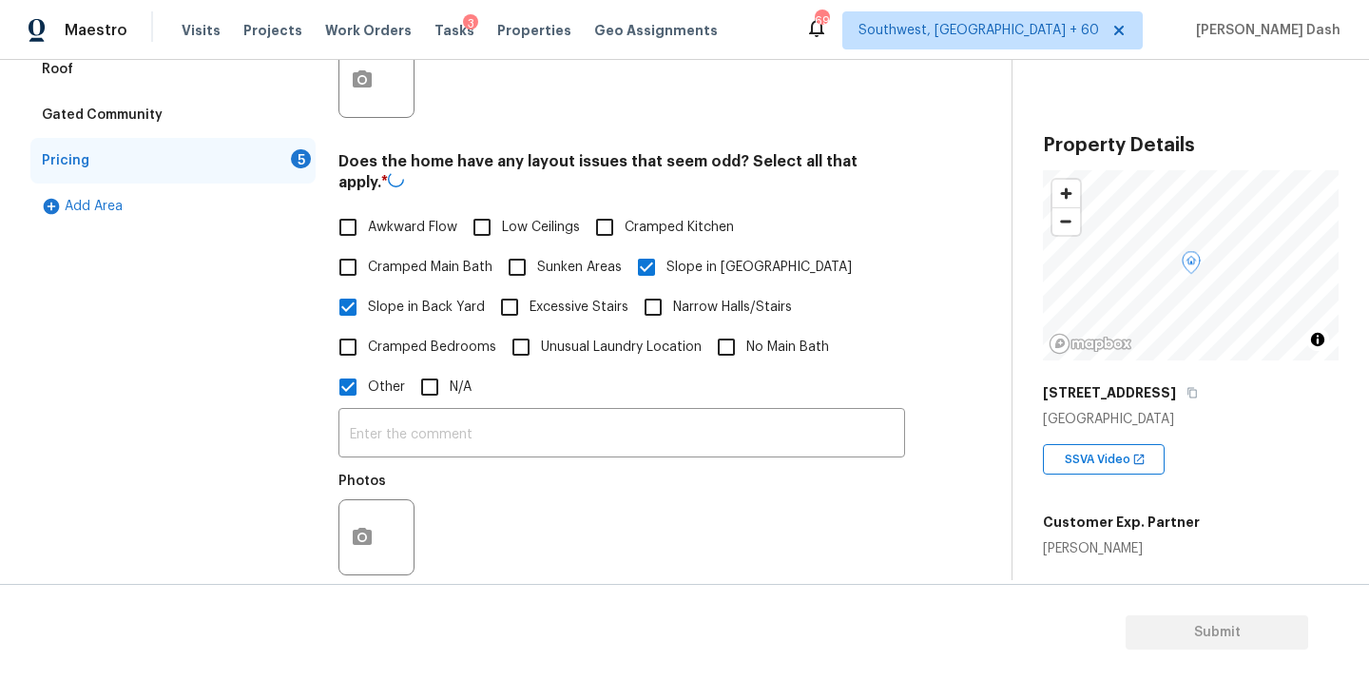
click at [398, 399] on label "Other" at bounding box center [366, 387] width 77 height 40
click at [368, 399] on input "Other" at bounding box center [348, 387] width 40 height 40
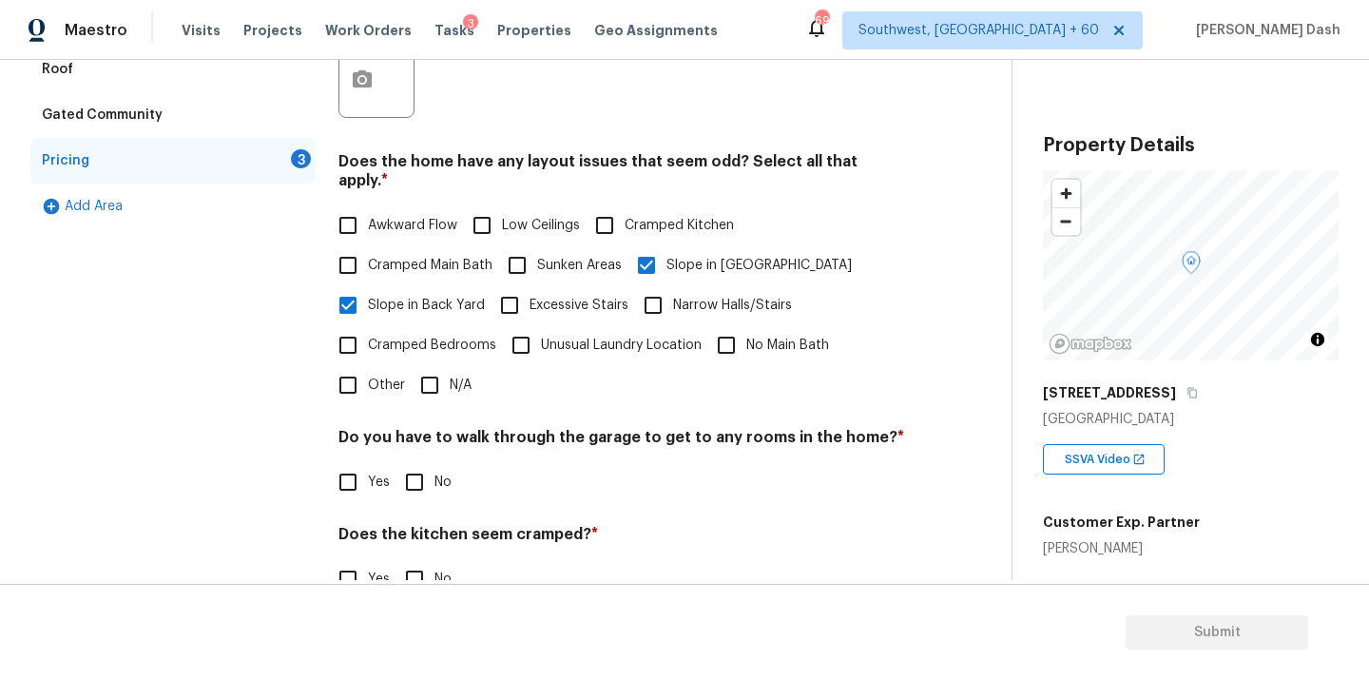
click at [369, 377] on label "Other" at bounding box center [366, 385] width 77 height 40
click at [368, 377] on input "Other" at bounding box center [348, 385] width 40 height 40
checkbox input "true"
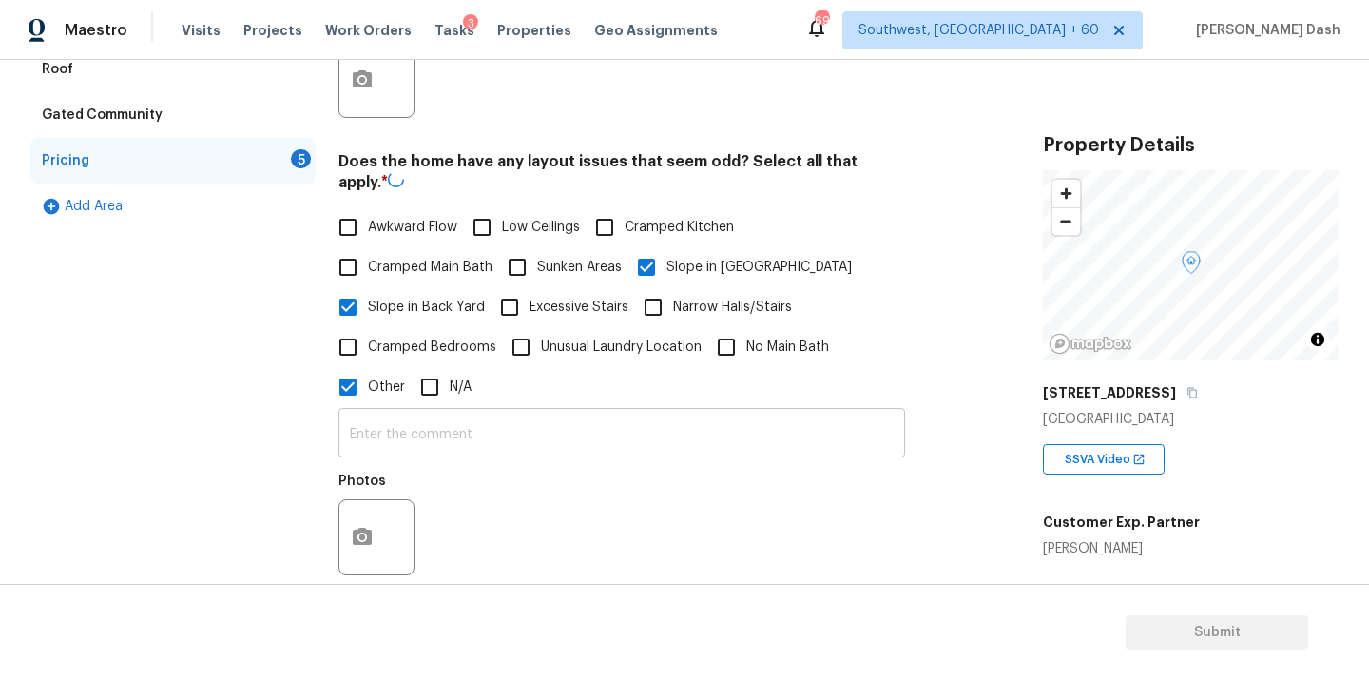
click at [412, 415] on input "text" at bounding box center [621, 435] width 567 height 45
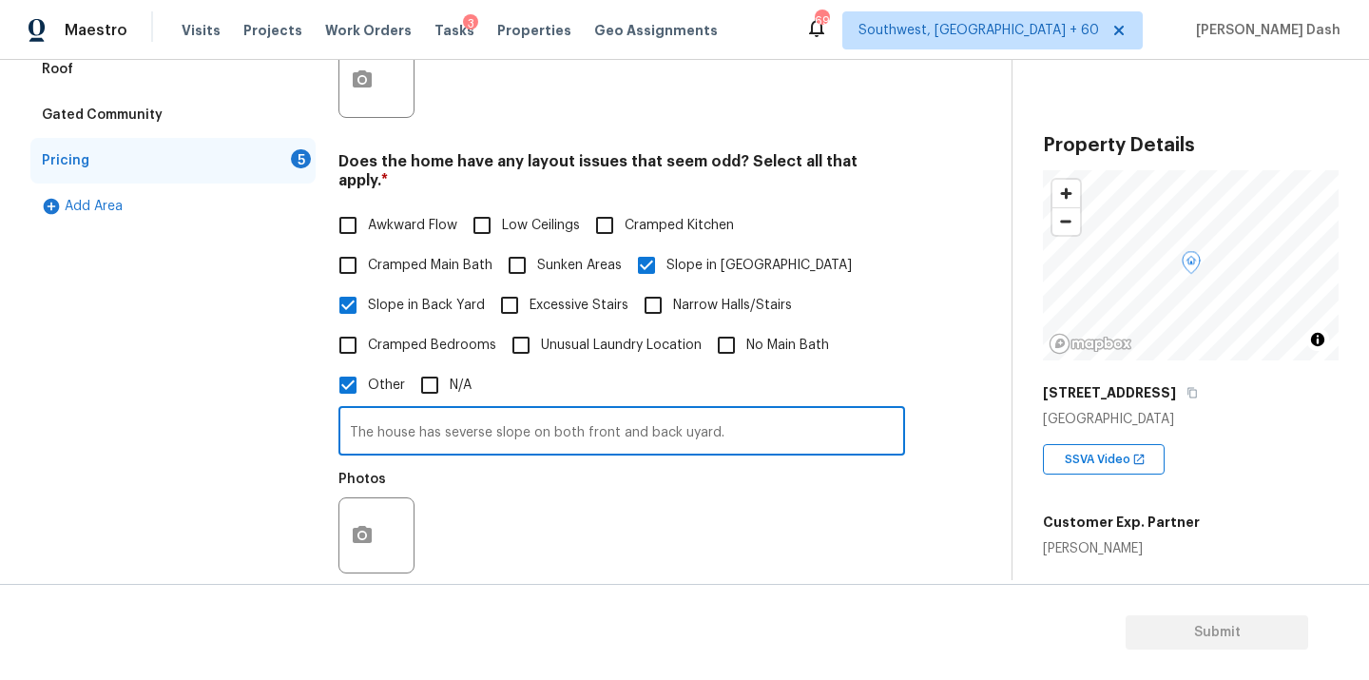
click at [479, 414] on input "The house has severse slope on both front and back uyard." at bounding box center [621, 433] width 567 height 45
click at [677, 413] on input "The house has severe slope on both front and back uyard." at bounding box center [621, 433] width 567 height 45
click at [722, 429] on input "The house has severe slope on both front and backyard." at bounding box center [621, 433] width 567 height 45
type input "The house has severe slope on both front and backyard. Hence odd layout."
click at [345, 525] on button "button" at bounding box center [362, 535] width 46 height 74
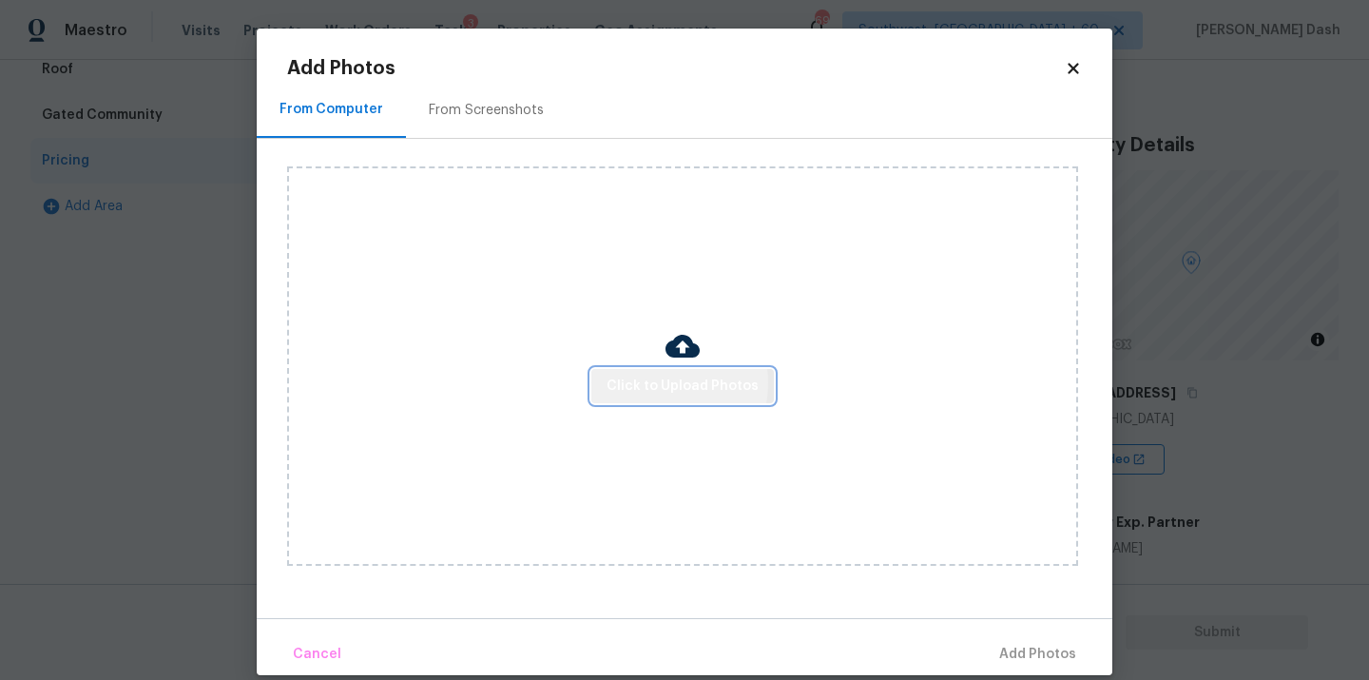
click at [661, 382] on span "Click to Upload Photos" at bounding box center [683, 387] width 152 height 24
